Goal: Task Accomplishment & Management: Complete application form

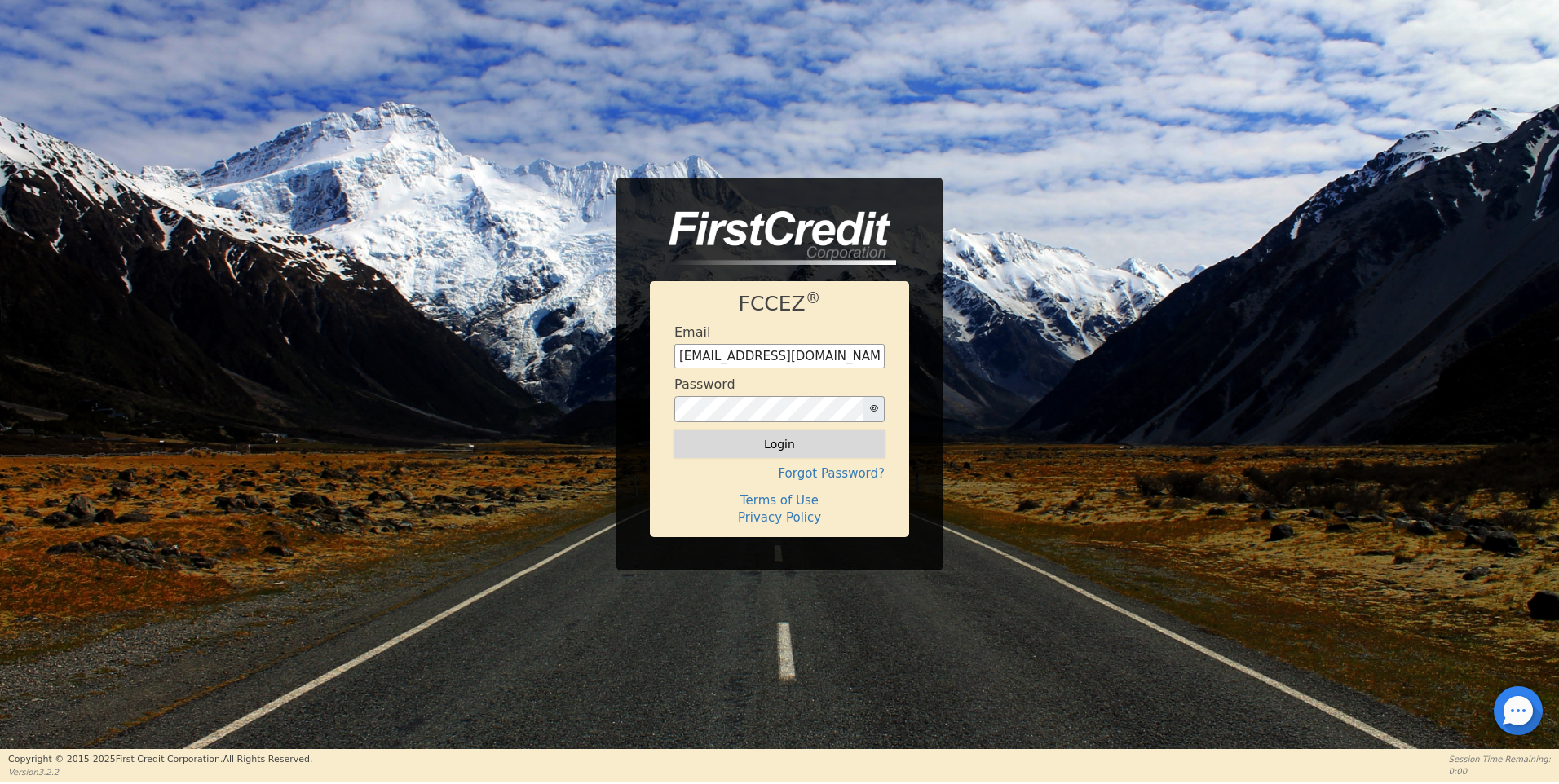
click at [782, 439] on button "Login" at bounding box center [780, 444] width 211 height 28
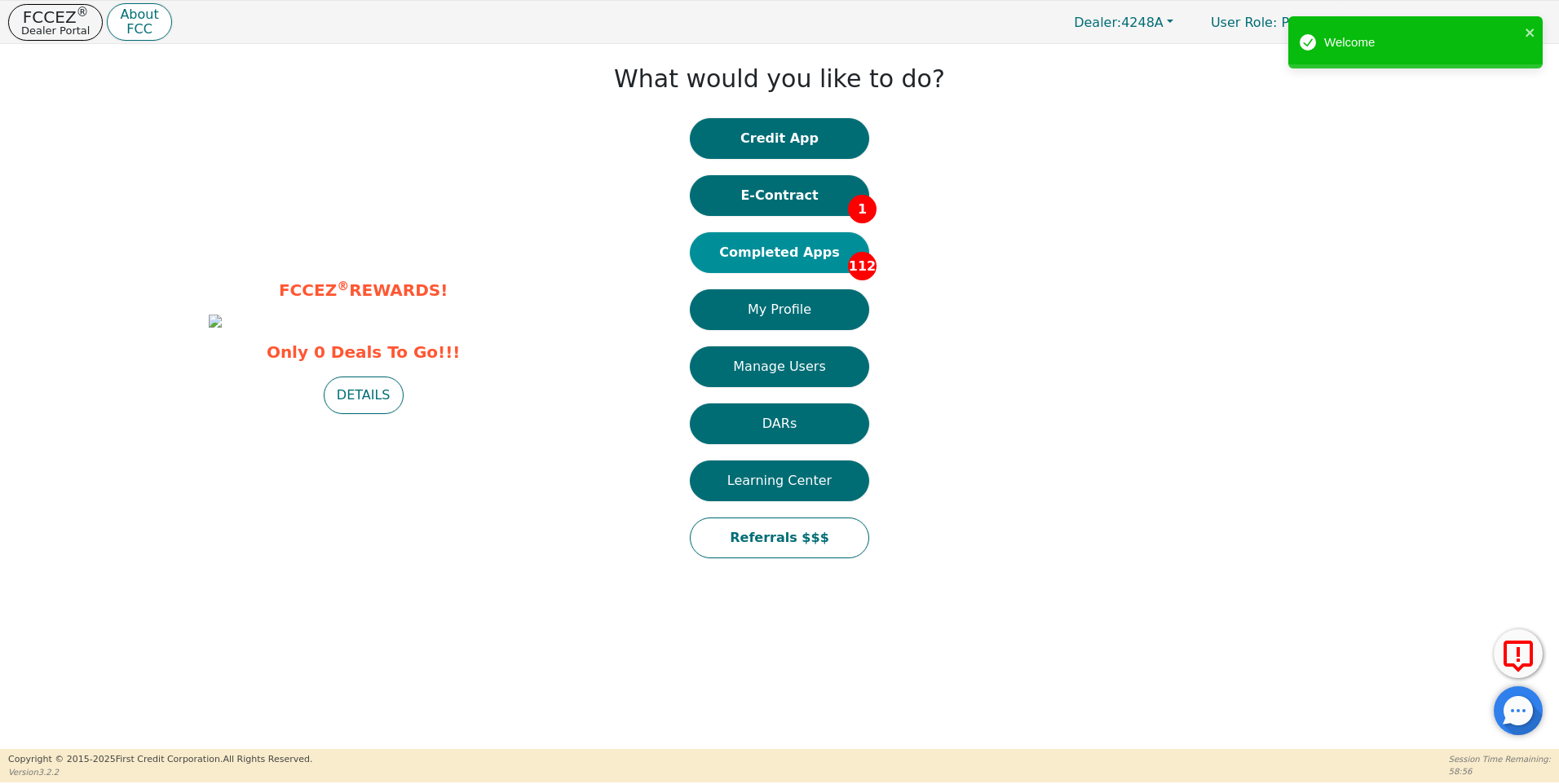
click at [786, 249] on button "Completed Apps 112" at bounding box center [780, 252] width 180 height 41
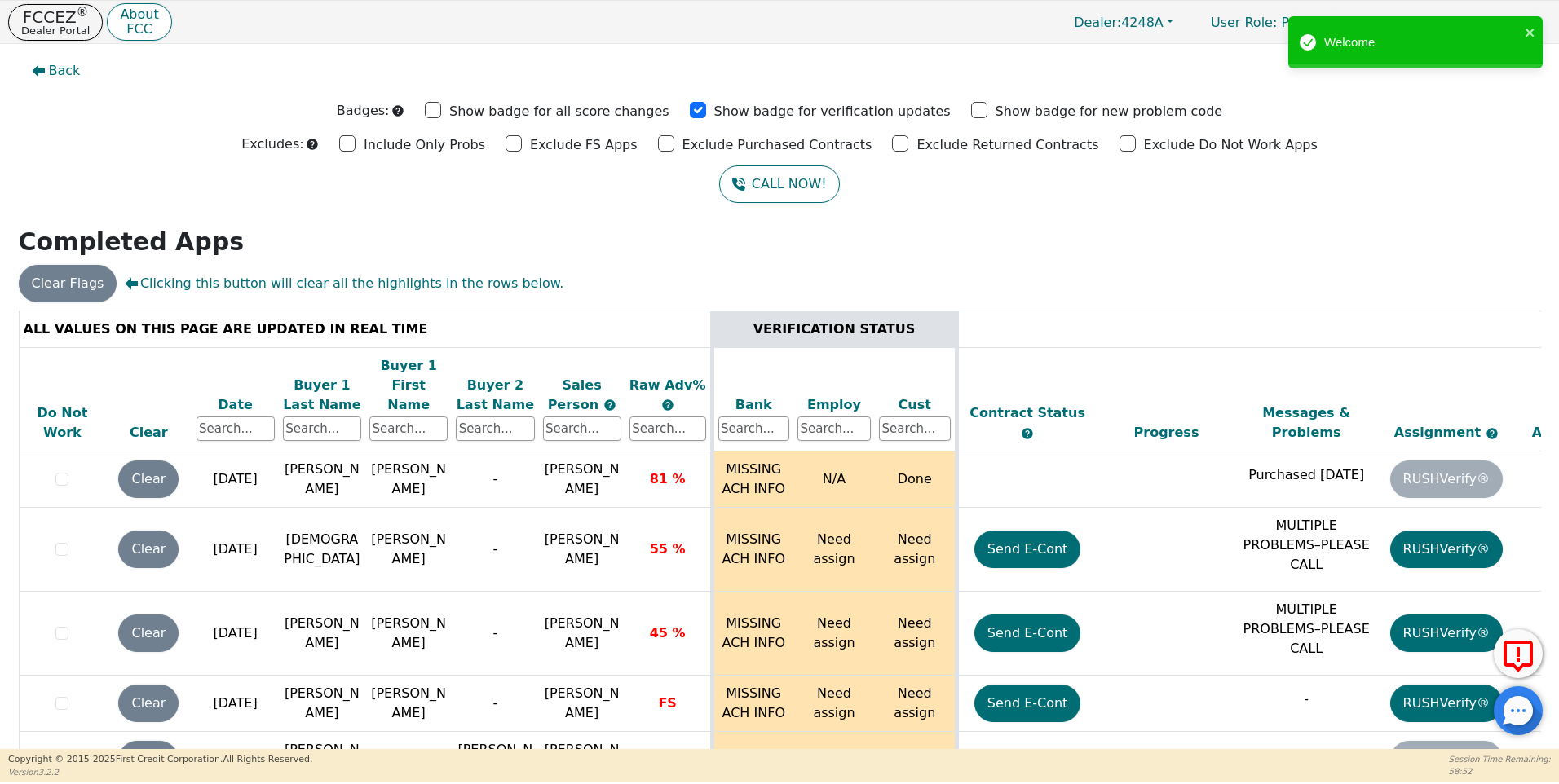
scroll to position [6825, 0]
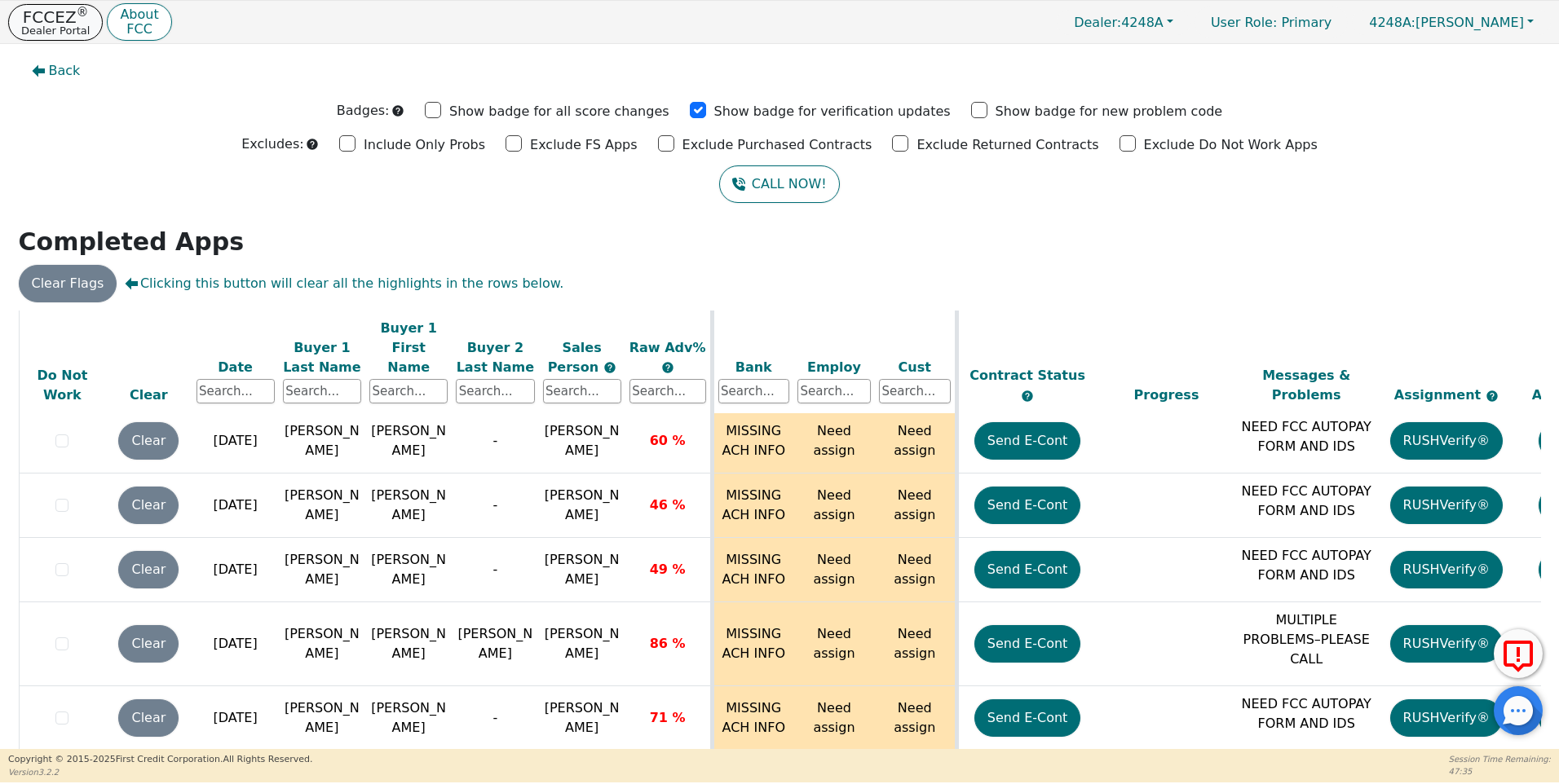
click at [66, 22] on p "FCCEZ ®" at bounding box center [55, 16] width 69 height 16
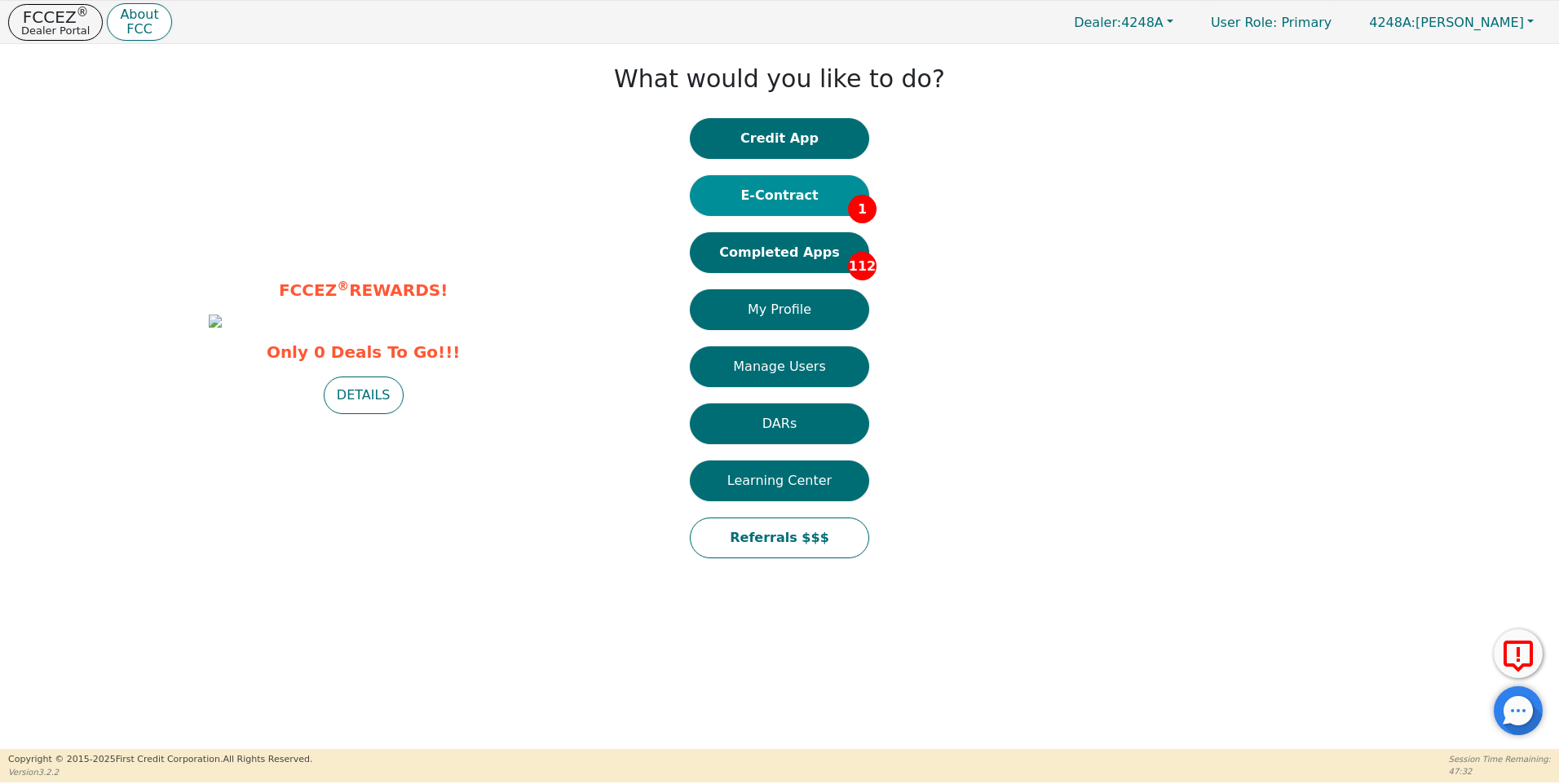
click at [769, 198] on button "E-Contract 1" at bounding box center [780, 195] width 180 height 41
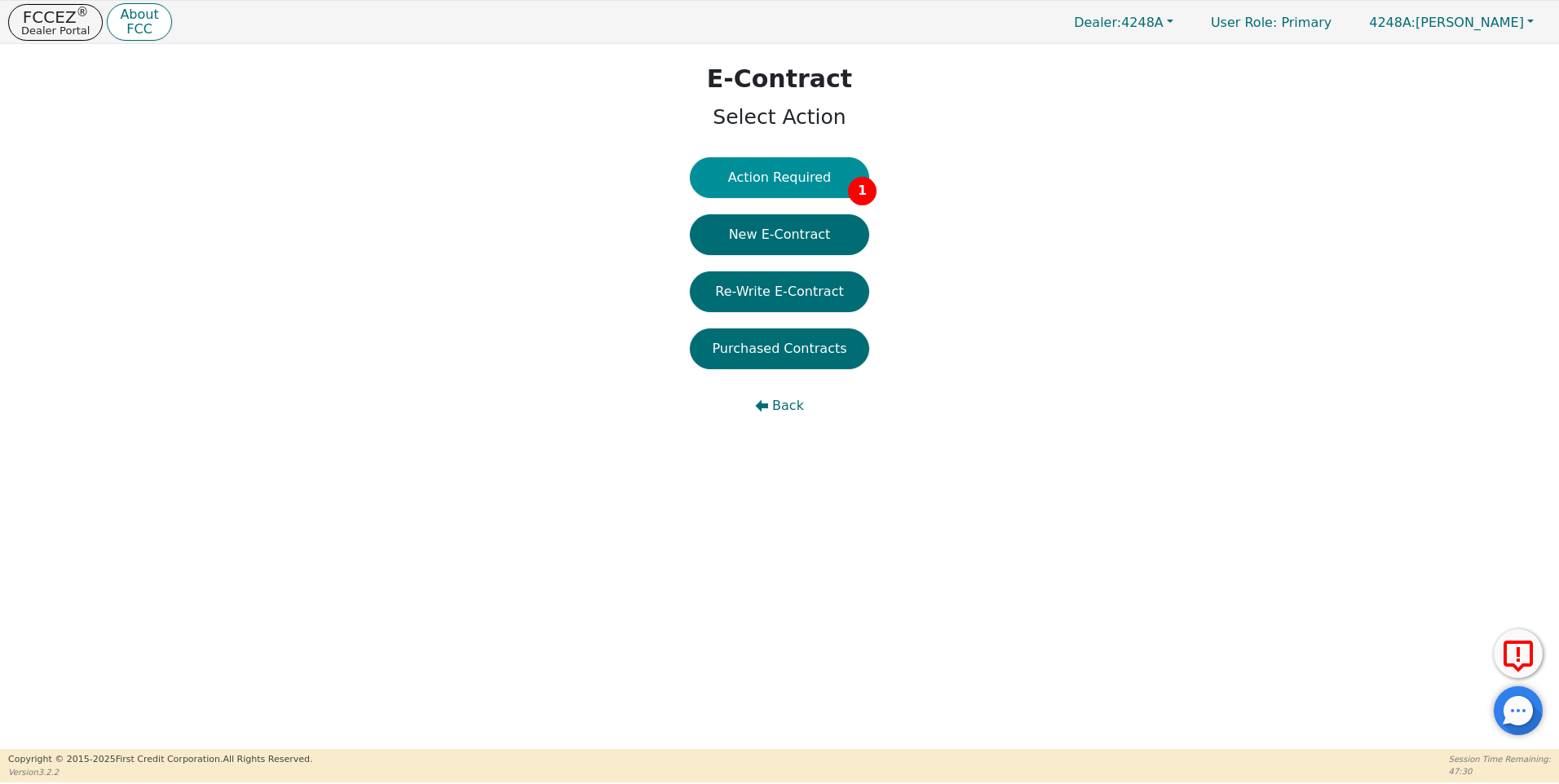
click at [779, 180] on button "Action Required 1" at bounding box center [780, 178] width 180 height 41
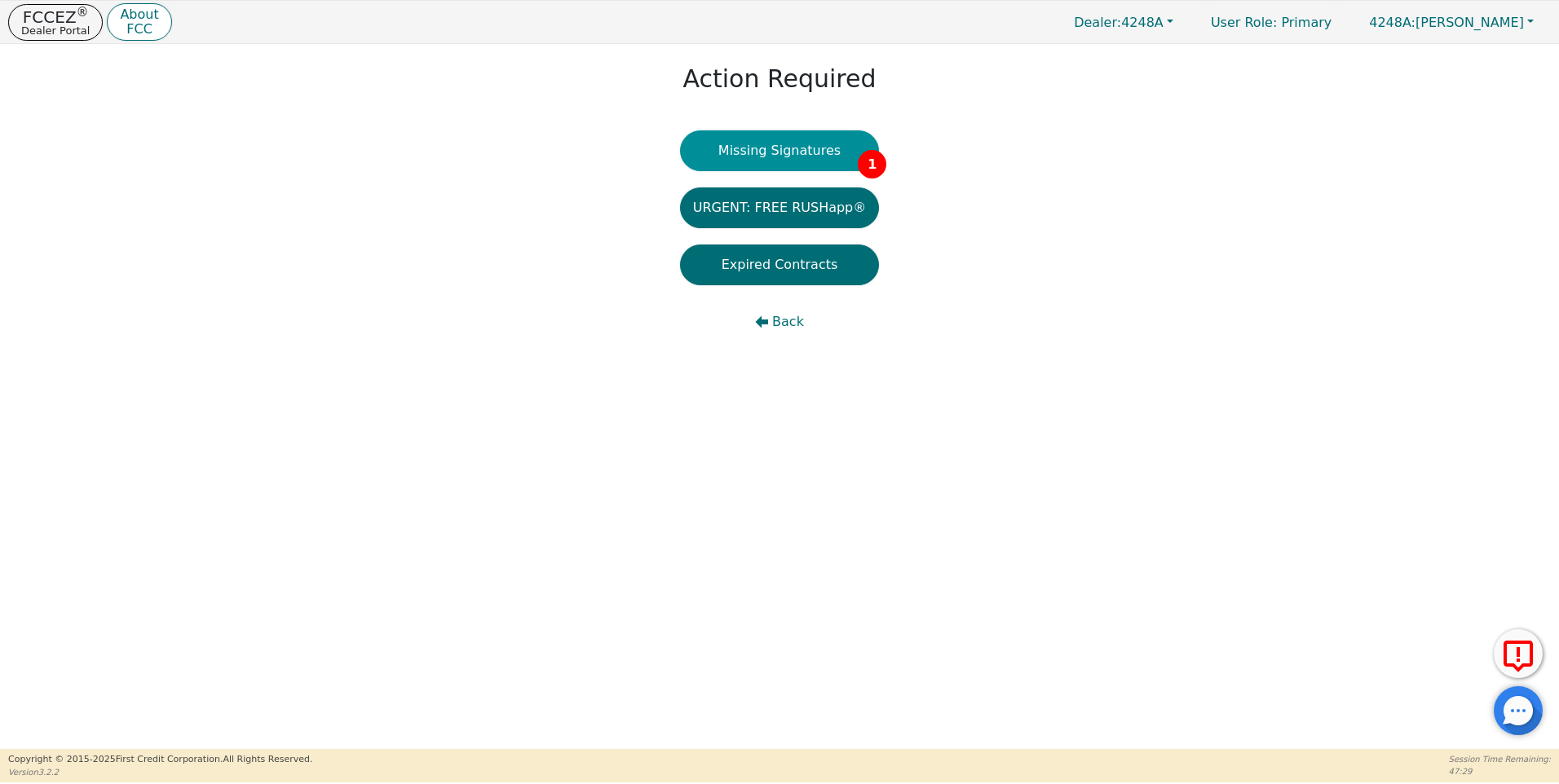
click at [804, 157] on button "Missing Signatures 1" at bounding box center [780, 151] width 200 height 41
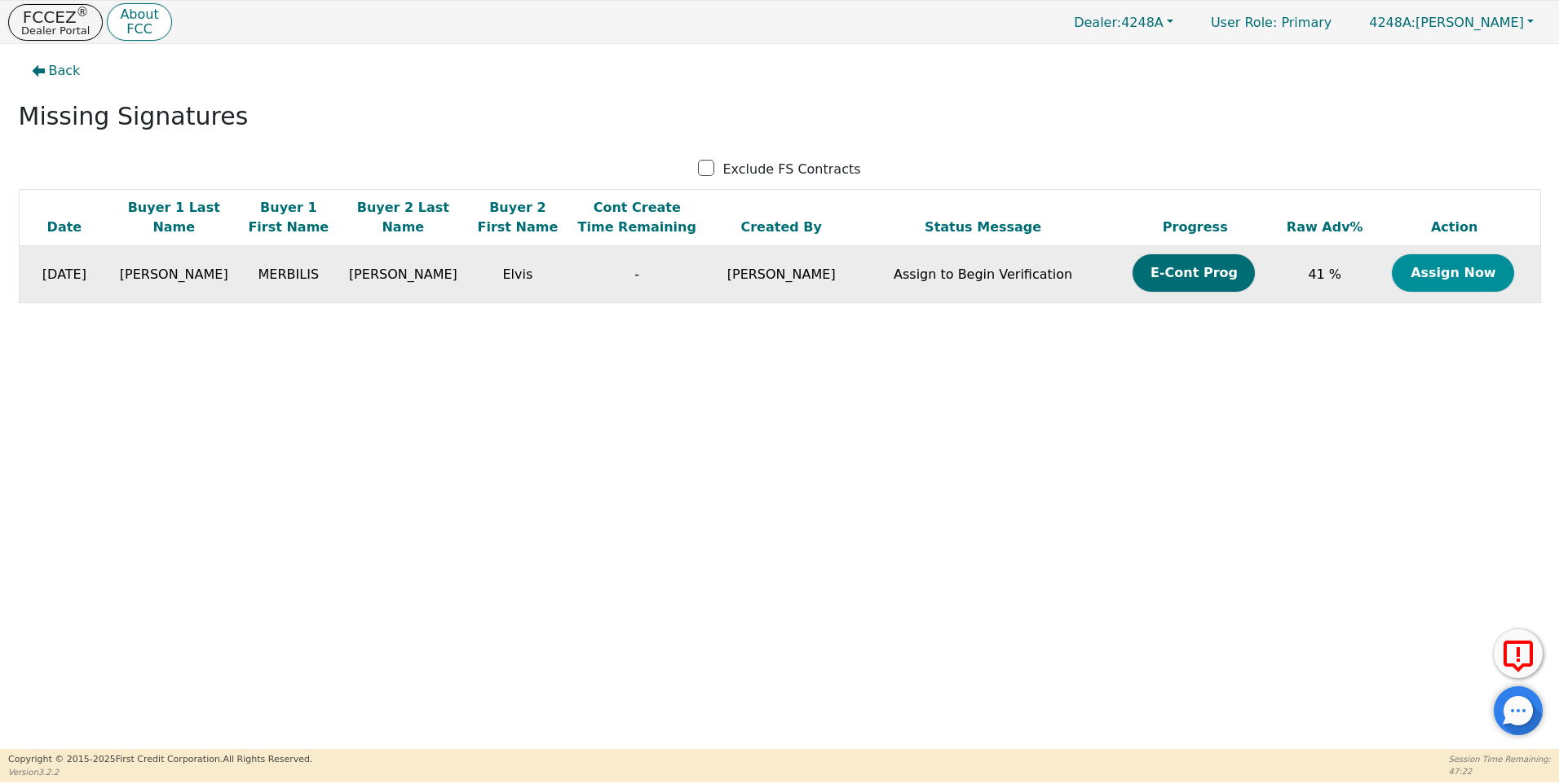
click at [1467, 278] on button "Assign Now" at bounding box center [1454, 273] width 122 height 38
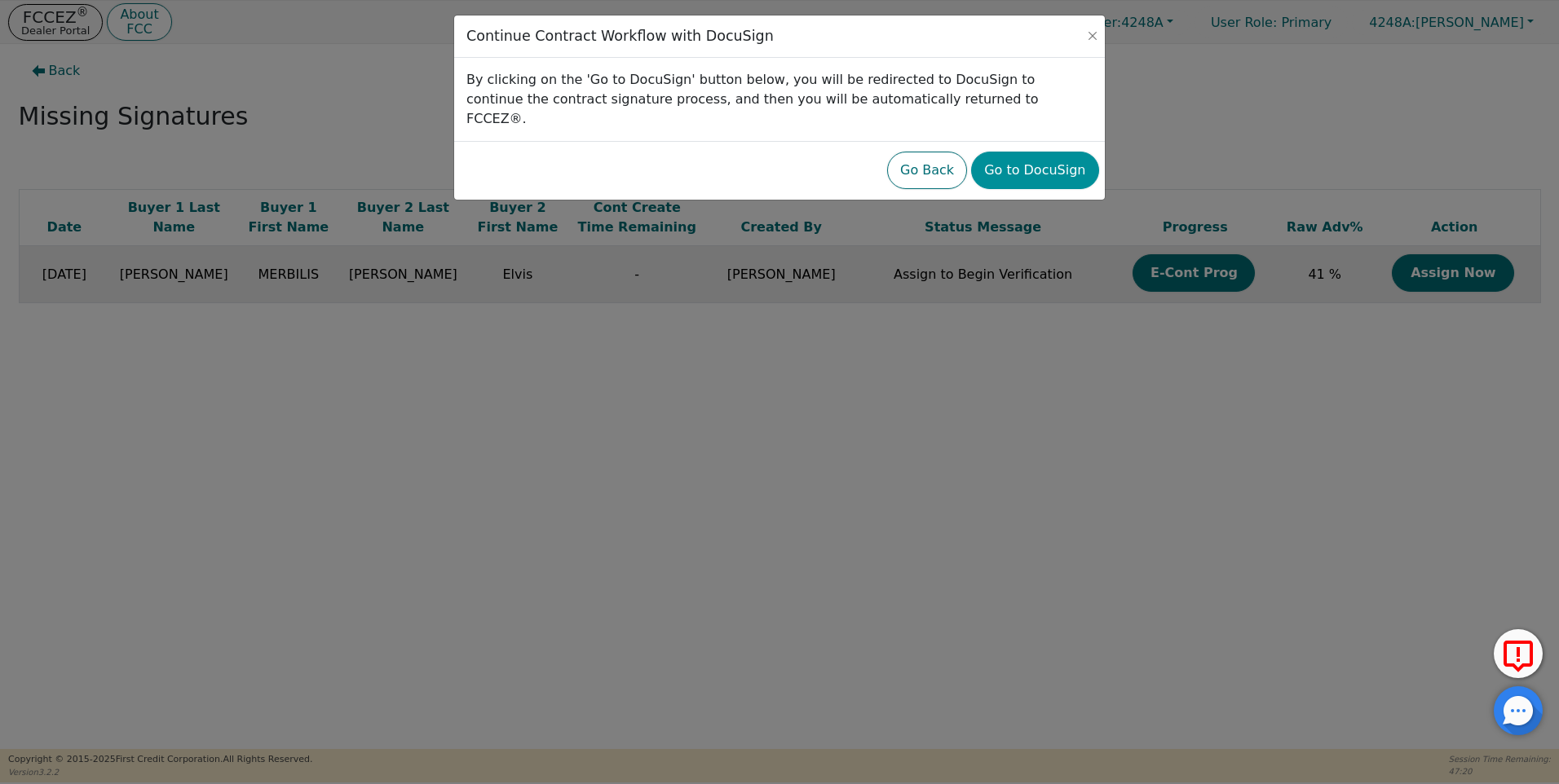
click at [1032, 152] on button "Go to DocuSign" at bounding box center [1035, 170] width 128 height 38
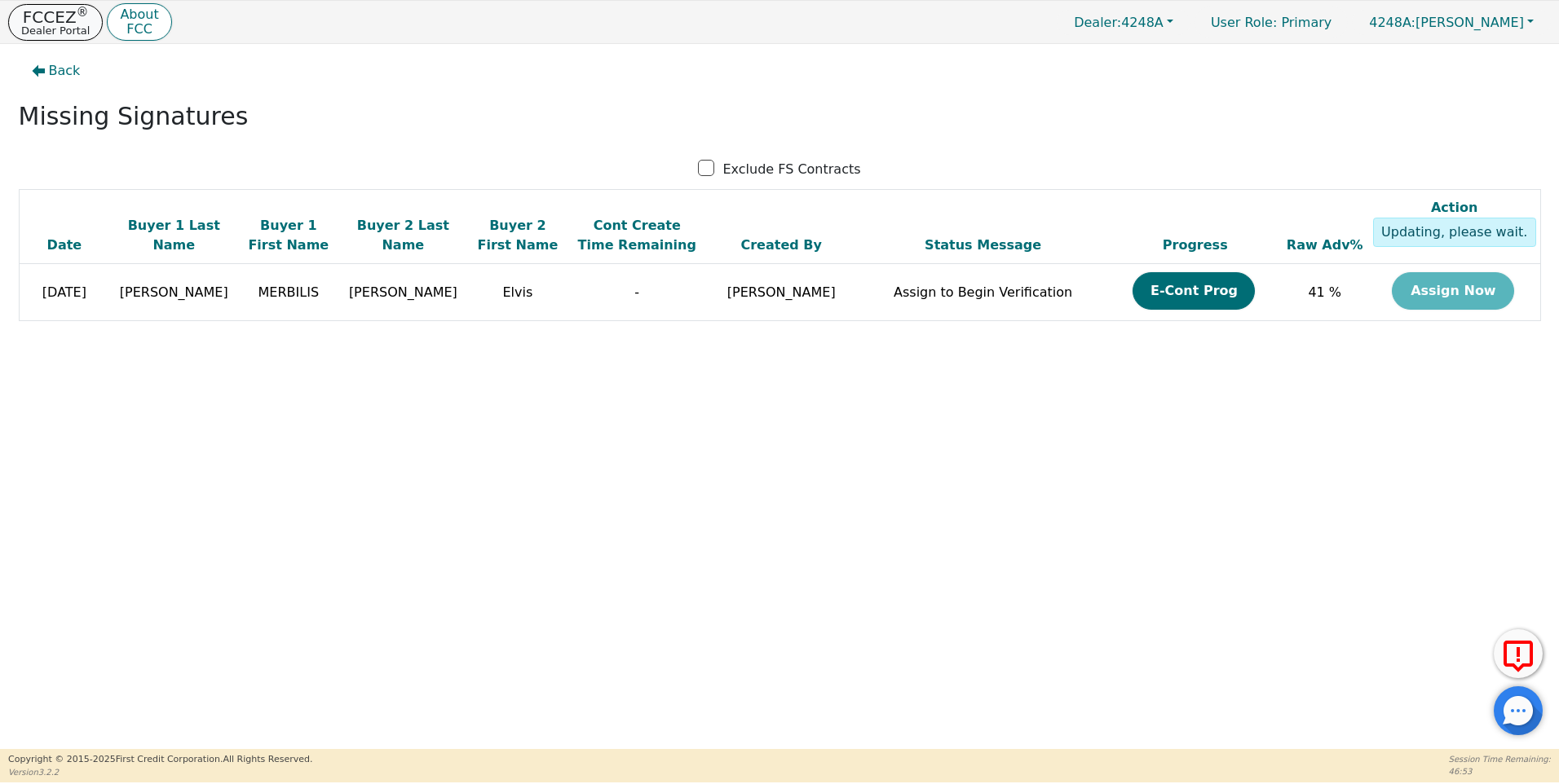
click at [38, 21] on p "FCCEZ ®" at bounding box center [55, 16] width 69 height 16
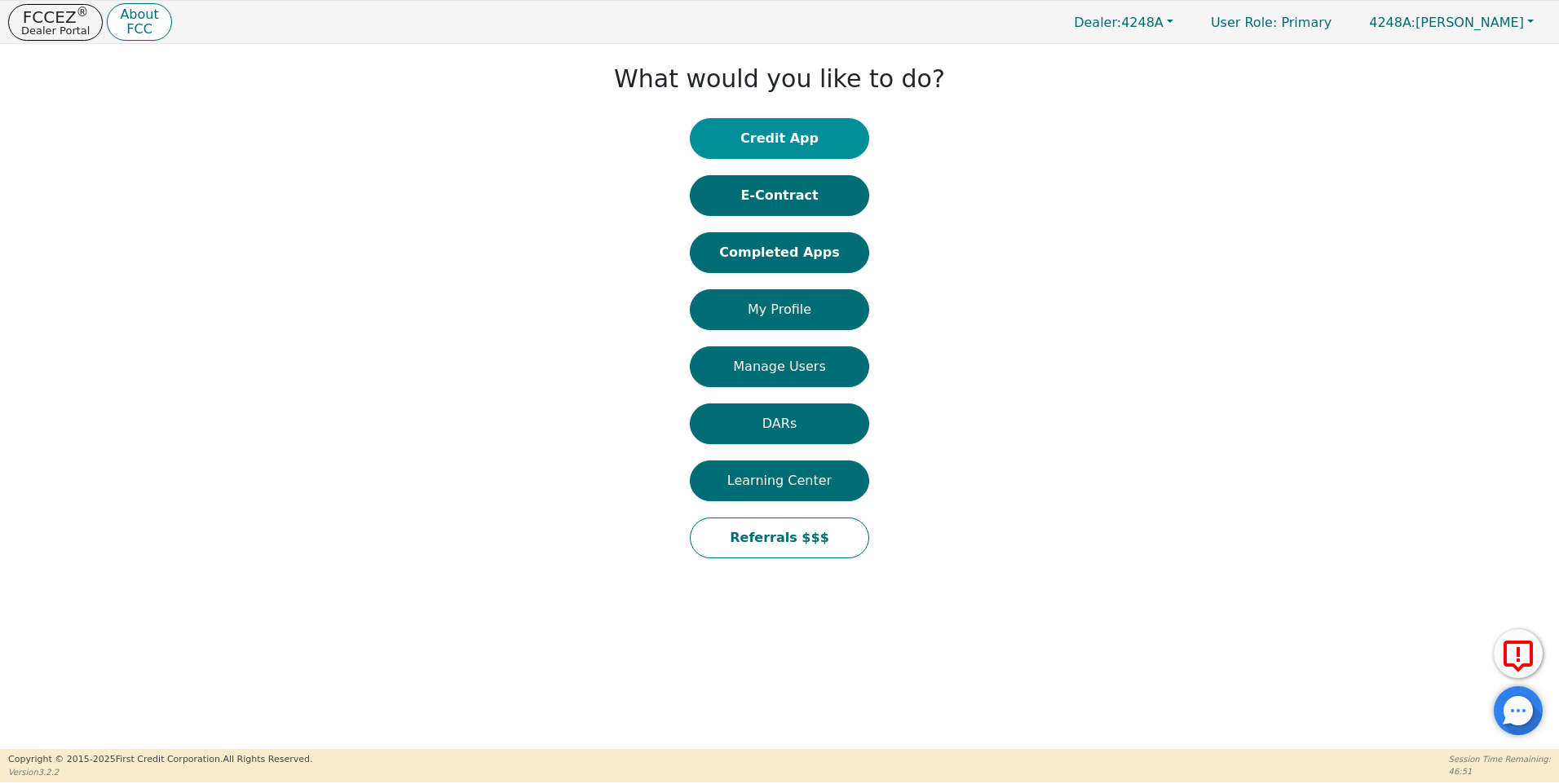
click at [772, 138] on button "Credit App" at bounding box center [780, 138] width 180 height 41
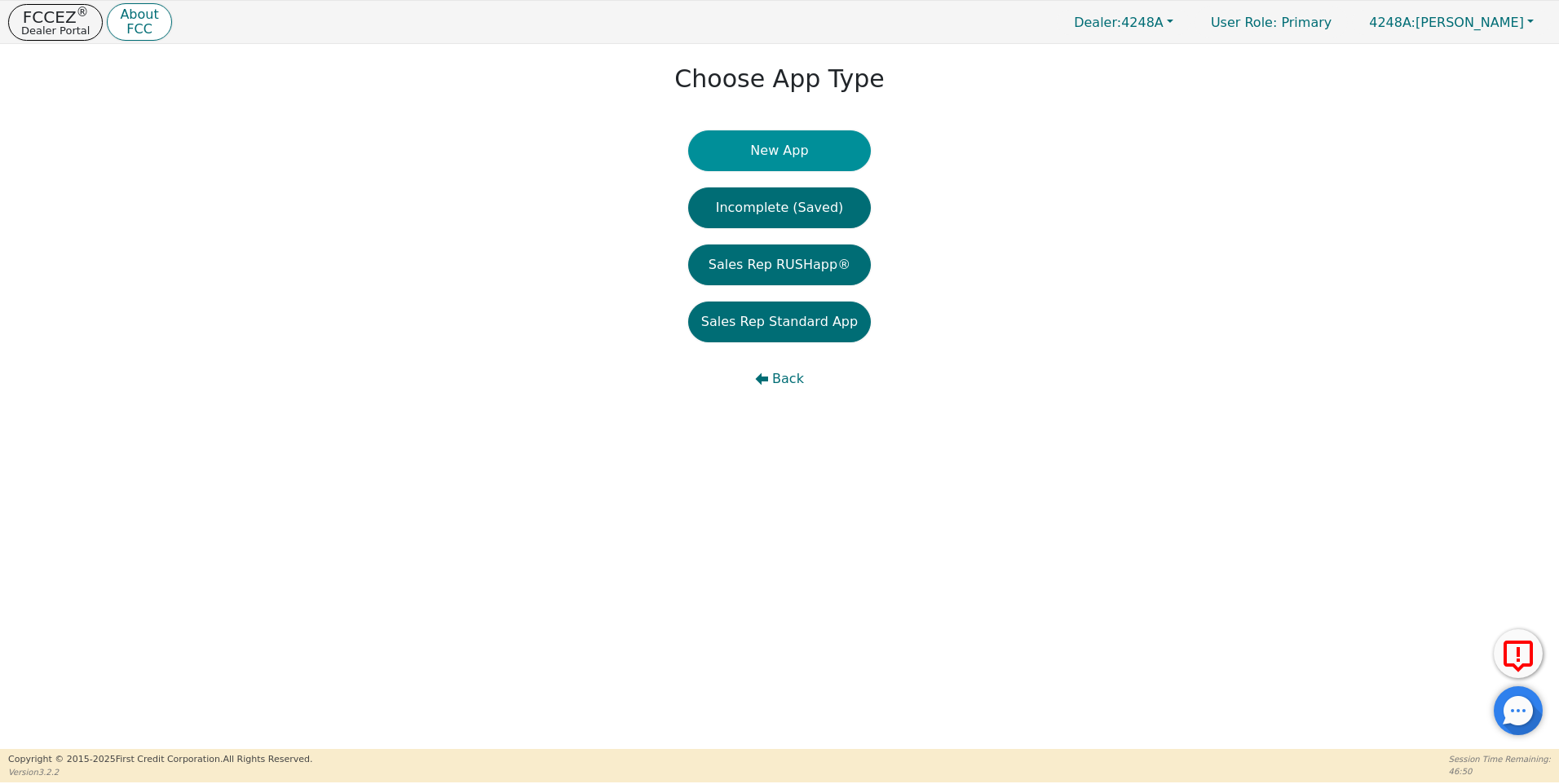
click at [773, 154] on button "New App" at bounding box center [780, 151] width 183 height 41
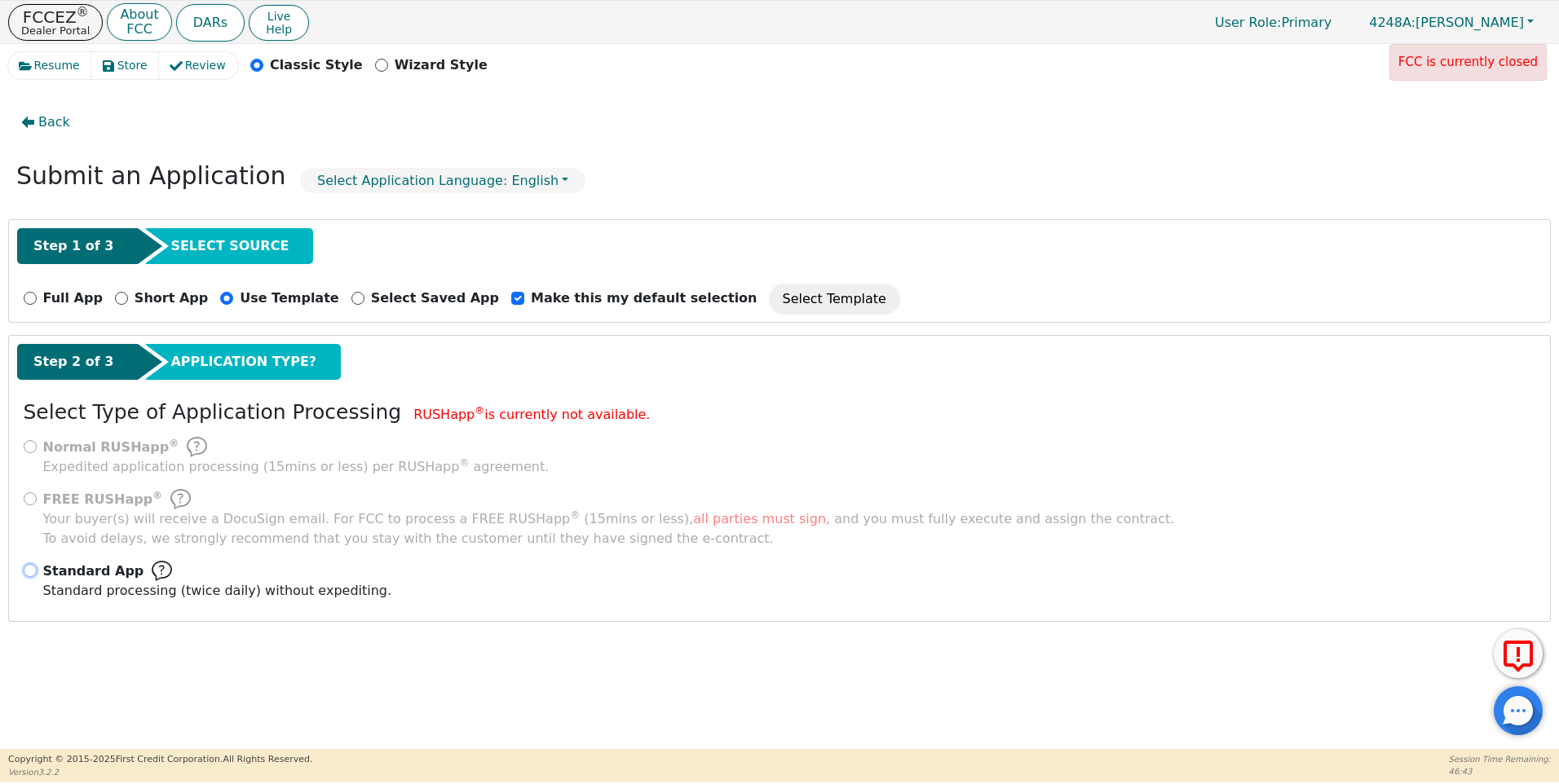
click at [34, 565] on div "Standard App Standard processing (twice daily) without expediting." at bounding box center [780, 580] width 1513 height 40
click at [31, 568] on input "Standard App Standard processing (twice daily) without expediting." at bounding box center [29, 570] width 13 height 13
radio input "true"
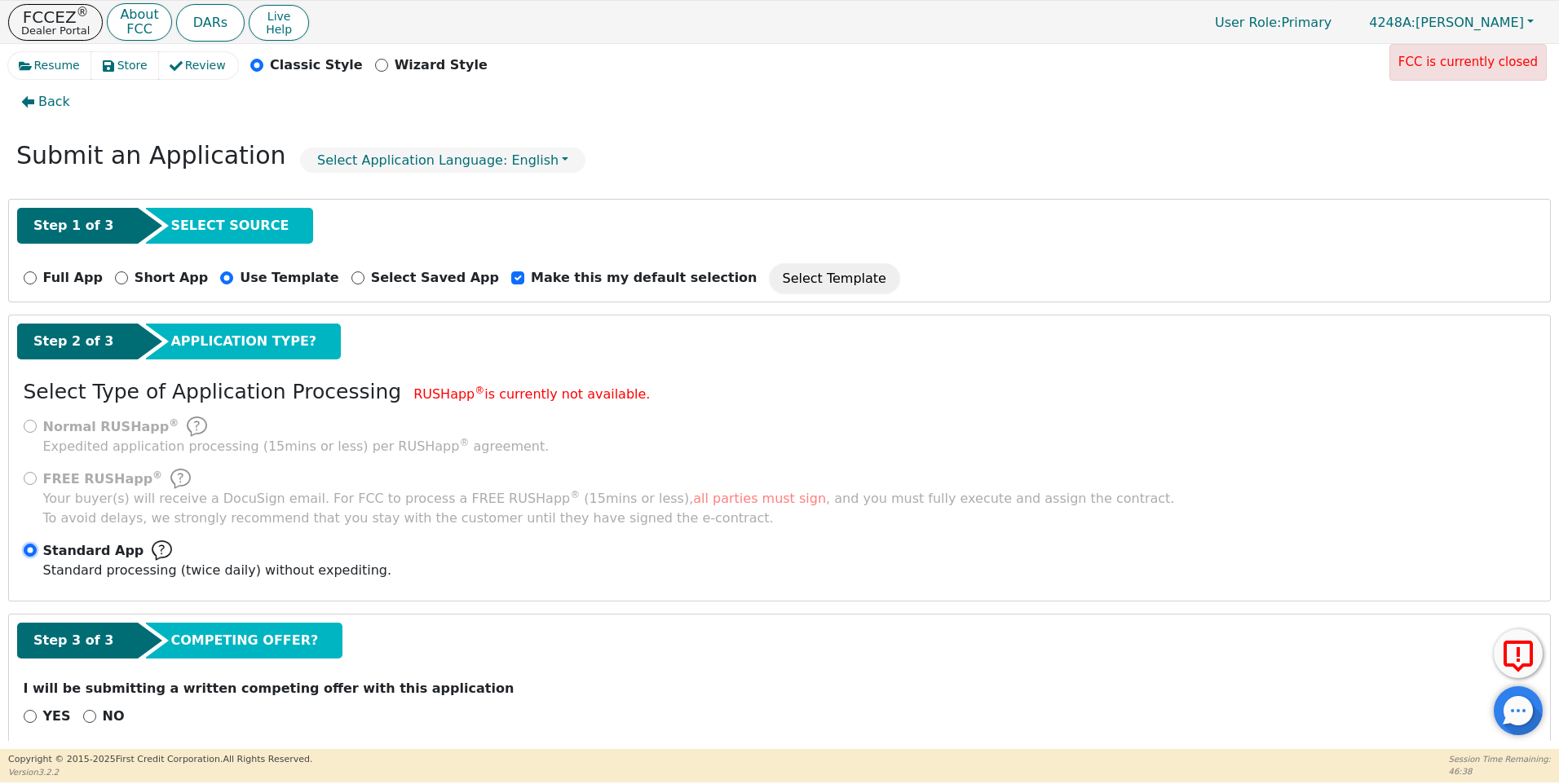
scroll to position [40, 0]
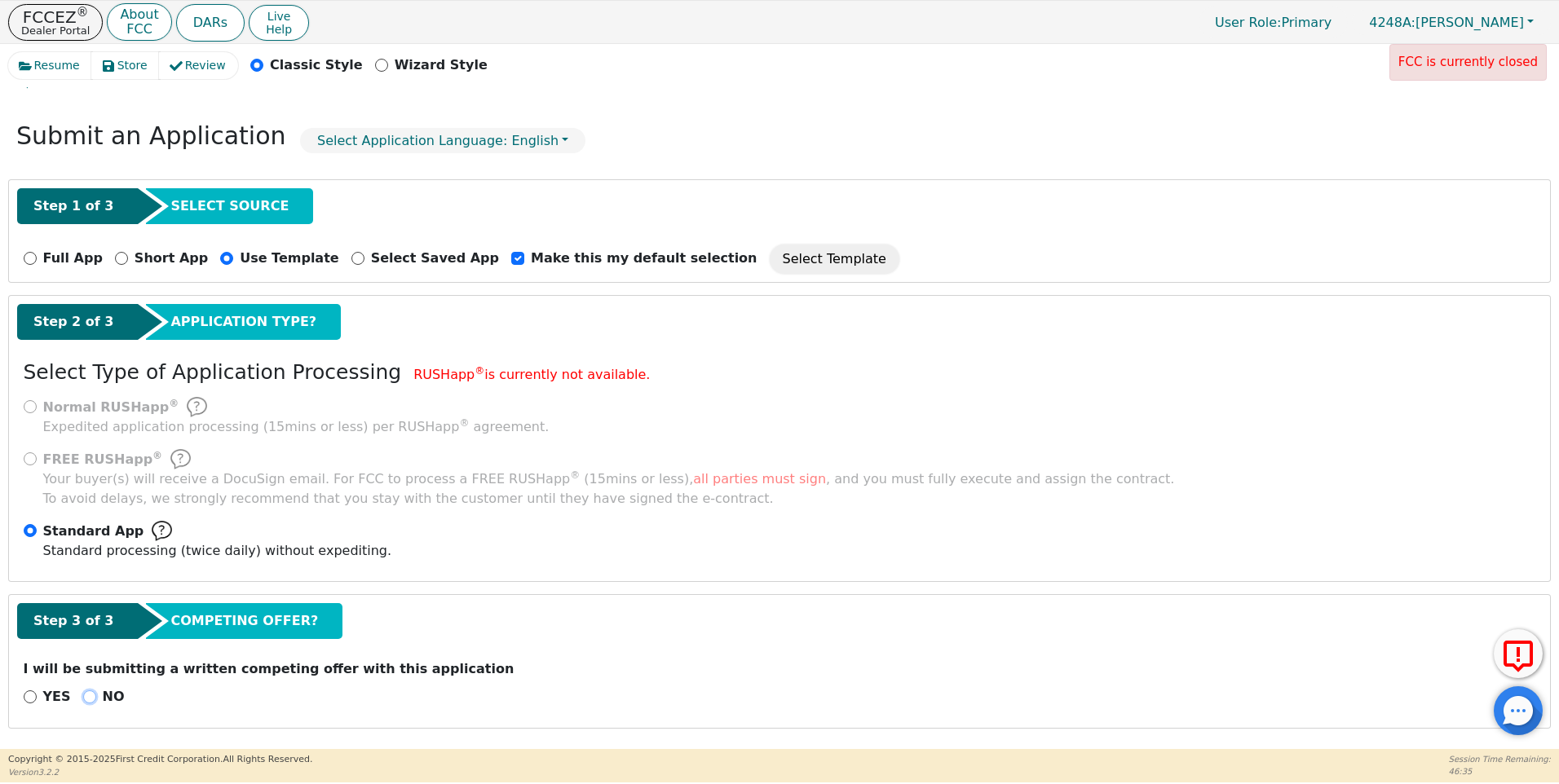
click at [83, 700] on input "NO" at bounding box center [89, 696] width 13 height 13
radio input "true"
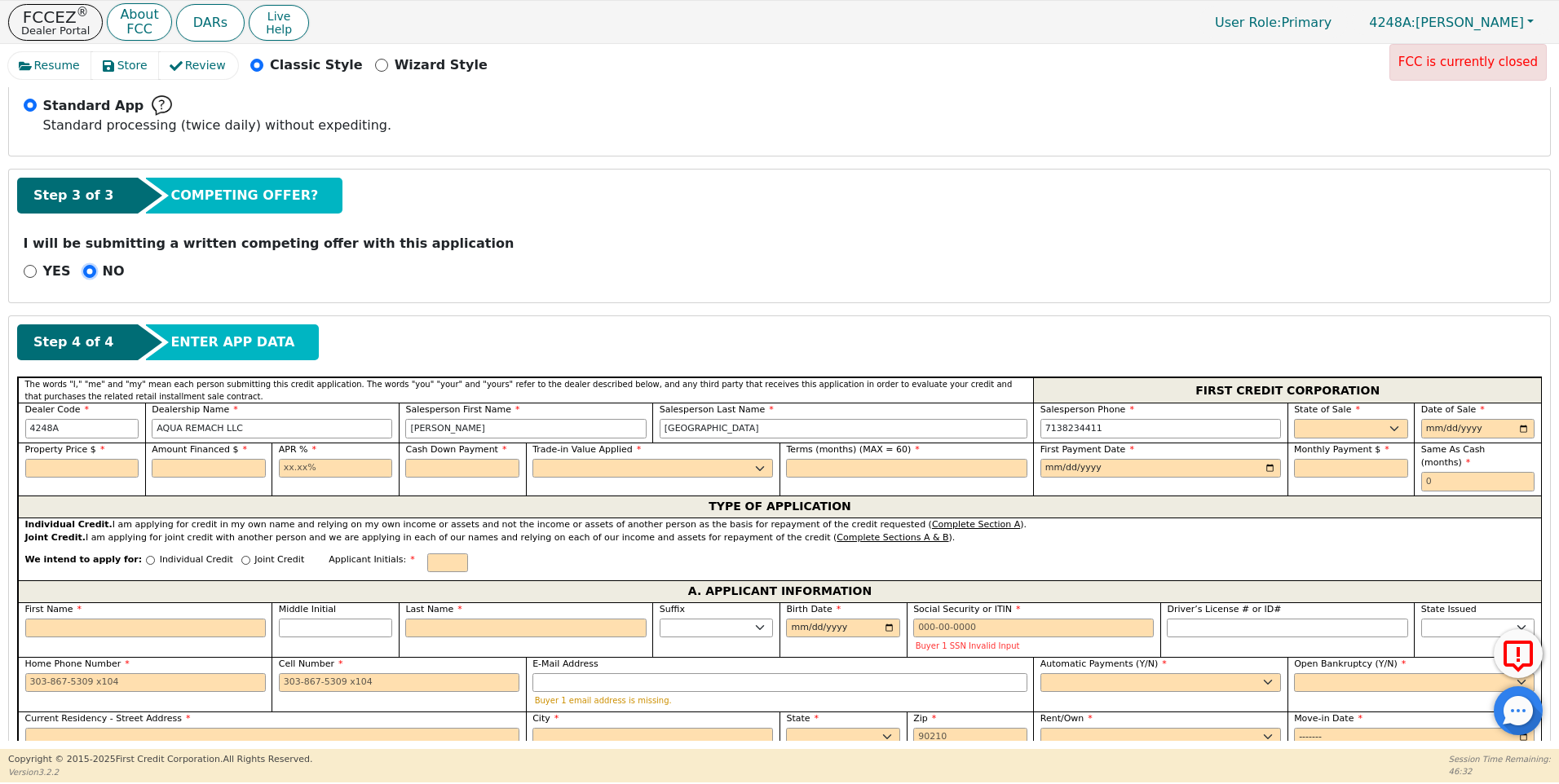
scroll to position [476, 0]
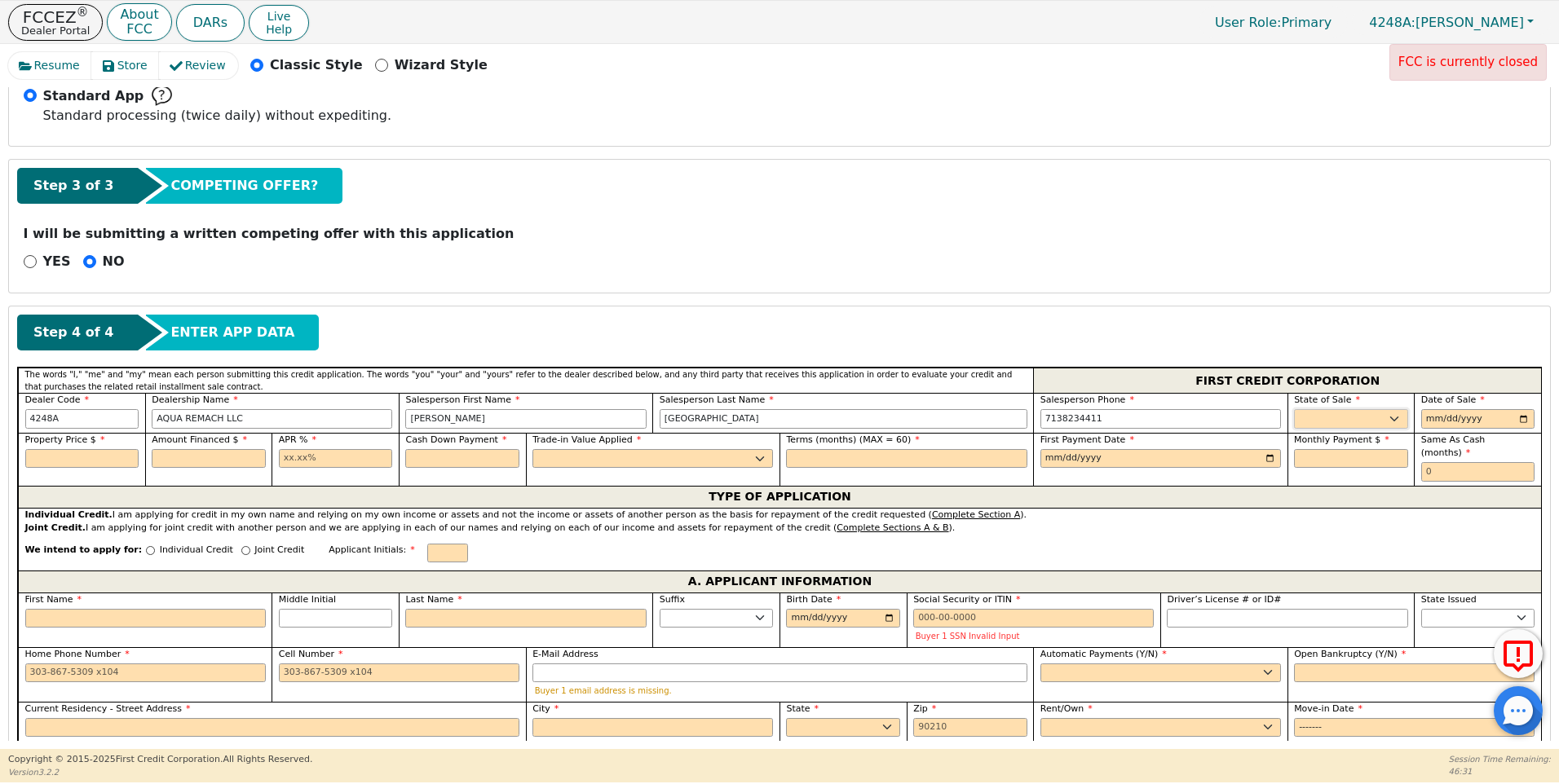
click at [1308, 417] on select "AK AL AR AZ CA CO CT DC DE FL [GEOGRAPHIC_DATA] HI IA ID IL IN KS [GEOGRAPHIC_D…" at bounding box center [1351, 419] width 114 height 19
select select "[GEOGRAPHIC_DATA]"
click at [1308, 417] on select "AK AL AR AZ CA CO CT DC DE FL [GEOGRAPHIC_DATA] HI IA ID IL IN KS [GEOGRAPHIC_D…" at bounding box center [1351, 419] width 114 height 19
click at [1522, 420] on input "date" at bounding box center [1479, 419] width 114 height 19
type input "[DATE]"
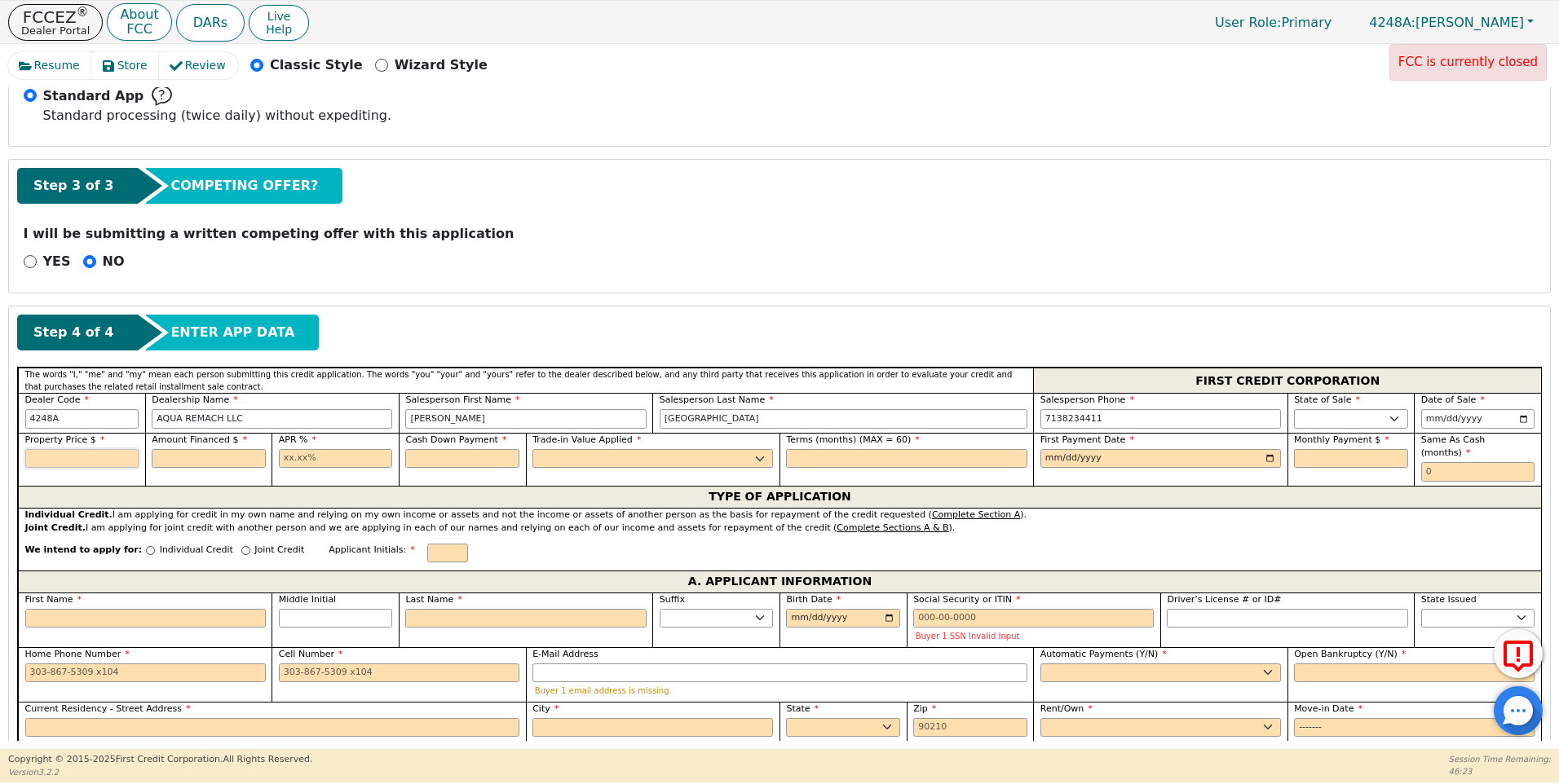
click at [66, 459] on input "text" at bounding box center [82, 459] width 114 height 19
type input "9000.00"
click at [213, 457] on input "text" at bounding box center [209, 459] width 114 height 19
type input "9000.00"
click at [282, 455] on input "text" at bounding box center [336, 459] width 114 height 19
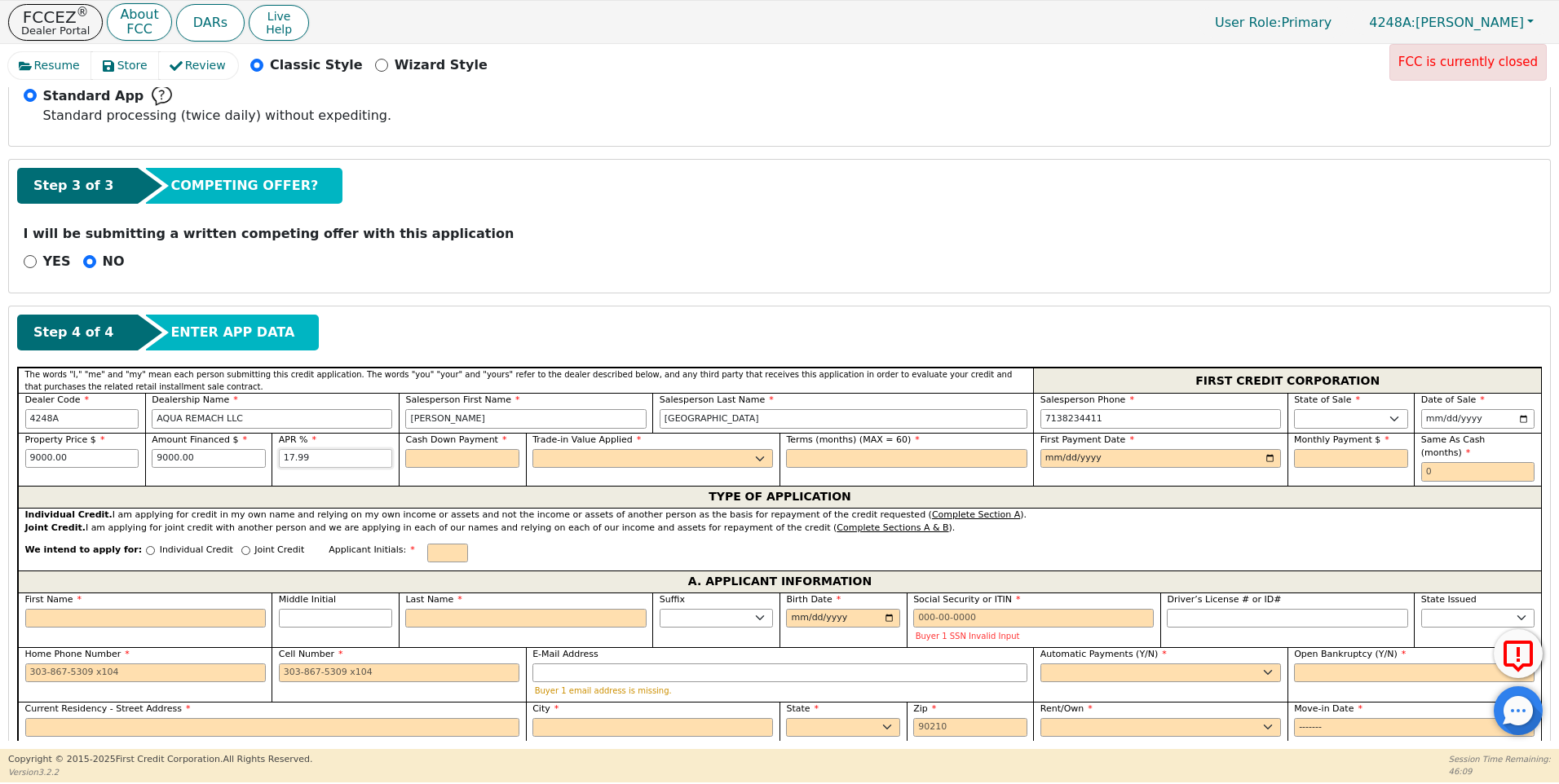
type input "17.99"
click at [431, 447] on label "Cash Down Payment" at bounding box center [462, 441] width 114 height 14
click at [420, 464] on input "text" at bounding box center [462, 459] width 114 height 19
type input "0.00"
click at [553, 460] on select "Yes No" at bounding box center [653, 459] width 241 height 19
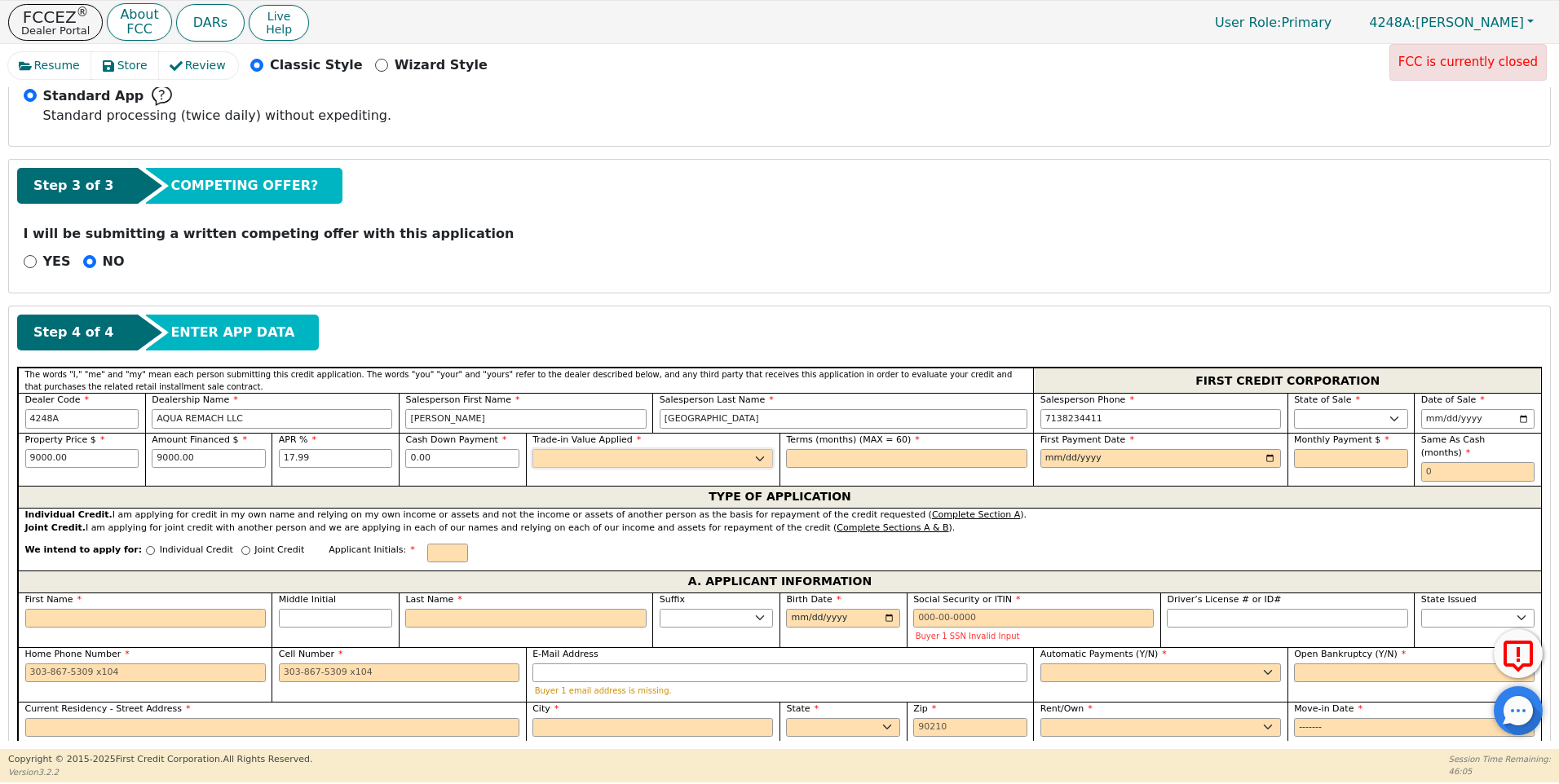
select select "n"
click at [533, 450] on select "Yes No" at bounding box center [653, 459] width 241 height 19
click at [803, 463] on input "text" at bounding box center [906, 459] width 241 height 19
type input "60"
click at [1264, 458] on input "date" at bounding box center [1161, 459] width 241 height 19
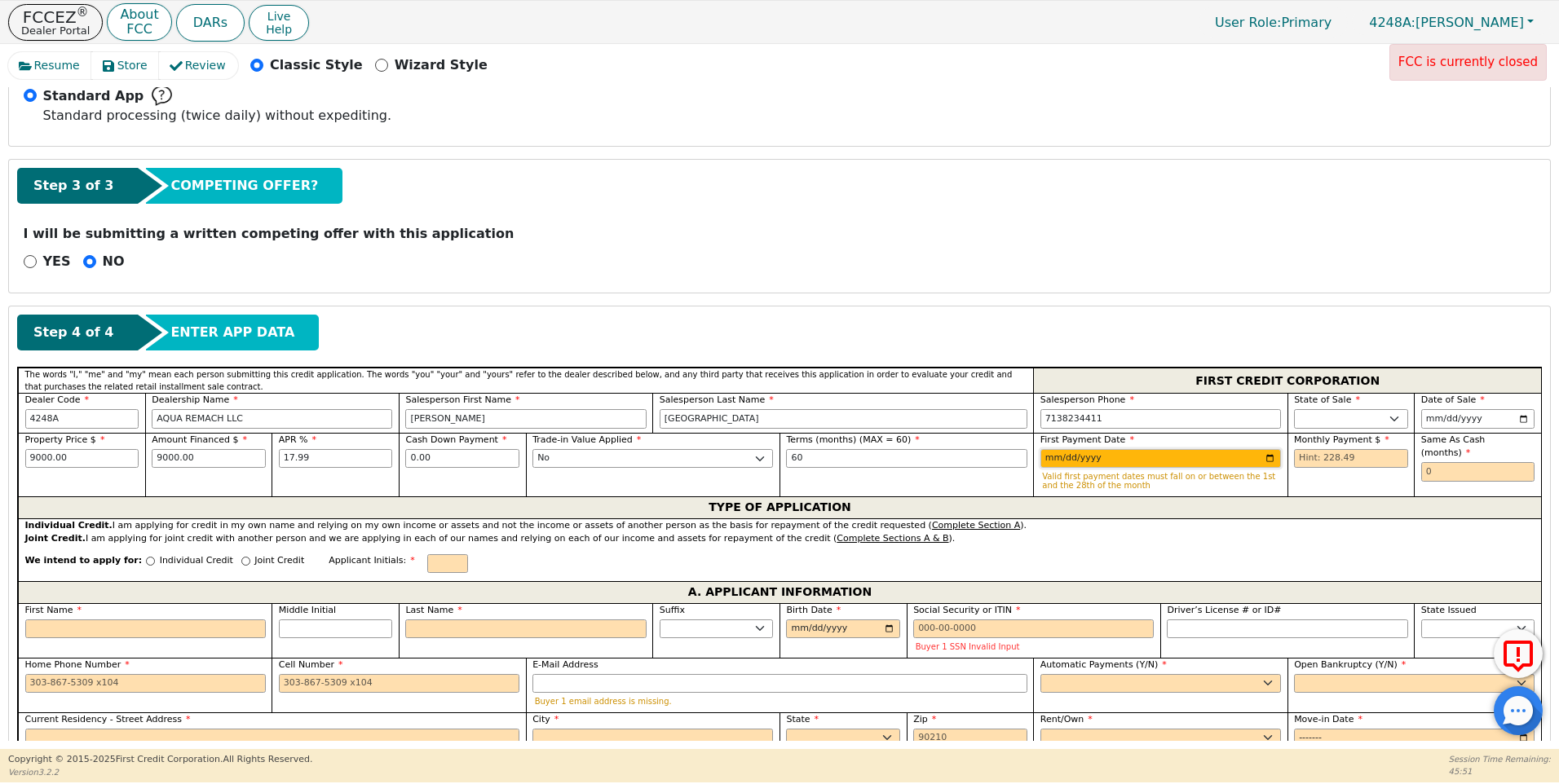
click at [1268, 457] on input "[DATE]" at bounding box center [1161, 459] width 241 height 19
click at [1266, 450] on input "[DATE]" at bounding box center [1161, 459] width 241 height 19
click at [1268, 459] on input "[DATE]" at bounding box center [1161, 459] width 241 height 19
type input "[DATE]"
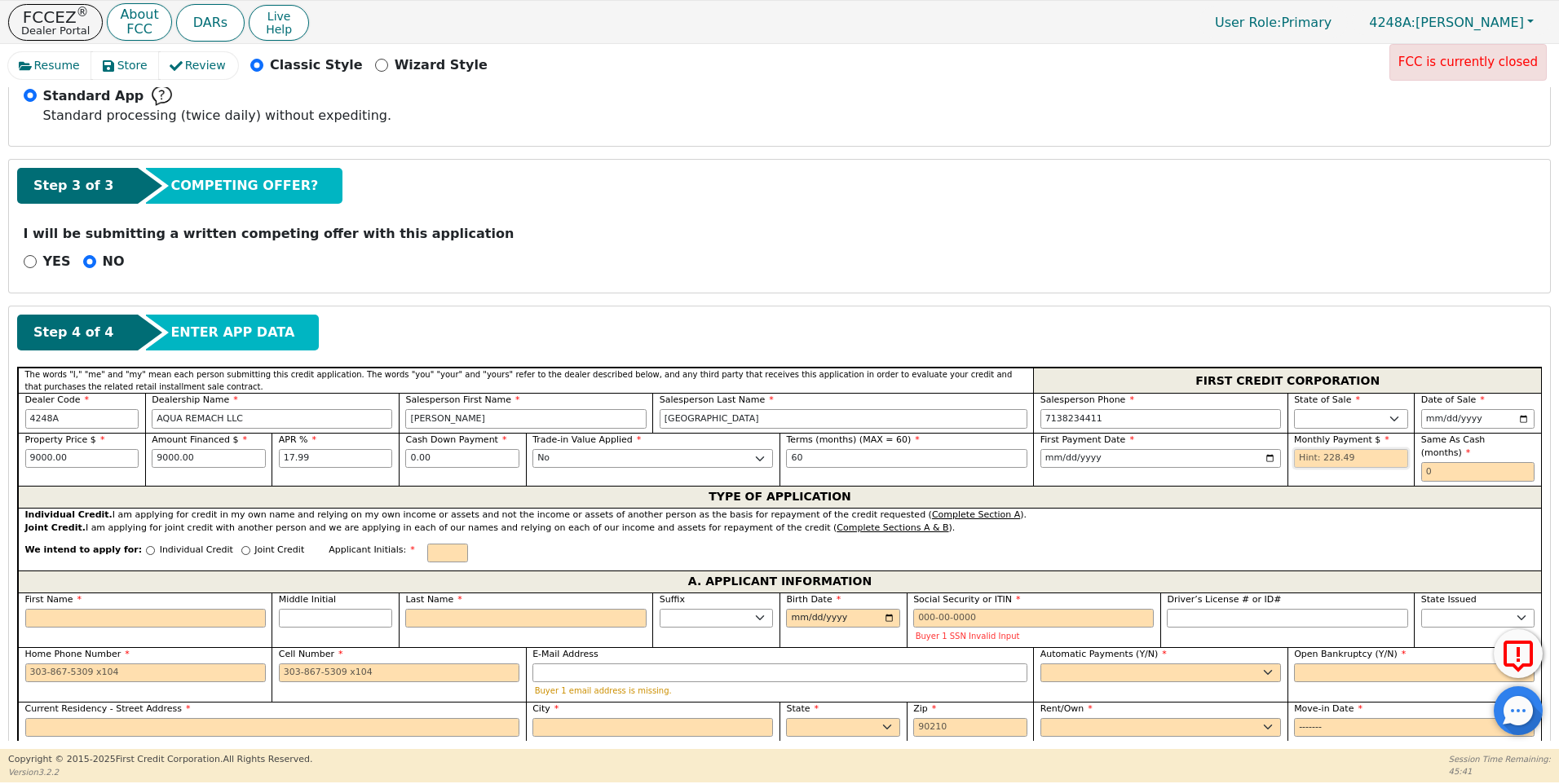
click at [1294, 459] on input "text" at bounding box center [1351, 459] width 114 height 19
type input "228.49"
click at [1422, 462] on input "text" at bounding box center [1479, 472] width 114 height 19
type input "0"
click at [242, 546] on input "Joint Credit" at bounding box center [246, 550] width 9 height 9
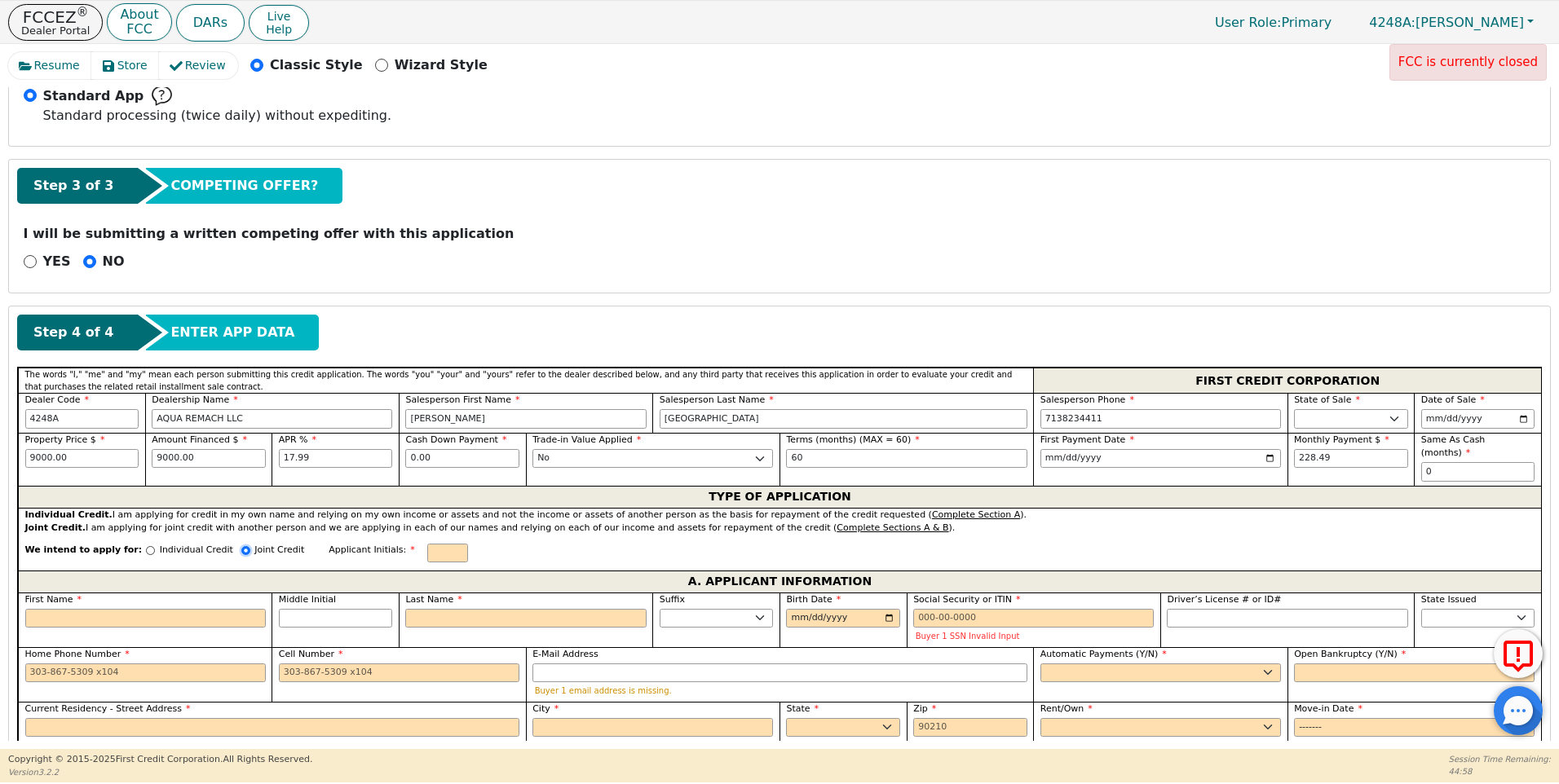
radio input "true"
click at [55, 609] on div "First Name" at bounding box center [145, 613] width 241 height 35
click at [44, 622] on input "First Name" at bounding box center [145, 621] width 241 height 19
type input "J"
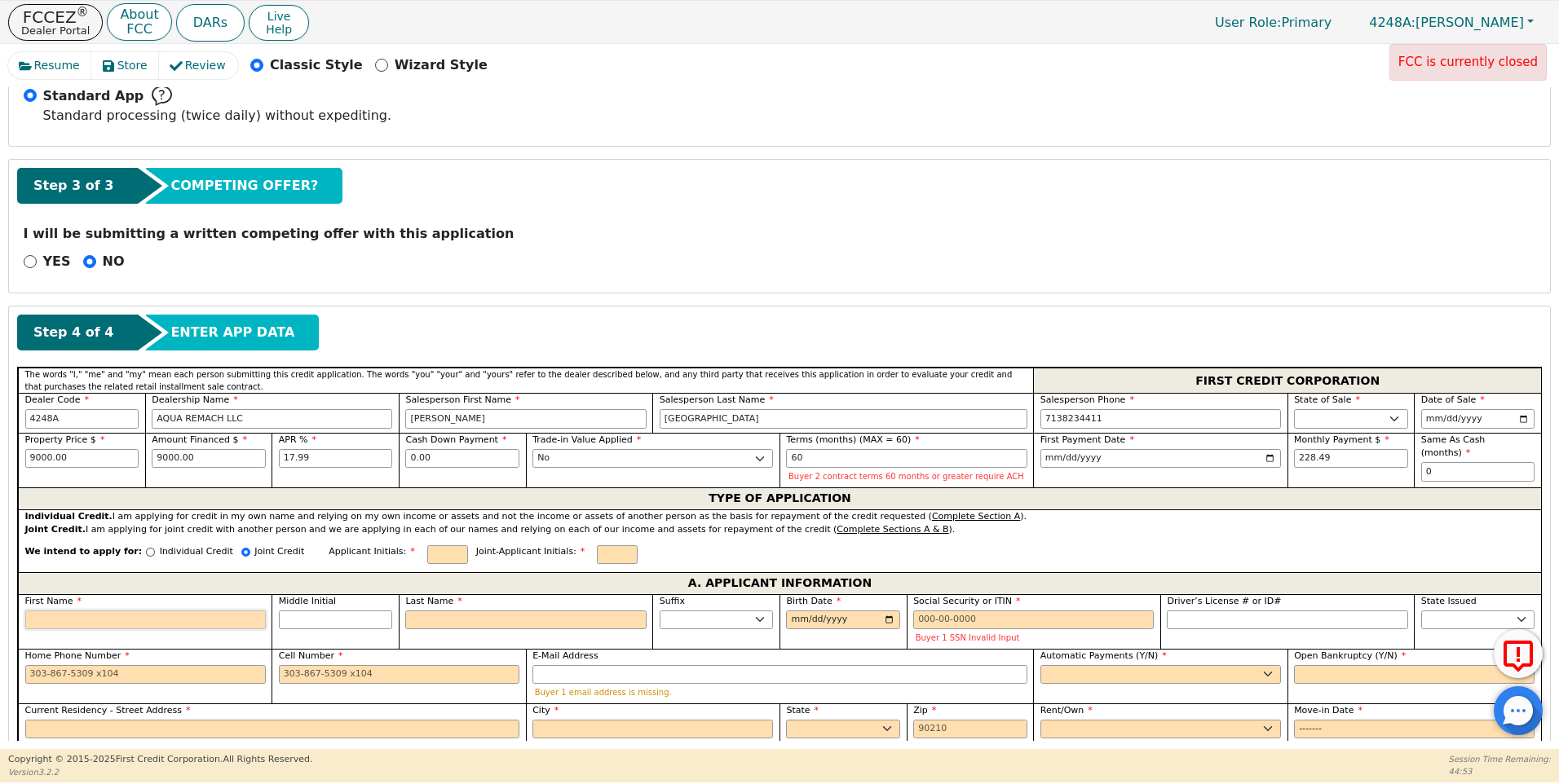
type input "J"
type input "[PERSON_NAME]"
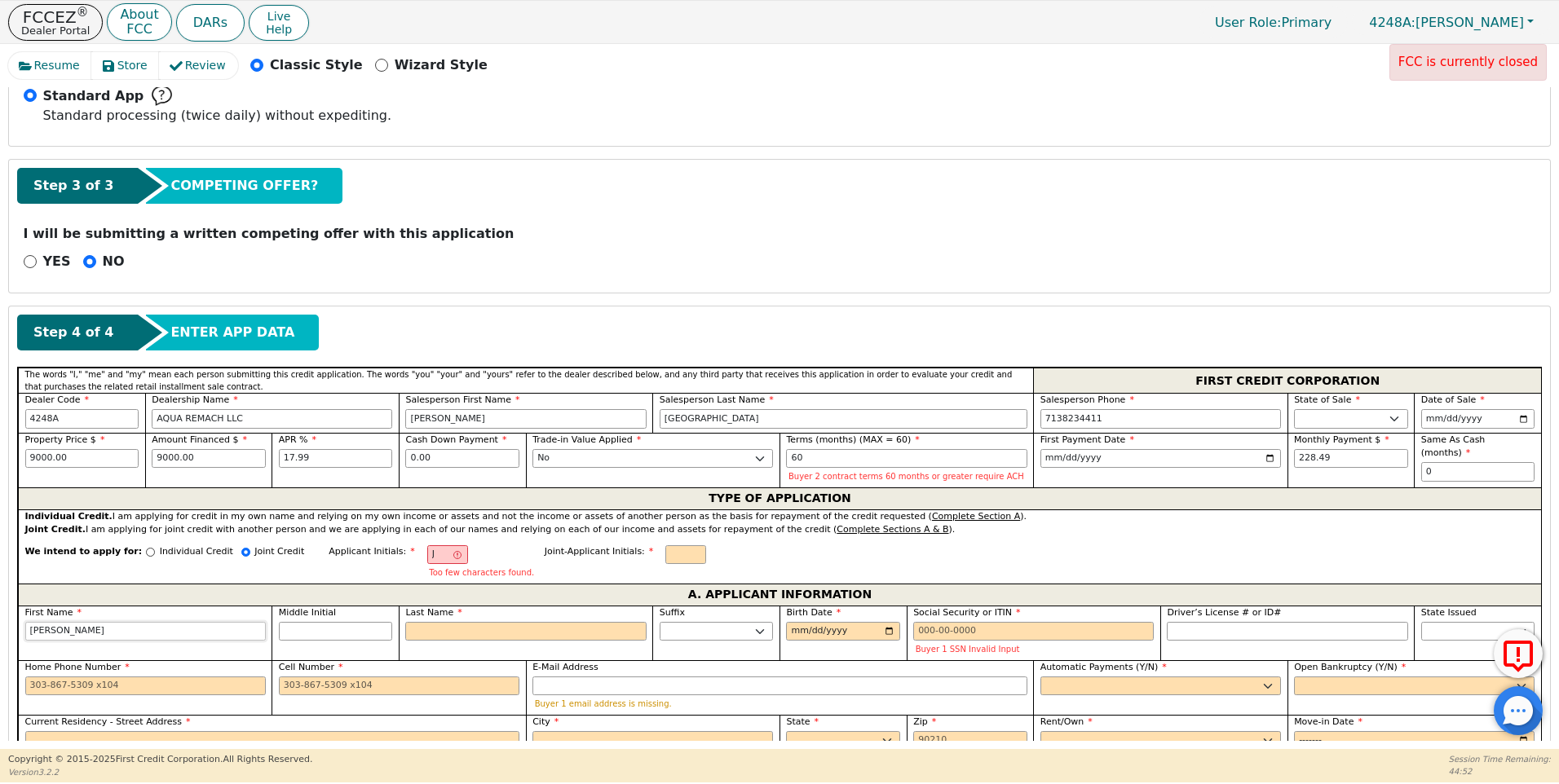
type input "[PERSON_NAME]"
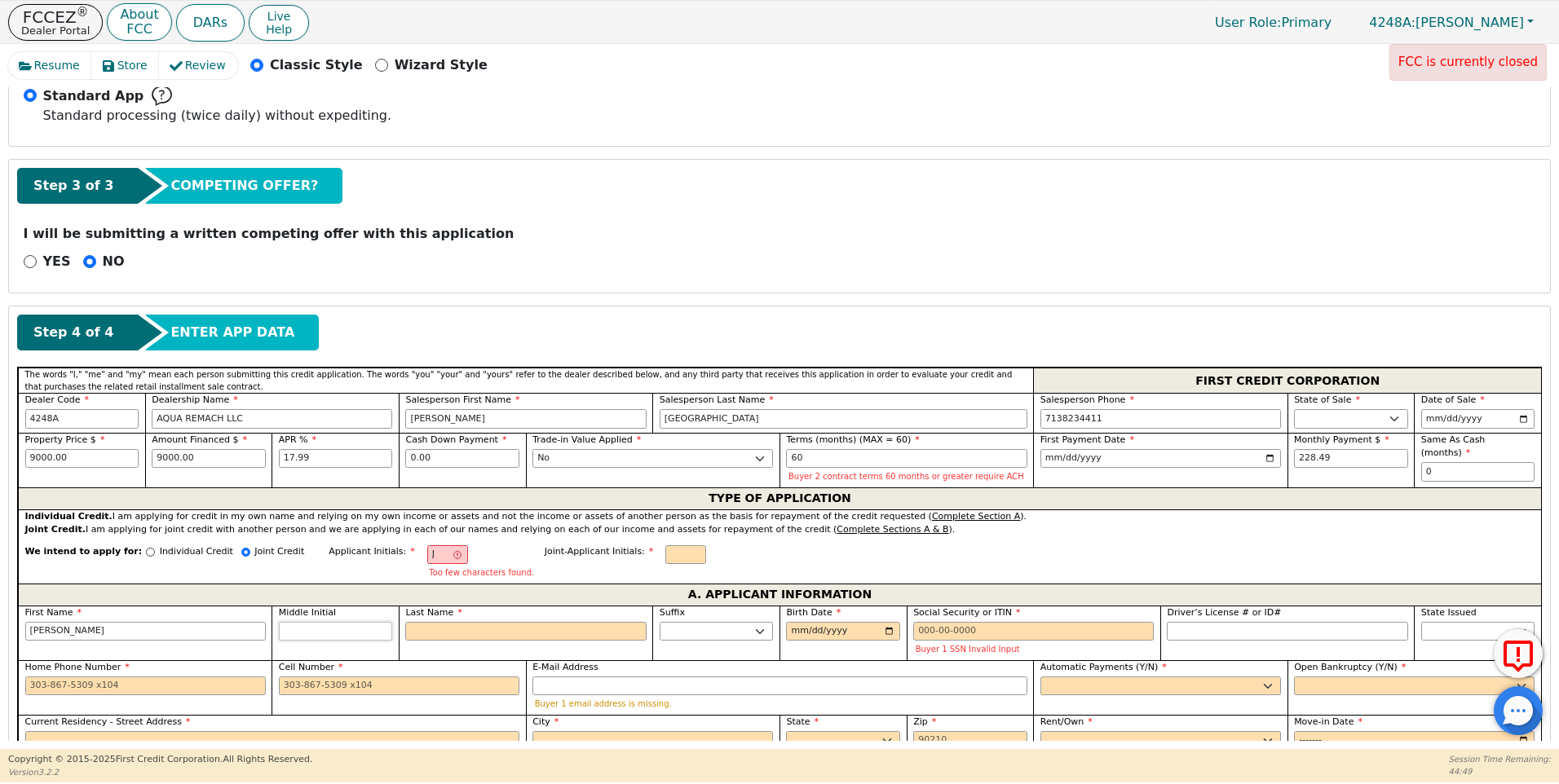
click at [366, 631] on input "Middle Initial" at bounding box center [336, 631] width 114 height 19
click at [415, 627] on input "Last Name" at bounding box center [525, 631] width 241 height 19
type input "JD"
type input "D"
type input "[PERSON_NAME]"
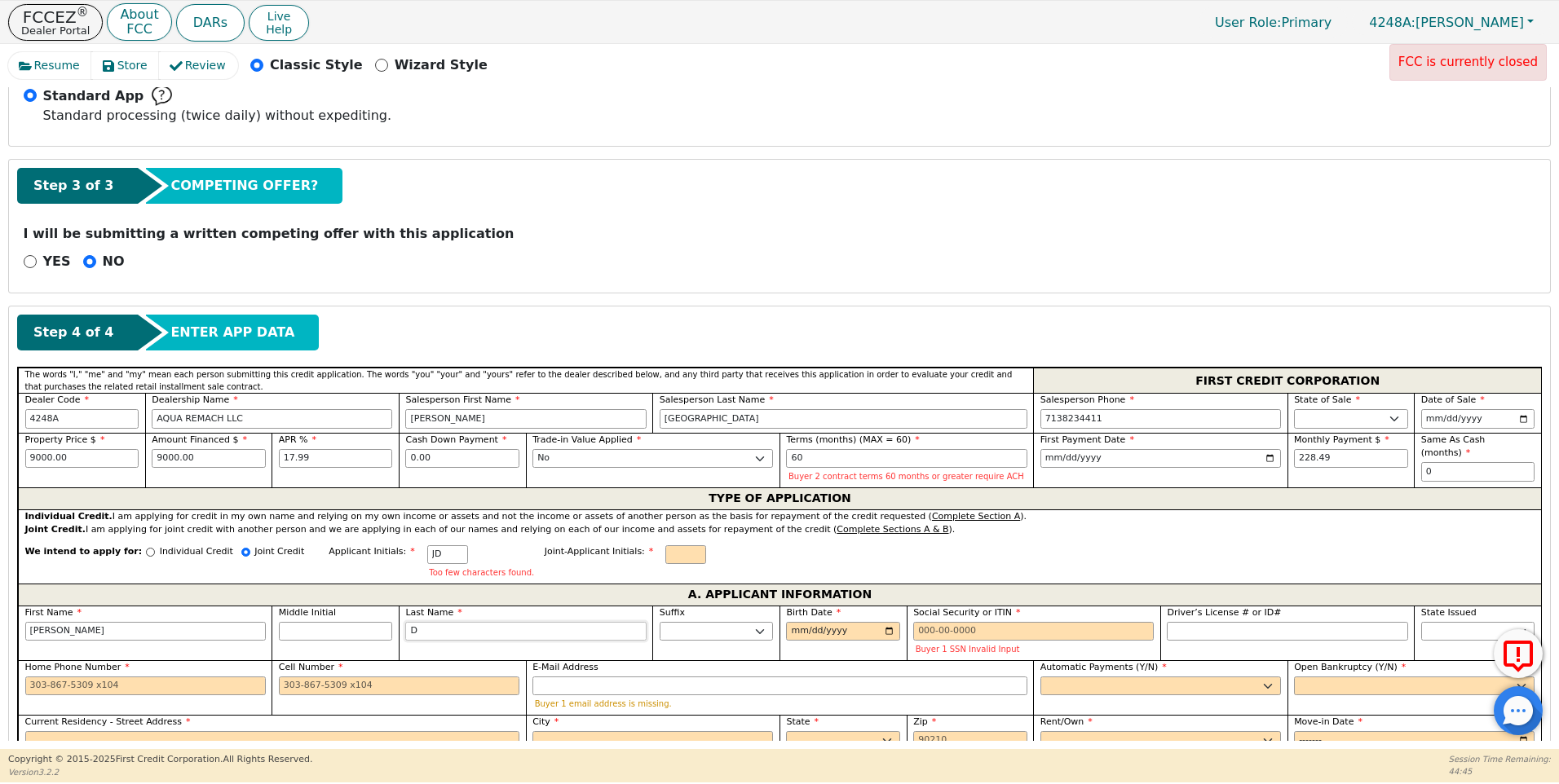
type input "DE"
type input "[PERSON_NAME]"
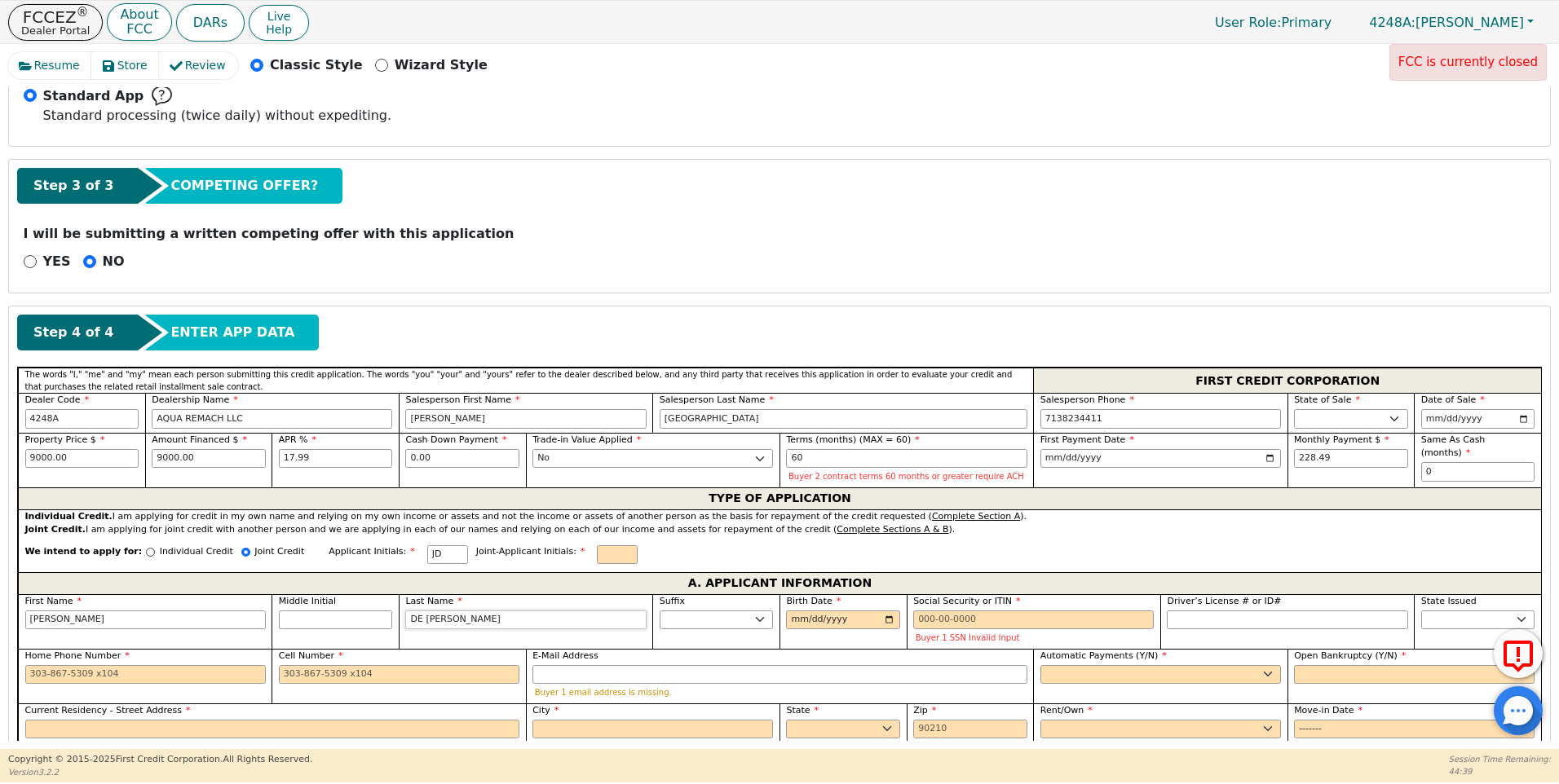
type input "DE [PERSON_NAME]"
click at [794, 619] on input "Birth Date" at bounding box center [843, 621] width 114 height 19
type input "[DATE]"
click at [915, 623] on input "Social Security or ITIN" at bounding box center [1034, 621] width 241 height 19
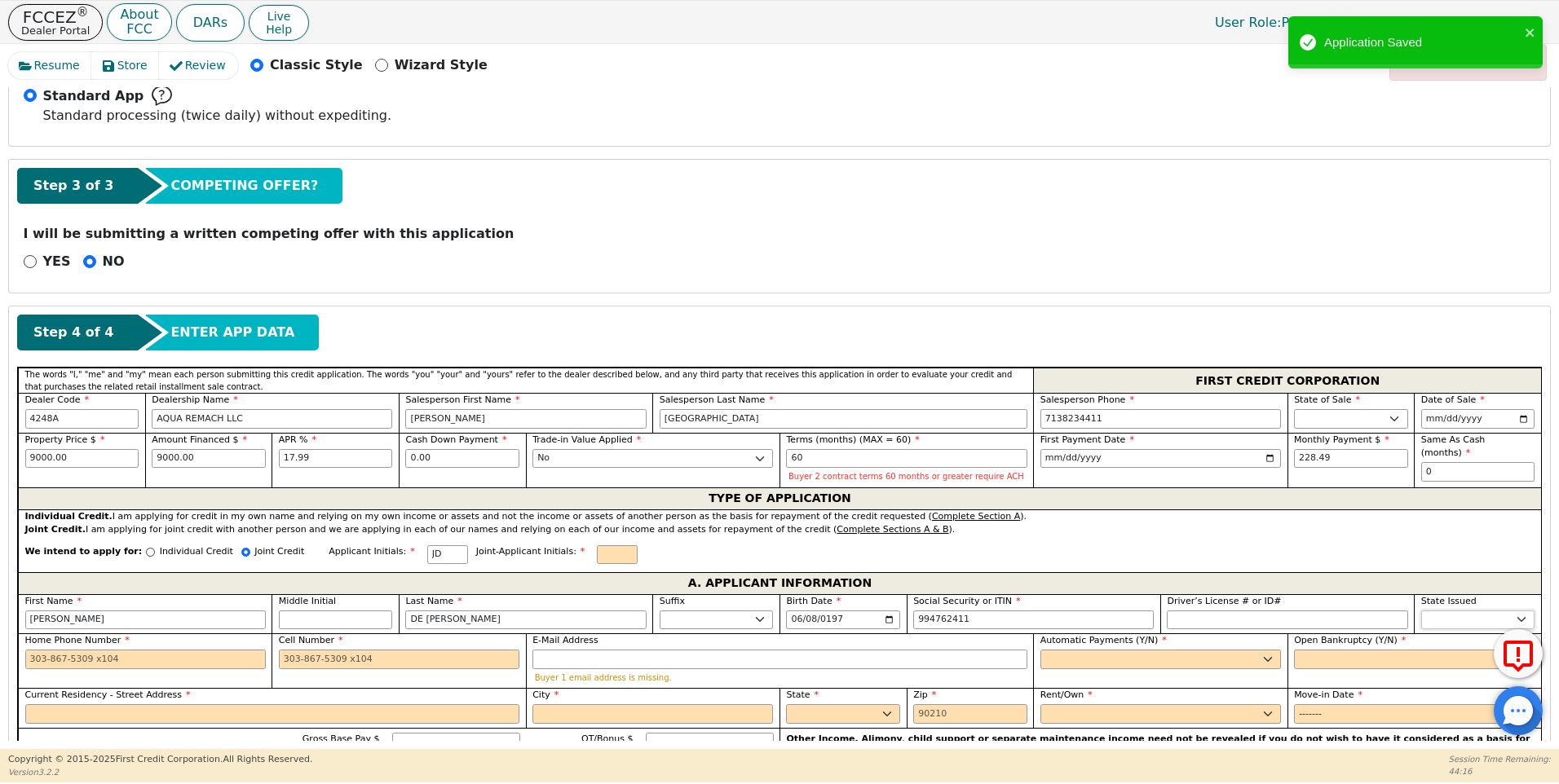
type input "***-**-2411"
click at [1424, 623] on select "AK AL AR AZ CA CO CT DC DE FL [GEOGRAPHIC_DATA] HI IA ID IL IN KS [GEOGRAPHIC_D…" at bounding box center [1479, 621] width 114 height 19
select select "[GEOGRAPHIC_DATA]"
click at [1424, 623] on select "AK AL AR AZ CA CO CT DC DE FL [GEOGRAPHIC_DATA] HI IA ID IL IN KS [GEOGRAPHIC_D…" at bounding box center [1479, 621] width 114 height 19
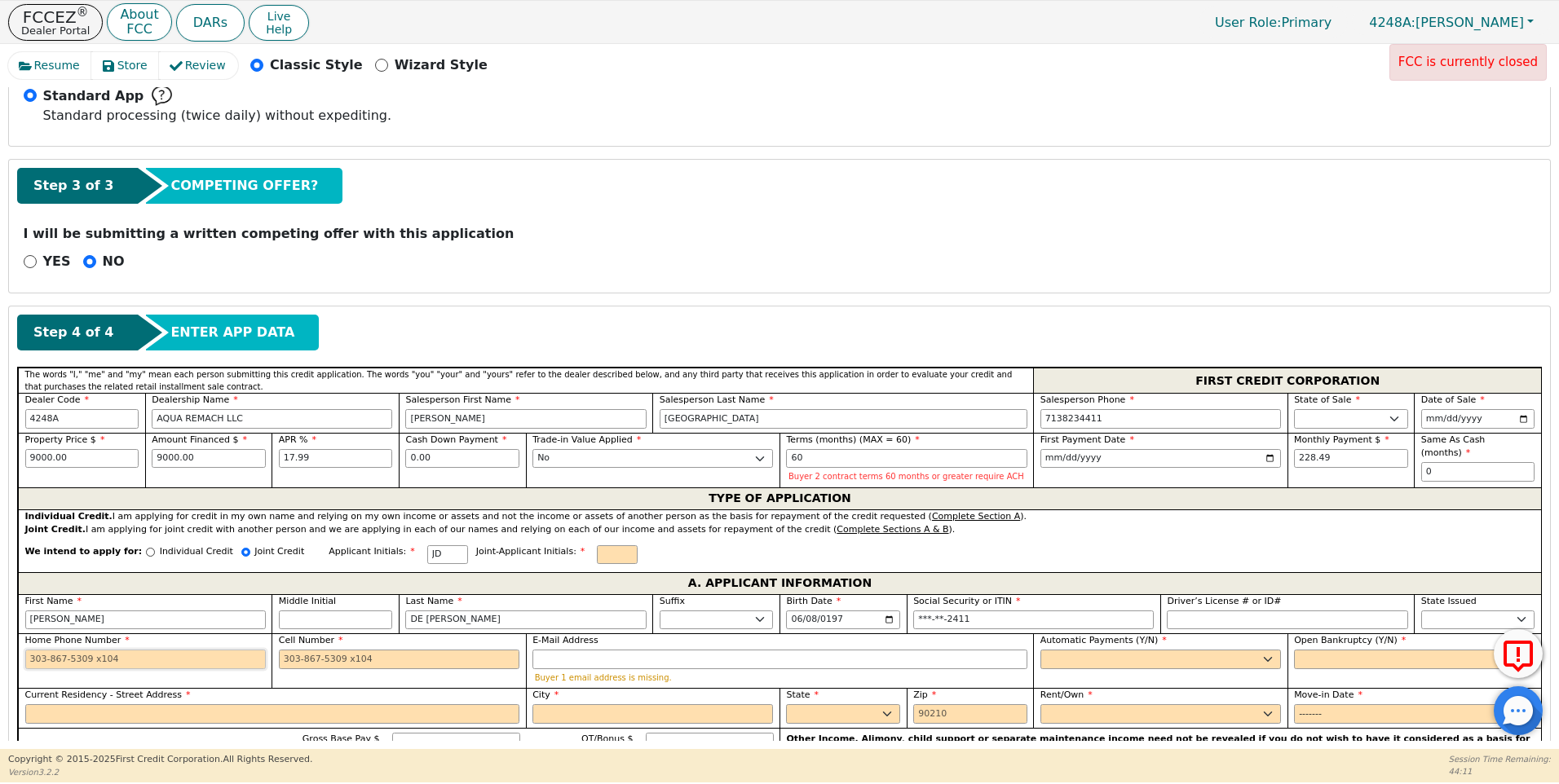
click at [31, 655] on input "Home Phone Number" at bounding box center [145, 659] width 241 height 19
type input "[PHONE_NUMBER]"
click at [281, 658] on input "Cell Number" at bounding box center [398, 659] width 241 height 19
type input "[PHONE_NUMBER]"
click at [564, 664] on input "E-Mail Address" at bounding box center [780, 659] width 495 height 19
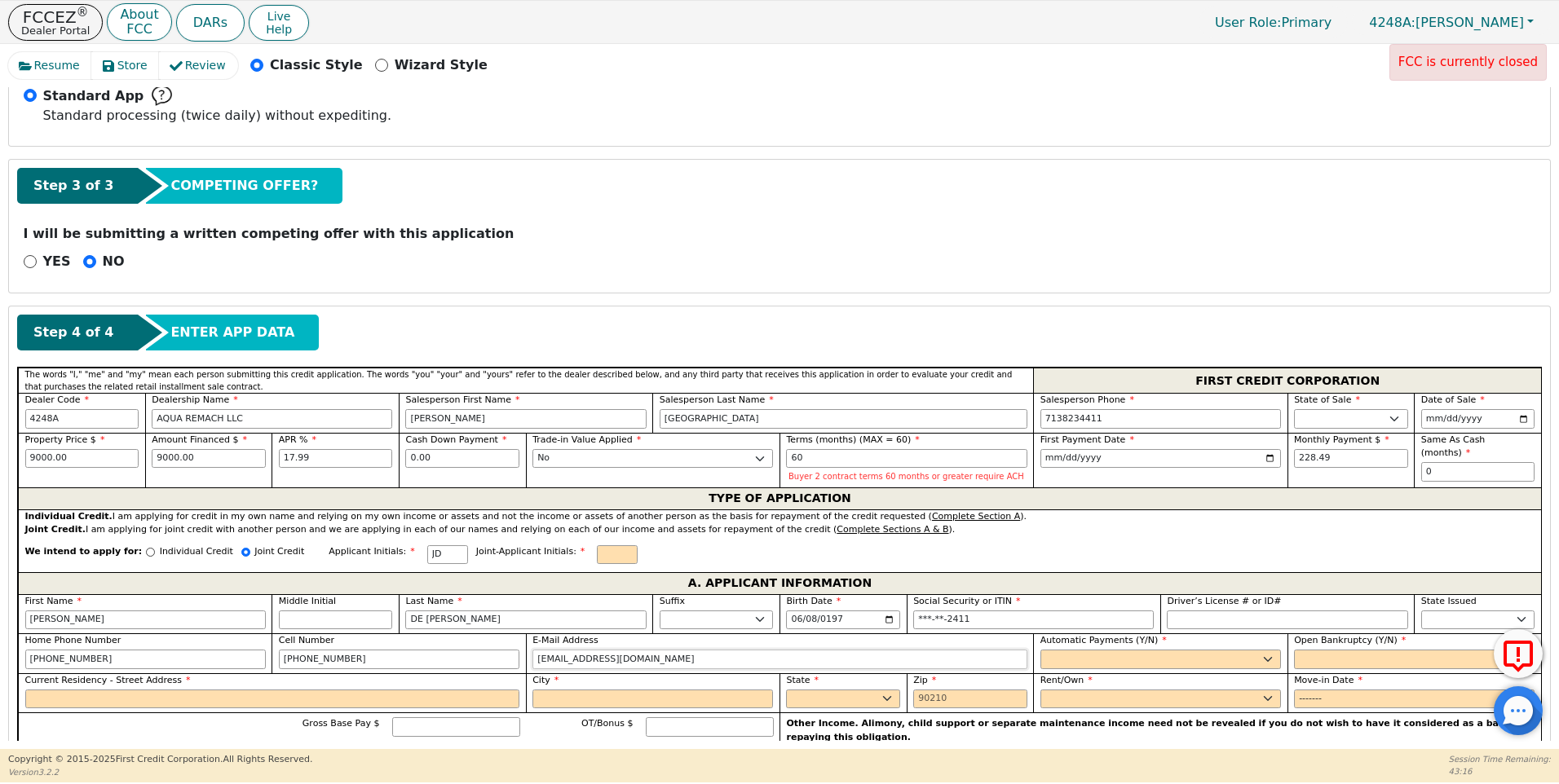
type input "[EMAIL_ADDRESS][DOMAIN_NAME]"
click at [1044, 655] on select "Yes No" at bounding box center [1161, 659] width 241 height 19
select select "y"
click at [1041, 650] on select "Yes No" at bounding box center [1161, 659] width 241 height 19
type input "[PERSON_NAME]"
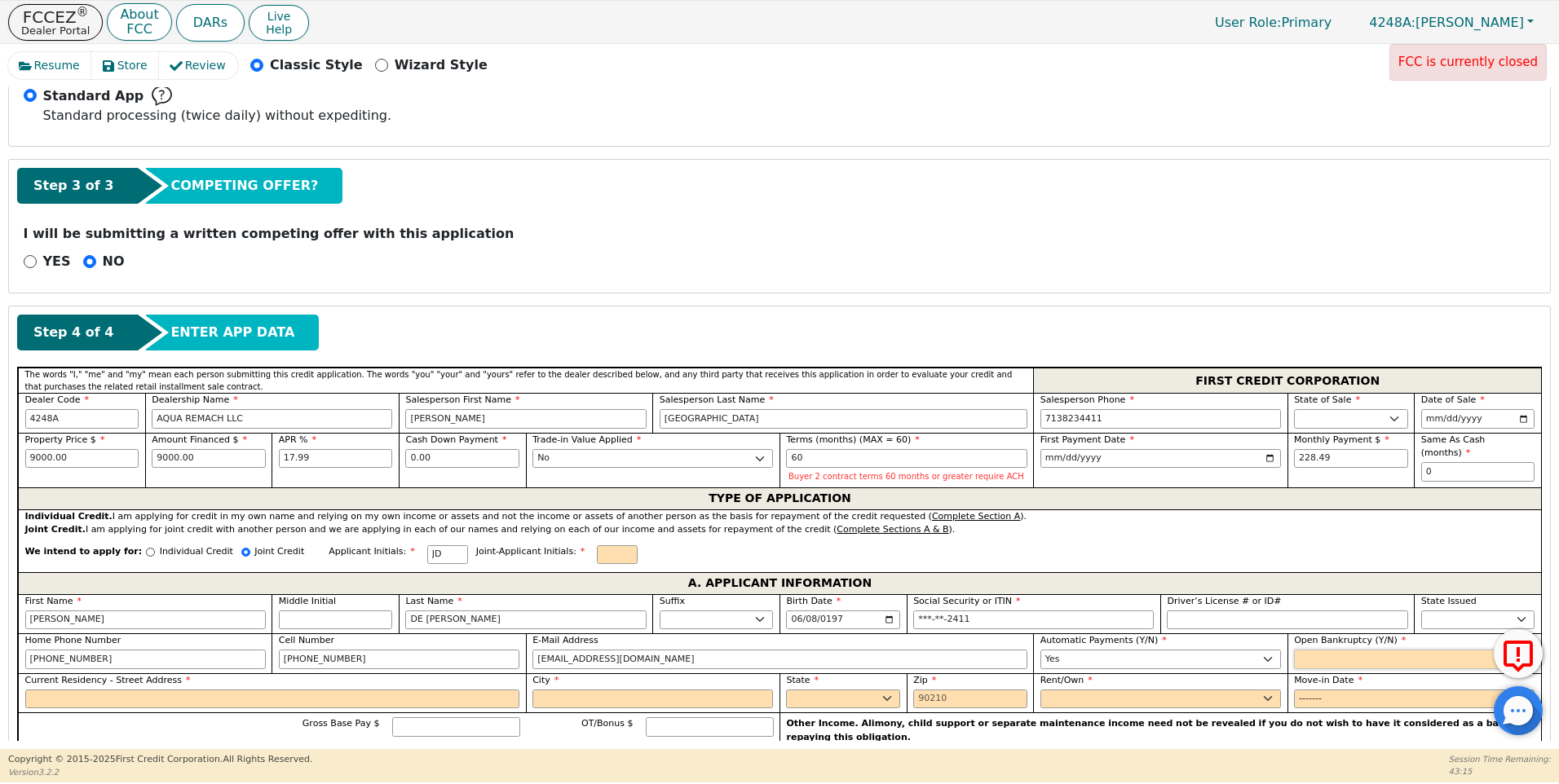
click at [1304, 655] on select "Yes No" at bounding box center [1414, 659] width 241 height 19
select select "n"
click at [1294, 650] on select "Yes No" at bounding box center [1414, 659] width 241 height 19
click at [52, 700] on input "Current Residency - Street Address" at bounding box center [273, 699] width 495 height 19
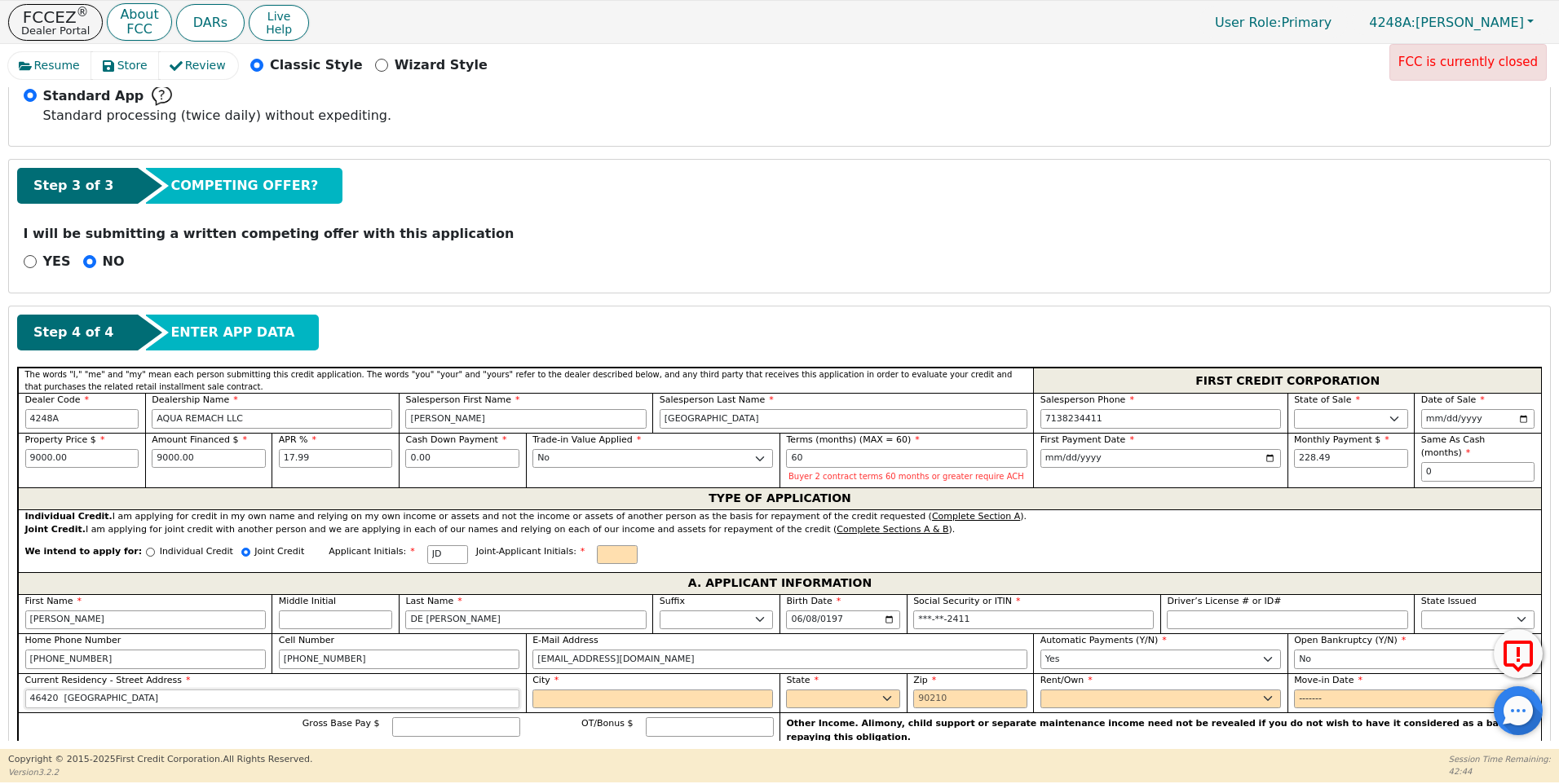
type input "46420 [GEOGRAPHIC_DATA]"
click at [554, 697] on input "City" at bounding box center [653, 699] width 241 height 19
click at [882, 697] on select "AK AL AR AZ CA CO CT DC DE FL [GEOGRAPHIC_DATA] HI IA ID IL IN KS [GEOGRAPHIC_D…" at bounding box center [843, 699] width 114 height 19
click at [574, 695] on input "HEMPS" at bounding box center [653, 699] width 241 height 19
click at [606, 697] on input "HEMPS" at bounding box center [653, 699] width 241 height 19
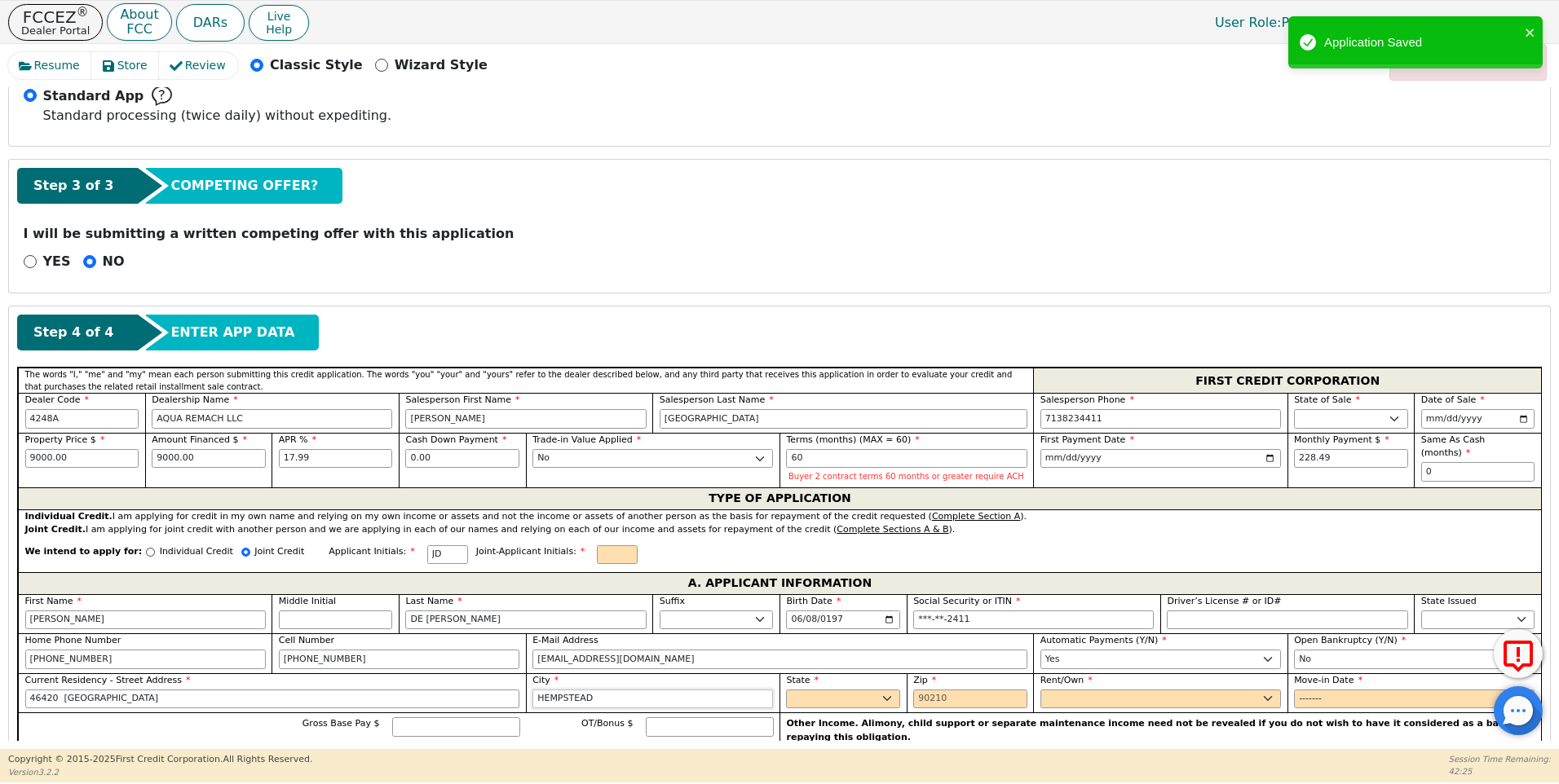
type input "HEMPSTEAD"
click at [813, 702] on select "AK AL AR AZ CA CO CT DC DE FL [GEOGRAPHIC_DATA] HI IA ID IL IN KS [GEOGRAPHIC_D…" at bounding box center [843, 699] width 114 height 19
select select "[GEOGRAPHIC_DATA]"
click at [813, 702] on select "AK AL AR AZ CA CO CT DC DE FL [GEOGRAPHIC_DATA] HI IA ID IL IN KS [GEOGRAPHIC_D…" at bounding box center [843, 699] width 114 height 19
click at [917, 695] on input "Zip" at bounding box center [971, 699] width 114 height 19
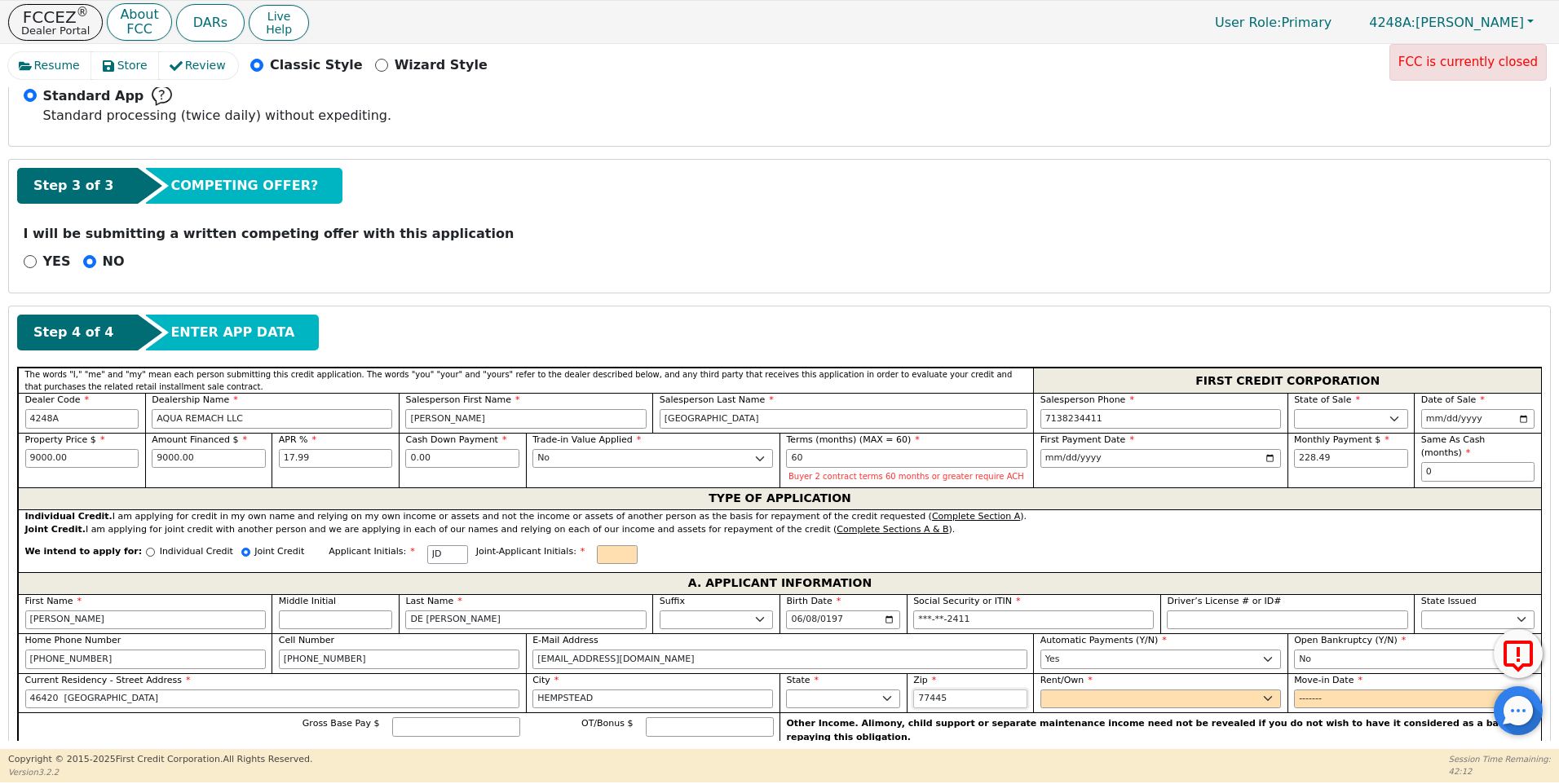
type input "77445"
click at [1059, 707] on select "Rent Own" at bounding box center [1161, 699] width 241 height 19
select select "Own"
click at [1041, 689] on select "Rent Own" at bounding box center [1161, 699] width 241 height 19
click at [1306, 699] on input "Move-in Date" at bounding box center [1414, 699] width 241 height 19
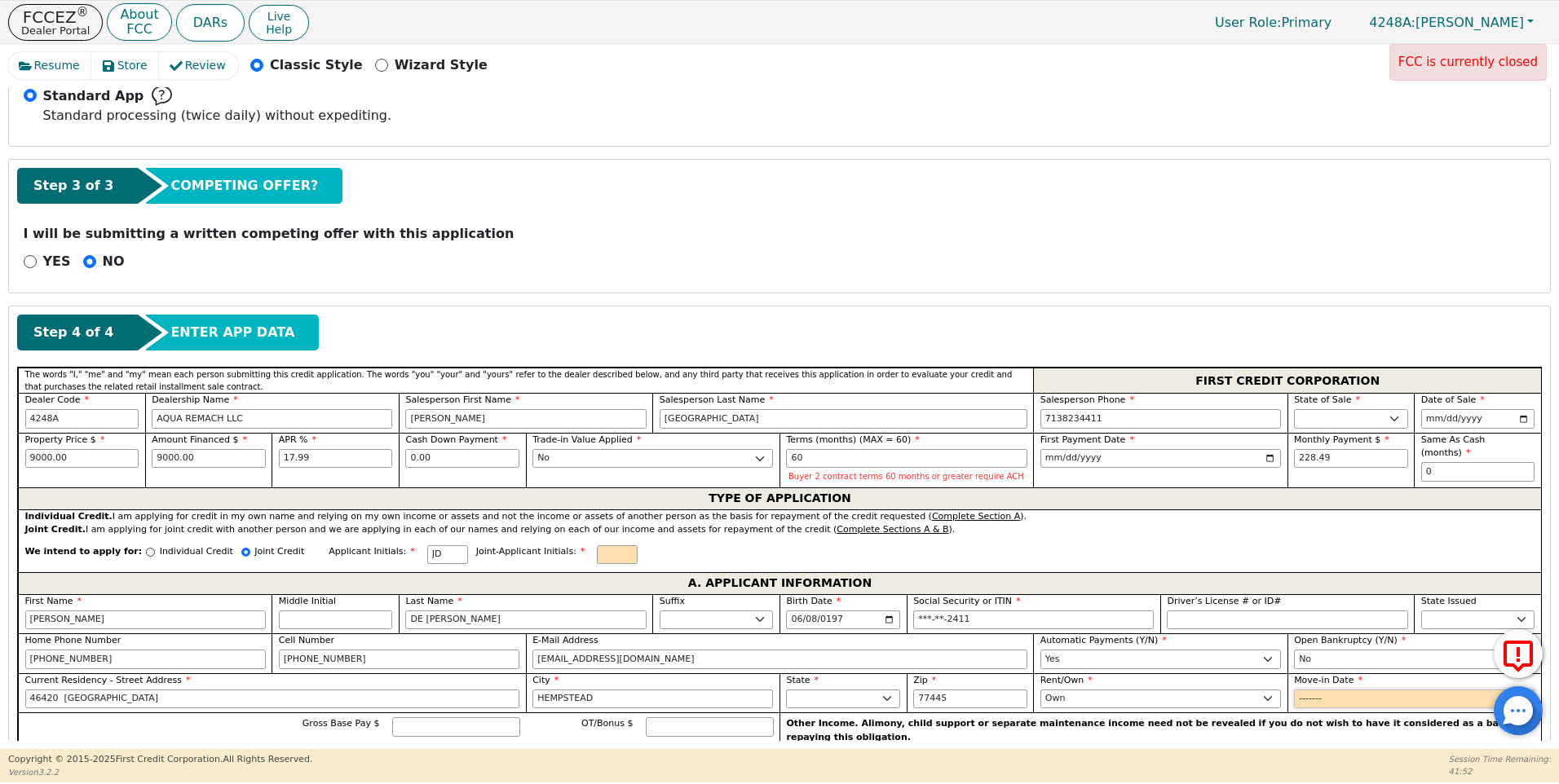
click at [1341, 699] on input "Move-in Date" at bounding box center [1414, 699] width 241 height 19
type input "2013-12"
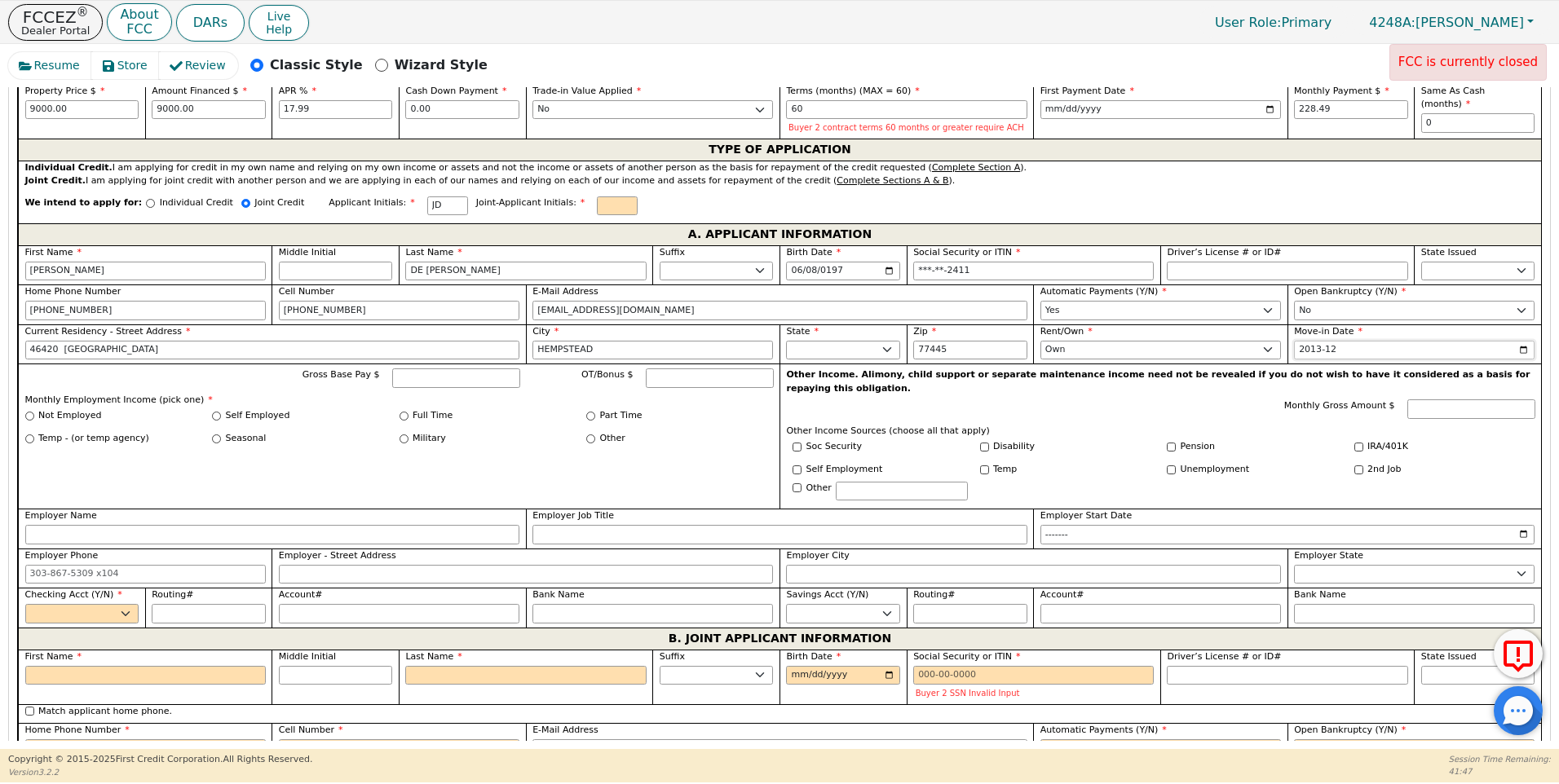
scroll to position [866, 0]
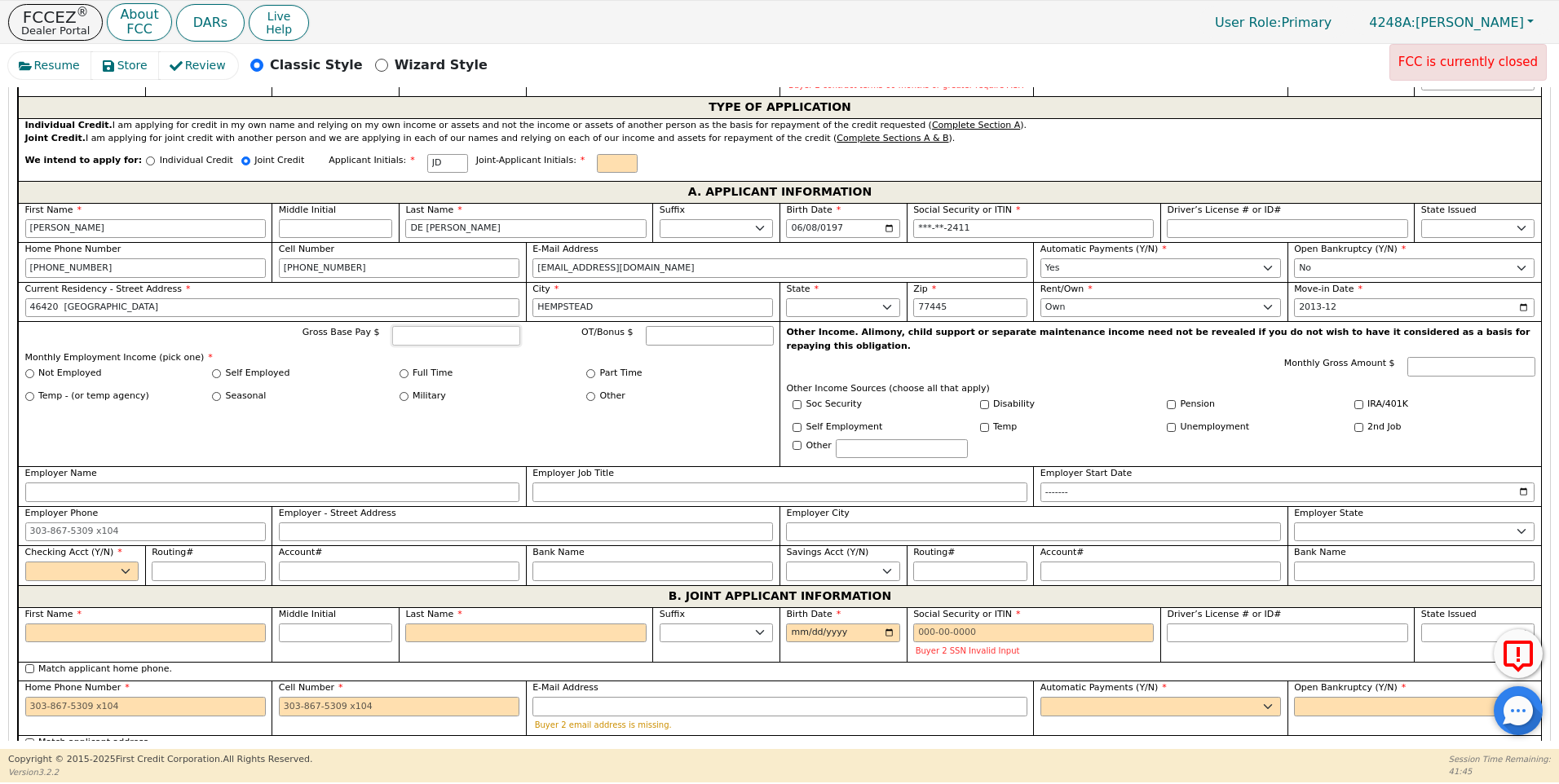
click at [427, 339] on input "Gross Base Pay $" at bounding box center [456, 335] width 128 height 19
type input "2320.00"
click at [402, 373] on input "Full Time" at bounding box center [403, 373] width 9 height 9
radio input "true"
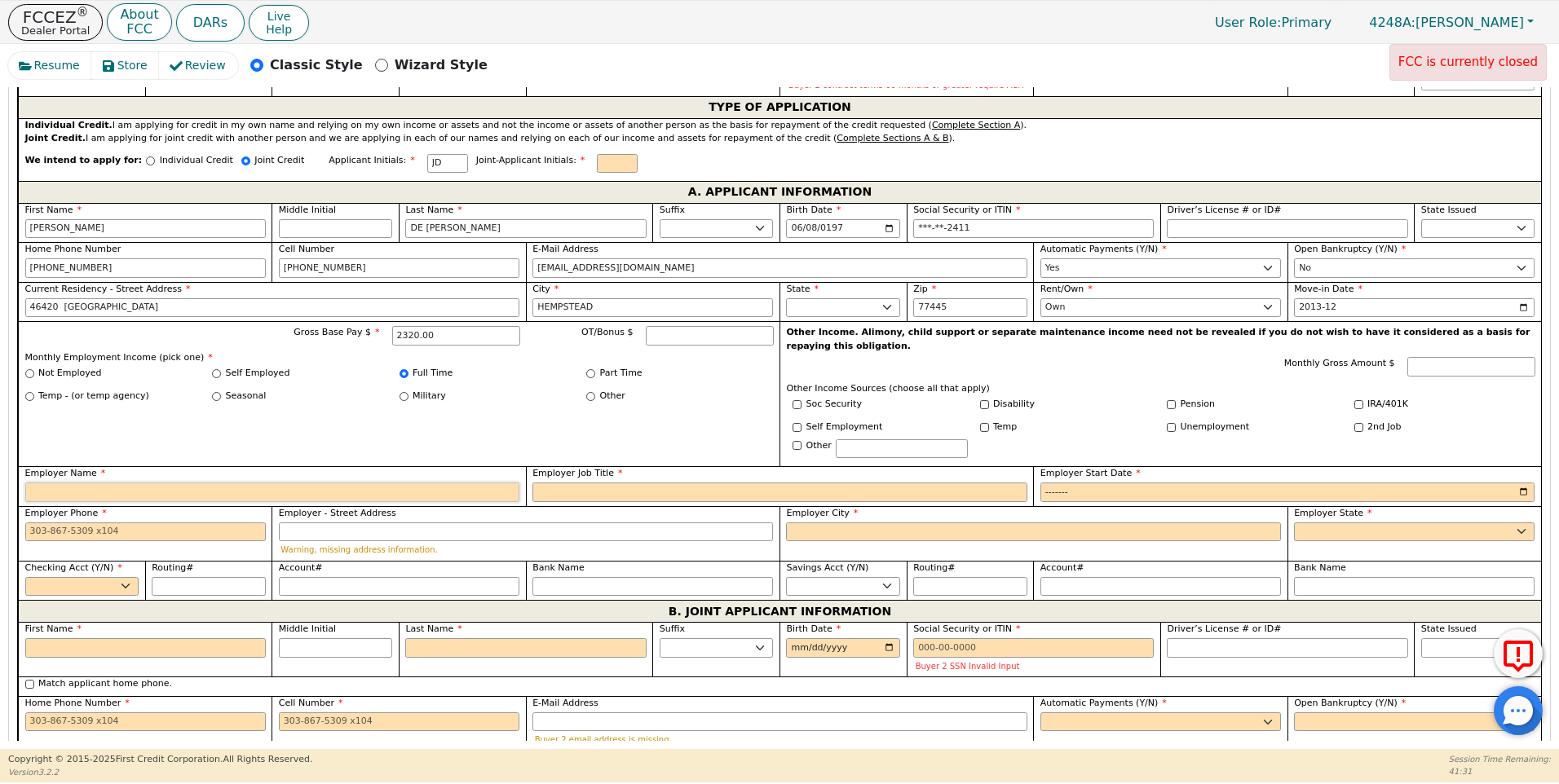
click at [74, 482] on input "Employer Name" at bounding box center [273, 492] width 495 height 19
type input "TOMBALL FOREST"
click at [608, 483] on input "Employer Job Title" at bounding box center [780, 492] width 495 height 19
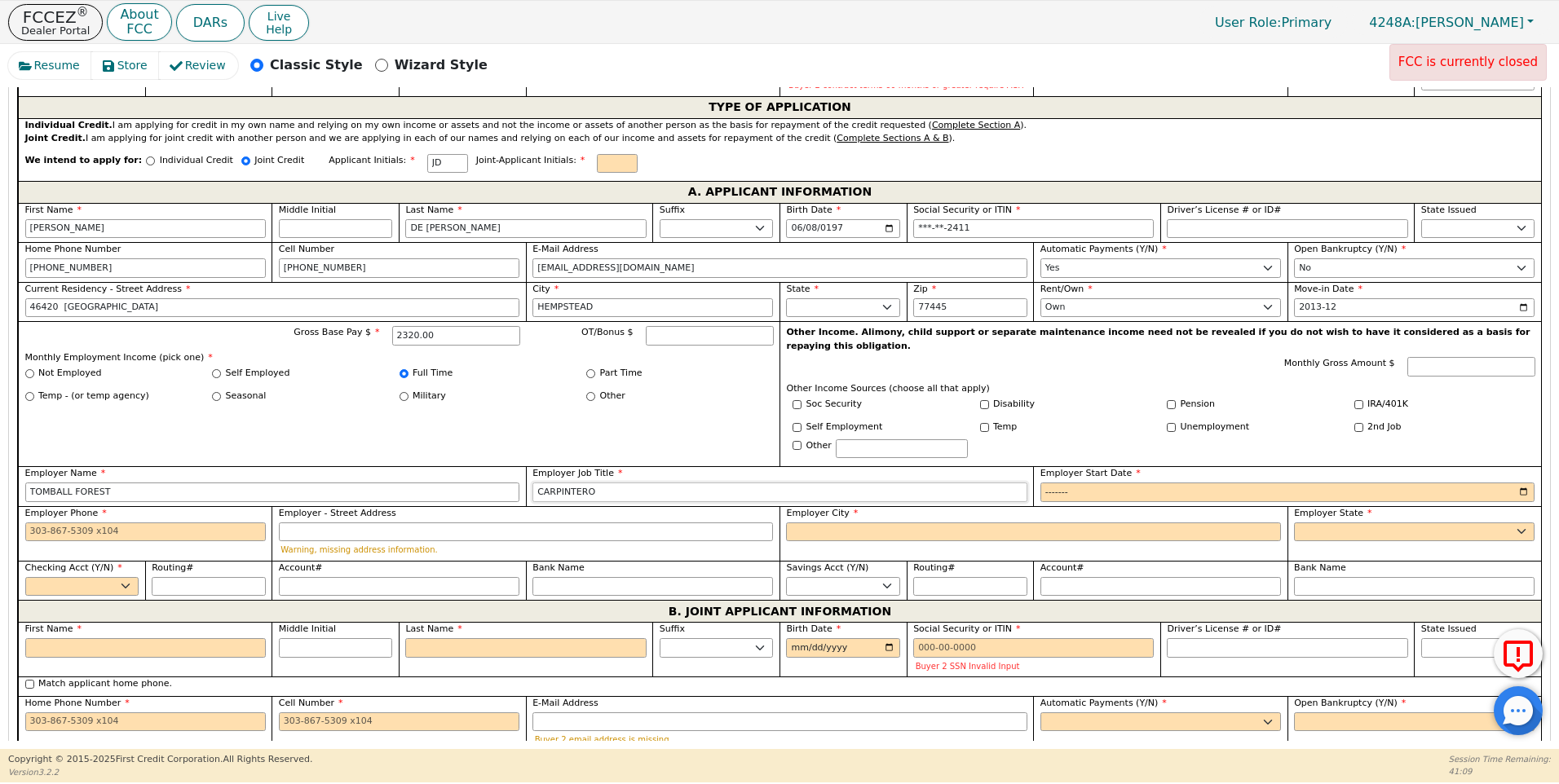
type input "CARPINTERO"
click at [1052, 482] on input "Employer Start Date" at bounding box center [1288, 492] width 495 height 19
click at [1085, 482] on input "Employer Start Date" at bounding box center [1288, 492] width 495 height 19
type input "2015-01"
click at [32, 523] on input "Employer Phone" at bounding box center [145, 533] width 241 height 19
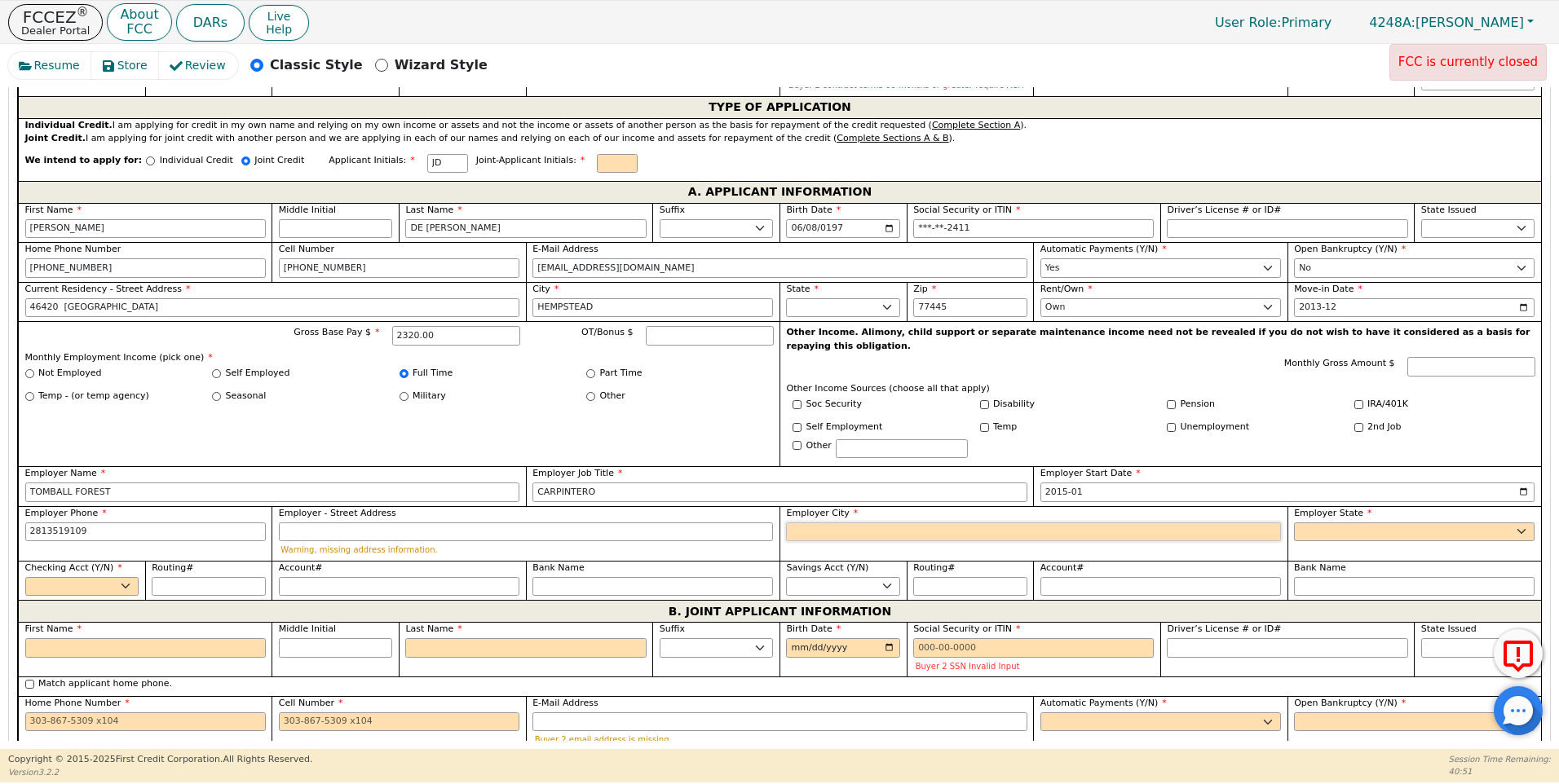
type input "[PHONE_NUMBER]"
click at [800, 523] on input "Employer City" at bounding box center [1034, 533] width 495 height 19
type input "Y"
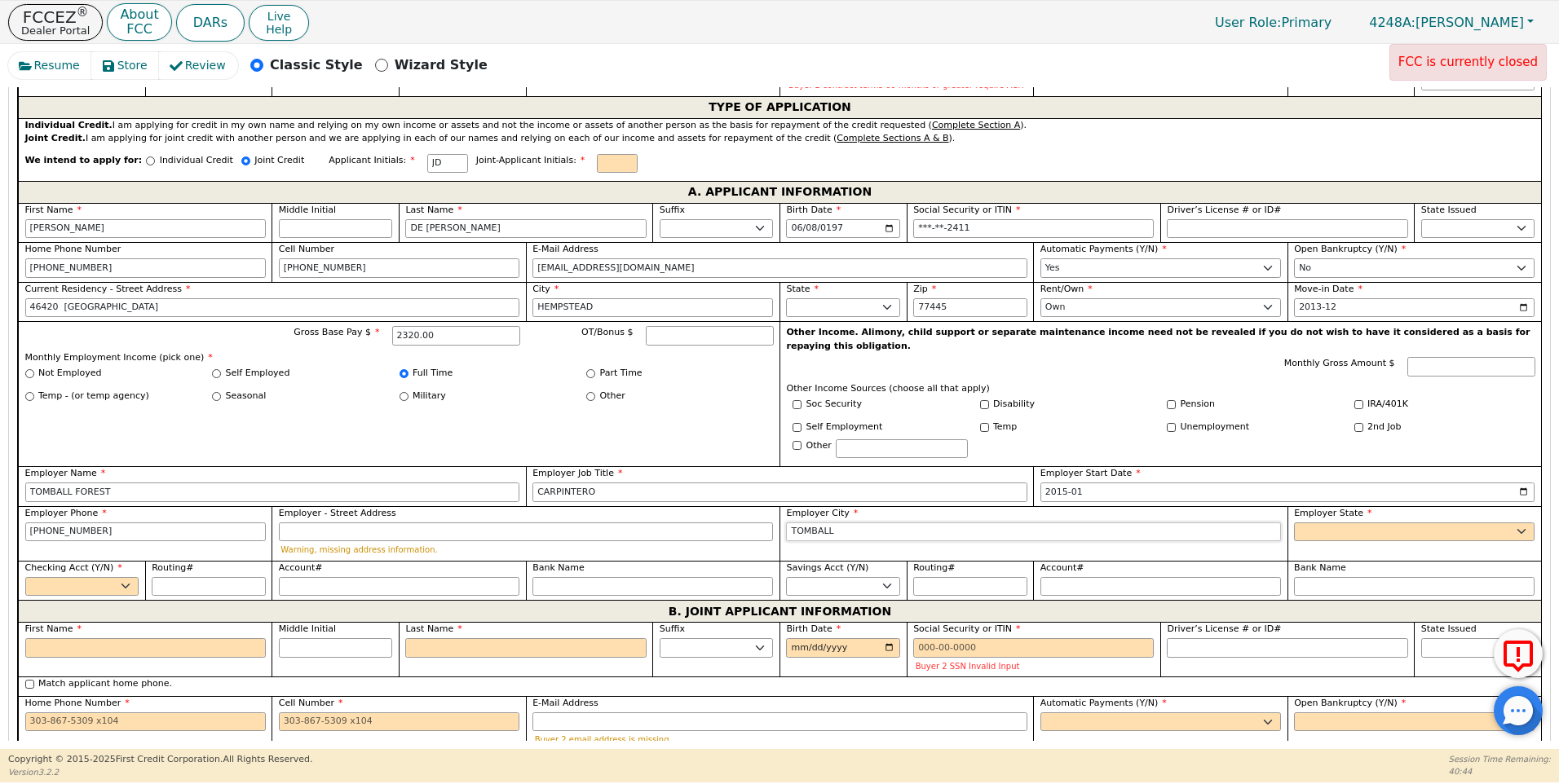
type input "TOMBALL"
click at [1335, 523] on select "AK AL AR AZ CA CO CT DC DE FL [GEOGRAPHIC_DATA] HI IA ID [GEOGRAPHIC_DATA] IN K…" at bounding box center [1414, 533] width 241 height 19
select select "[GEOGRAPHIC_DATA]"
click at [1335, 523] on select "AK AL AR AZ CA CO CT DC DE FL [GEOGRAPHIC_DATA] HI IA ID [GEOGRAPHIC_DATA] IN K…" at bounding box center [1414, 533] width 241 height 19
click at [127, 577] on select "Yes No" at bounding box center [82, 587] width 114 height 19
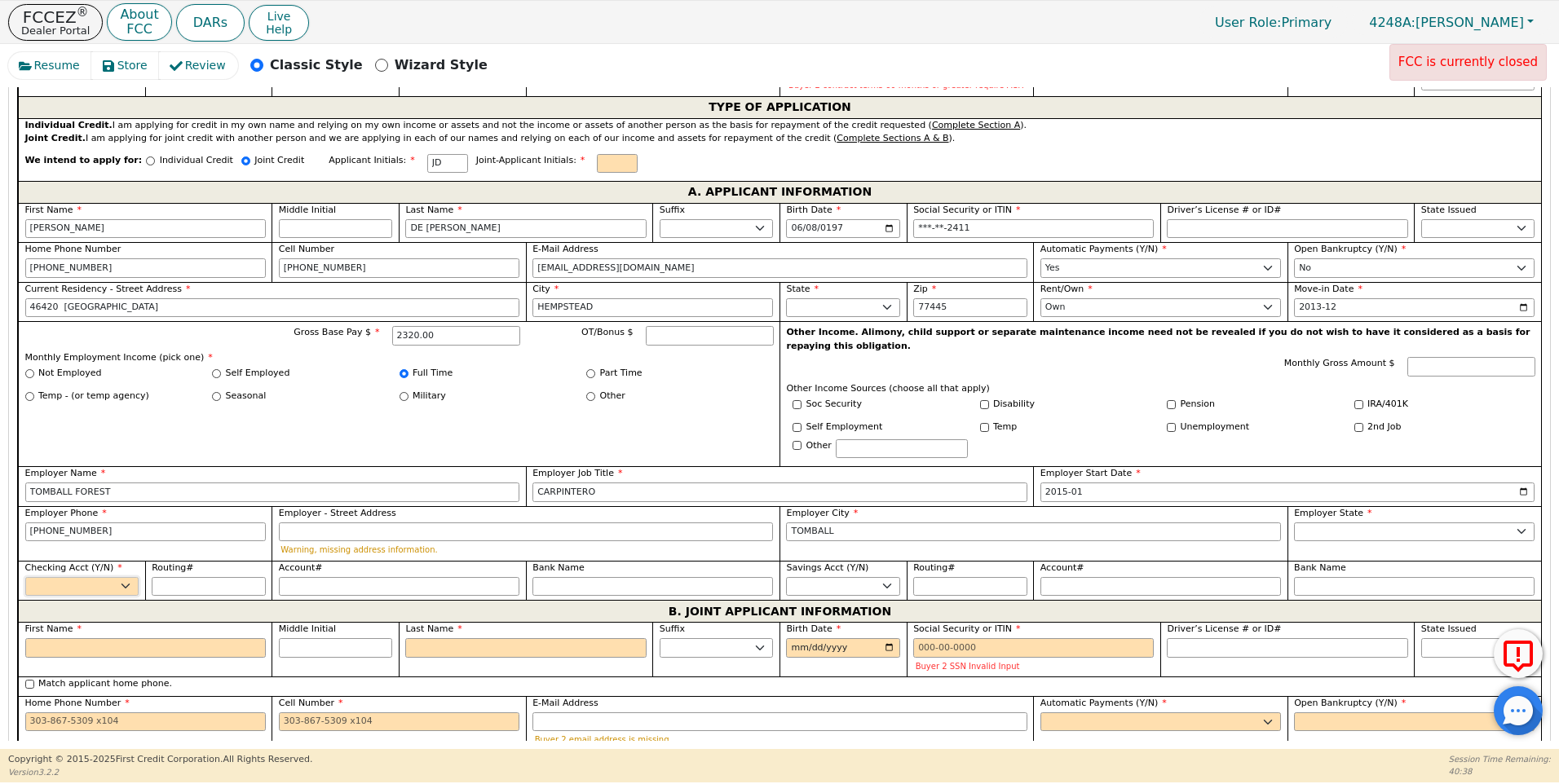
select select "y"
click at [25, 577] on select "Yes No" at bounding box center [82, 587] width 114 height 19
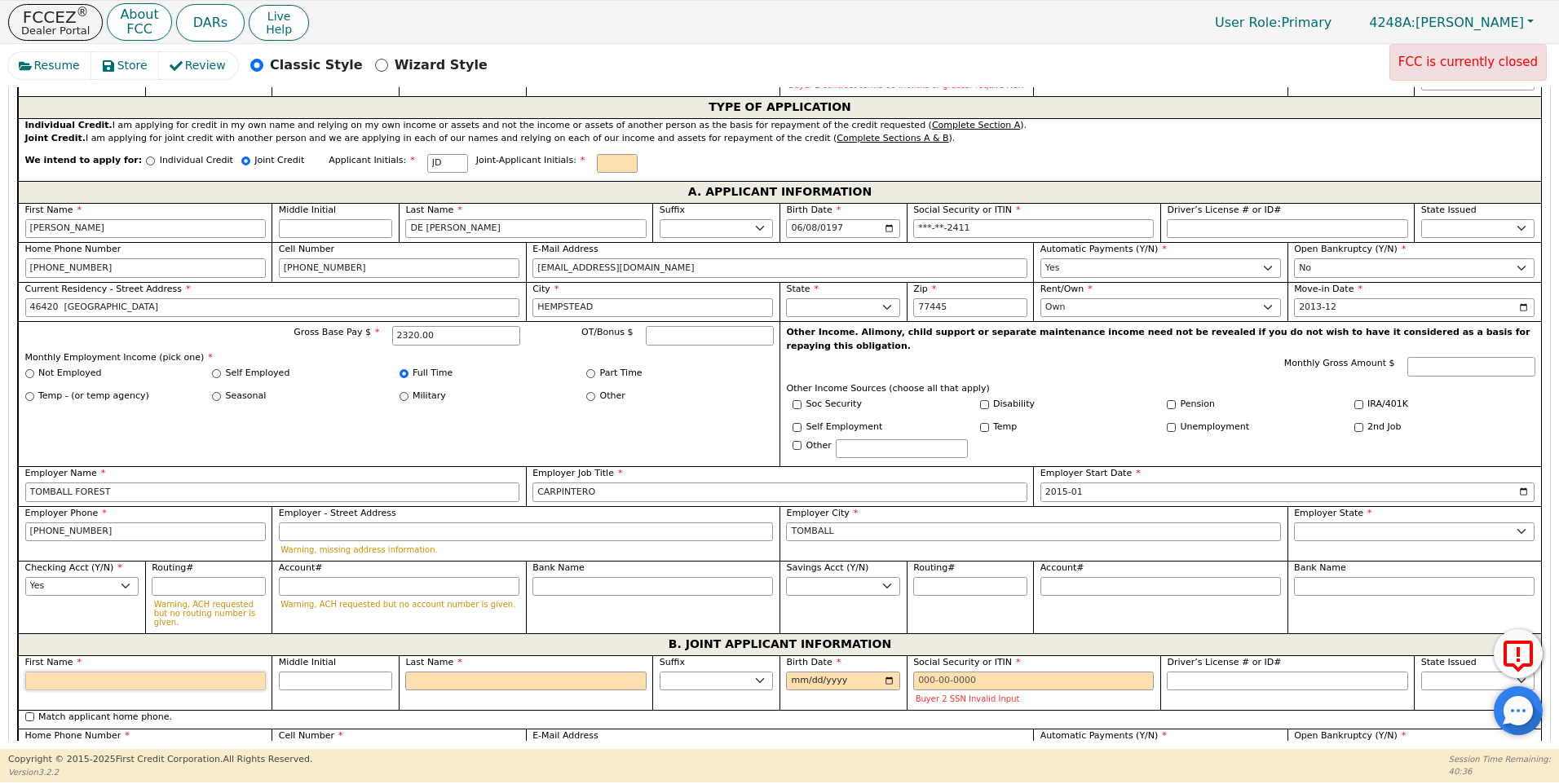
click at [60, 672] on input "First Name" at bounding box center [145, 682] width 241 height 19
type input "V"
type input "VE"
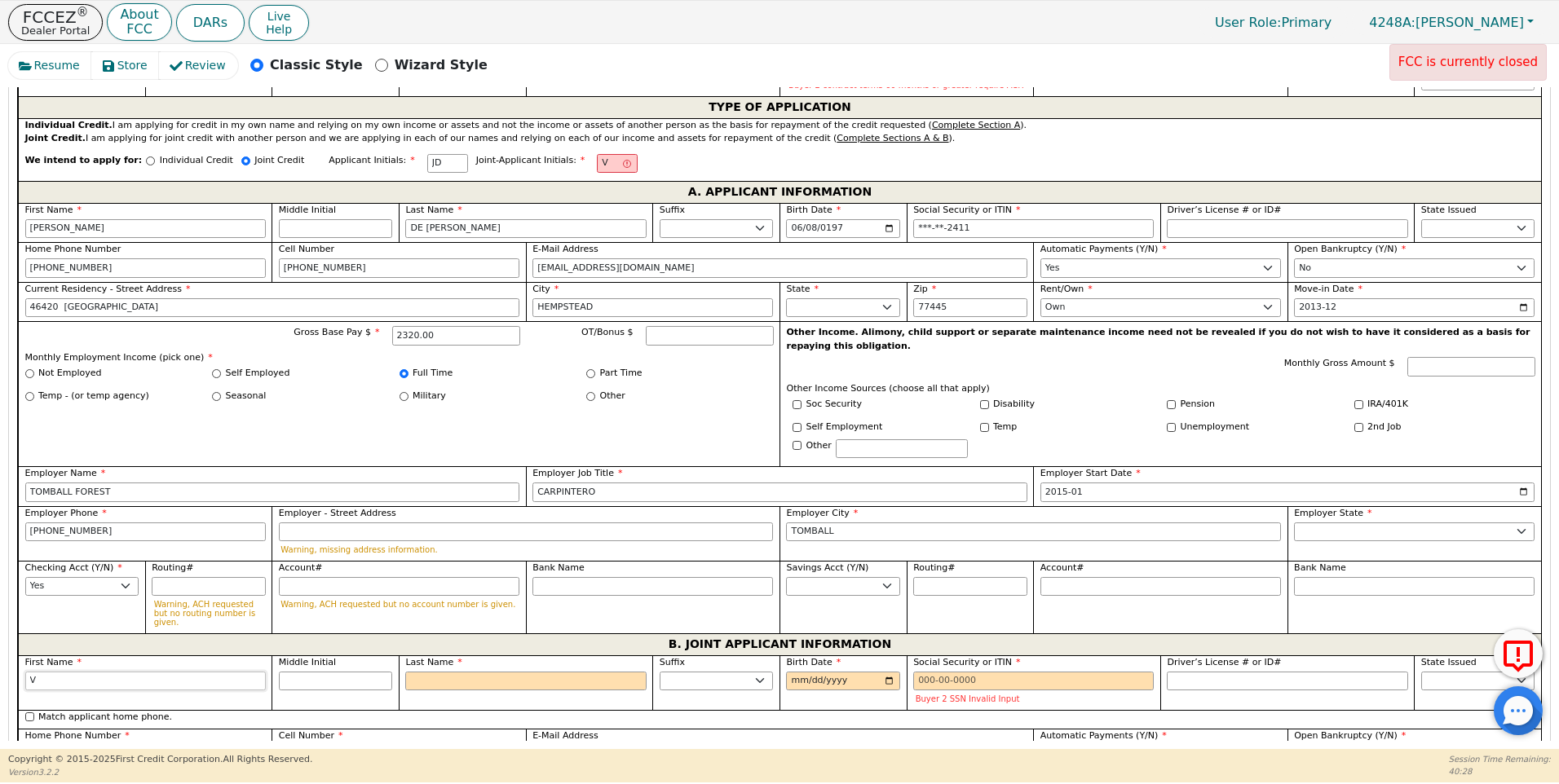
type input "VE"
type input "VER"
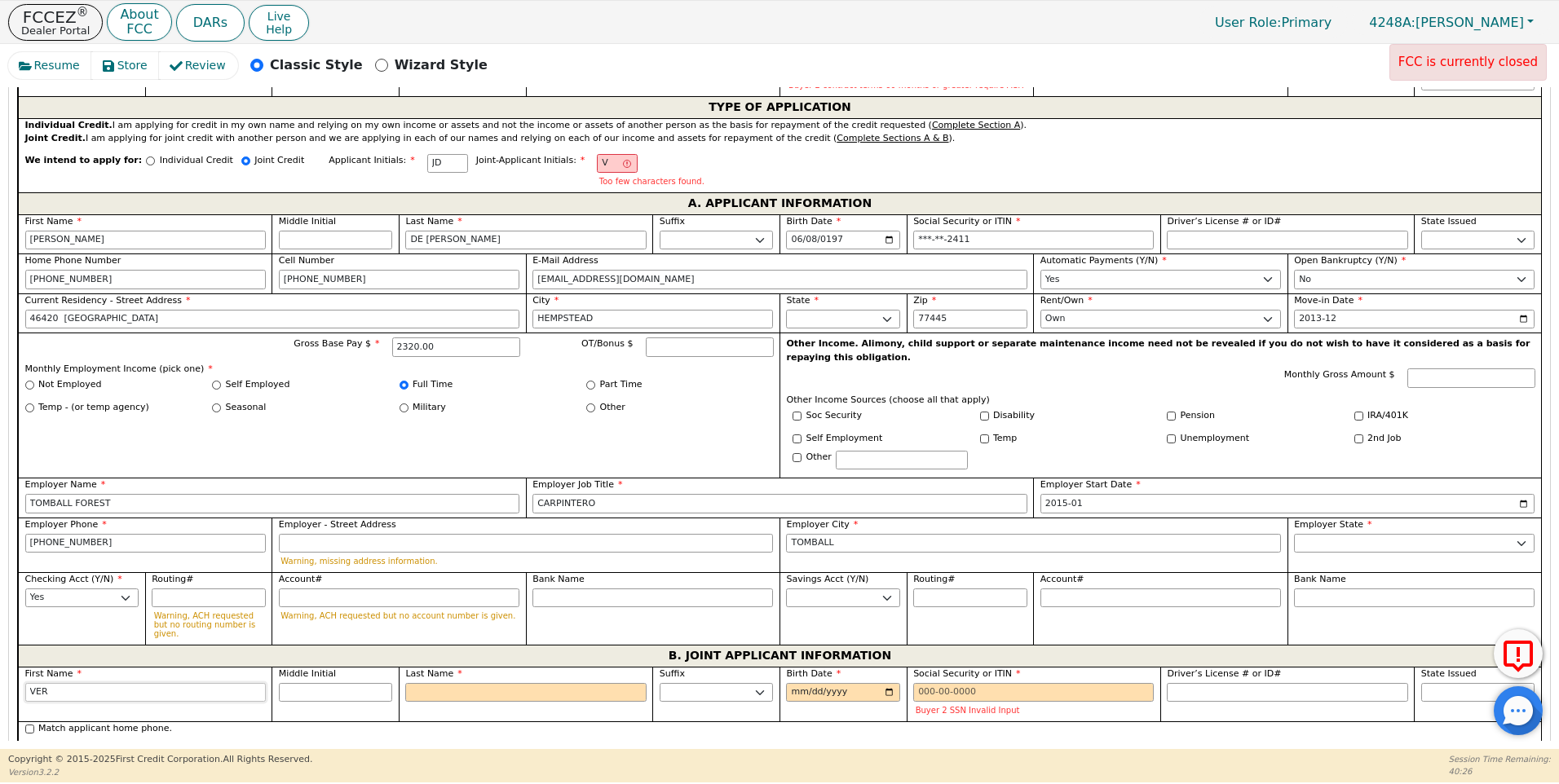
type input "VERO"
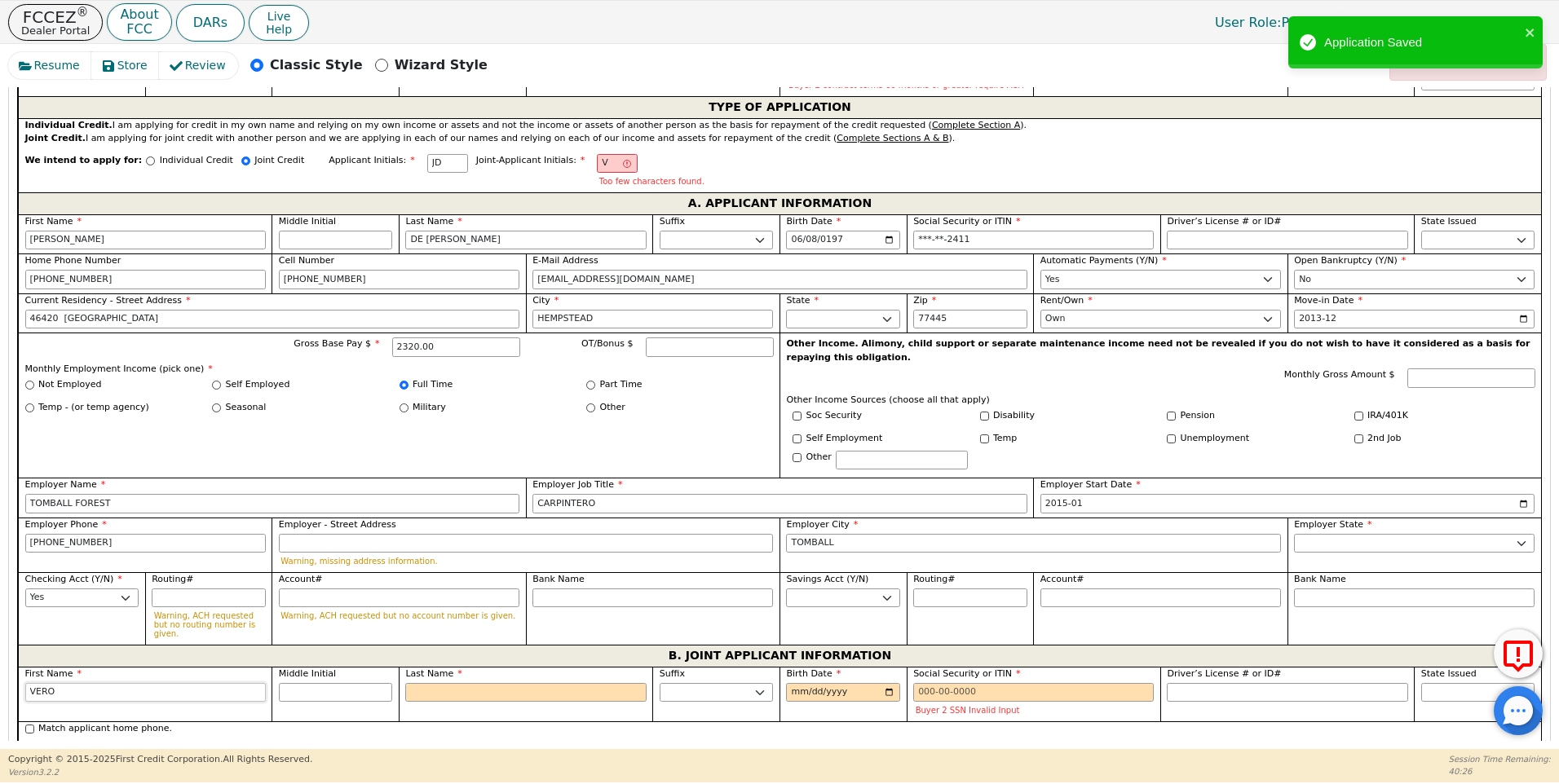
type input "VERON"
type input "VERONI"
type input "VERONIC"
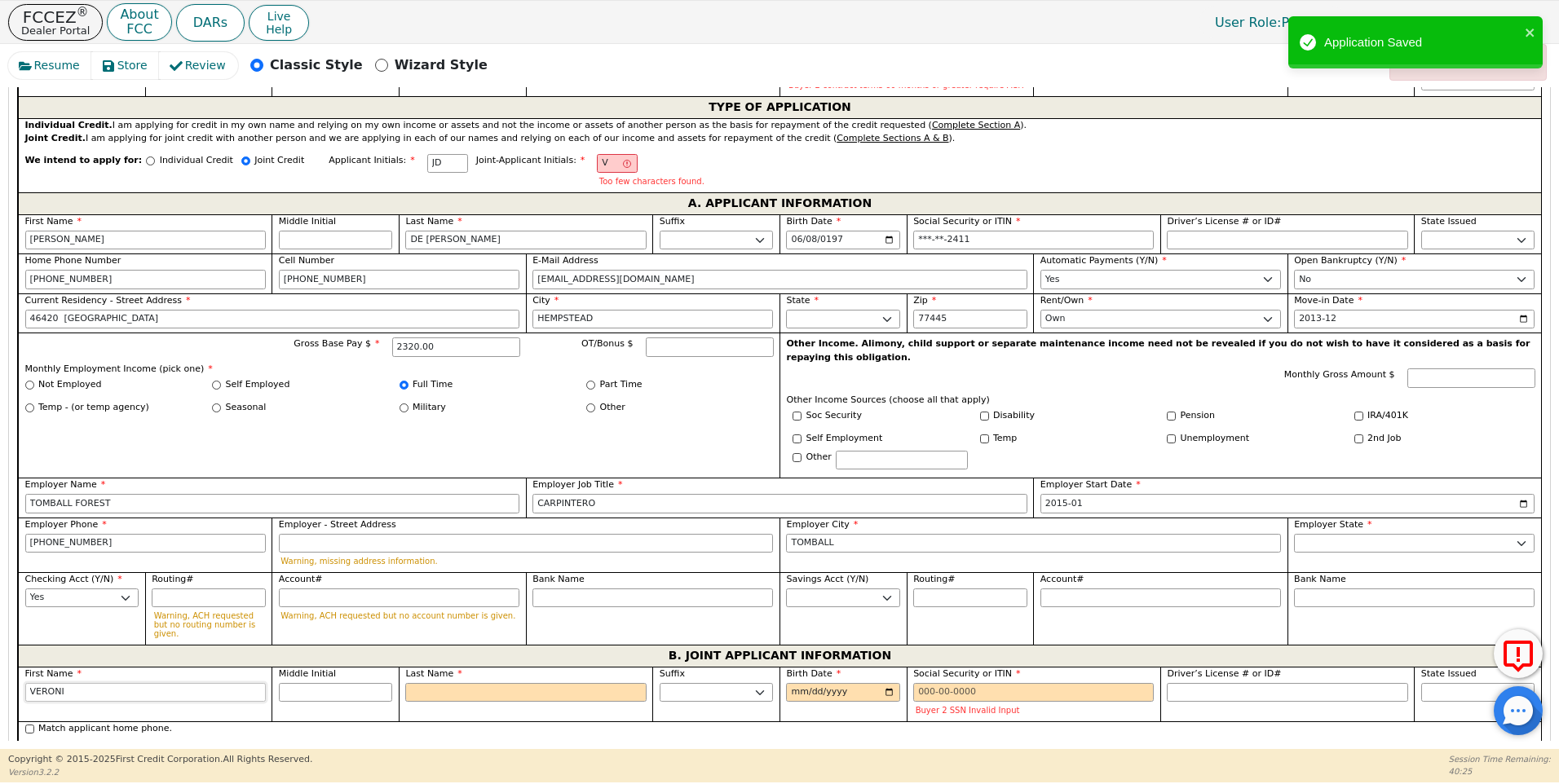
type input "VERONIC"
type input "[PERSON_NAME]"
click at [456, 683] on input "Last Name" at bounding box center [525, 693] width 241 height 19
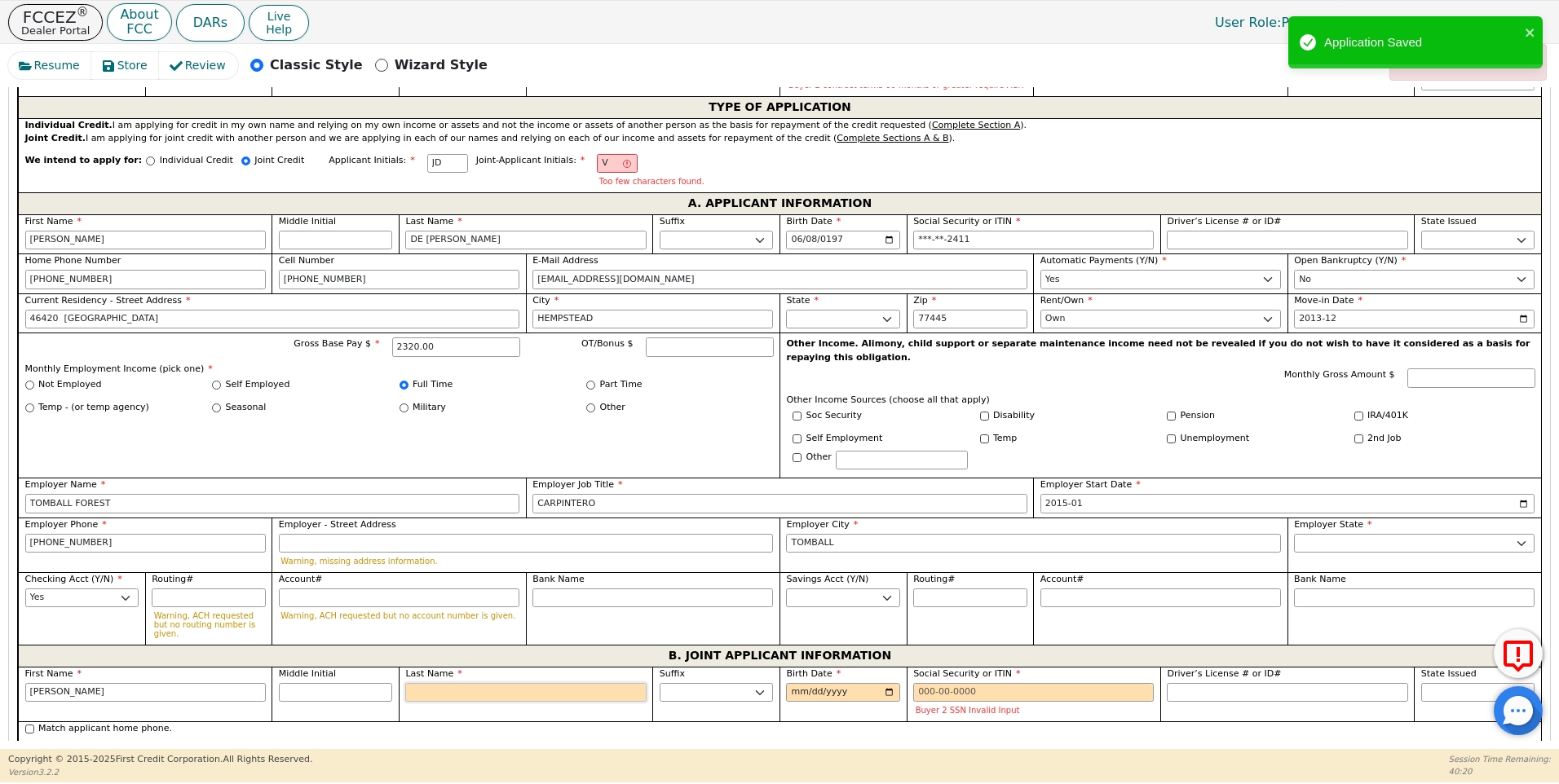
type input "C"
type input "VC"
type input "[PERSON_NAME]"
type input "CA"
type input "[PERSON_NAME] CA"
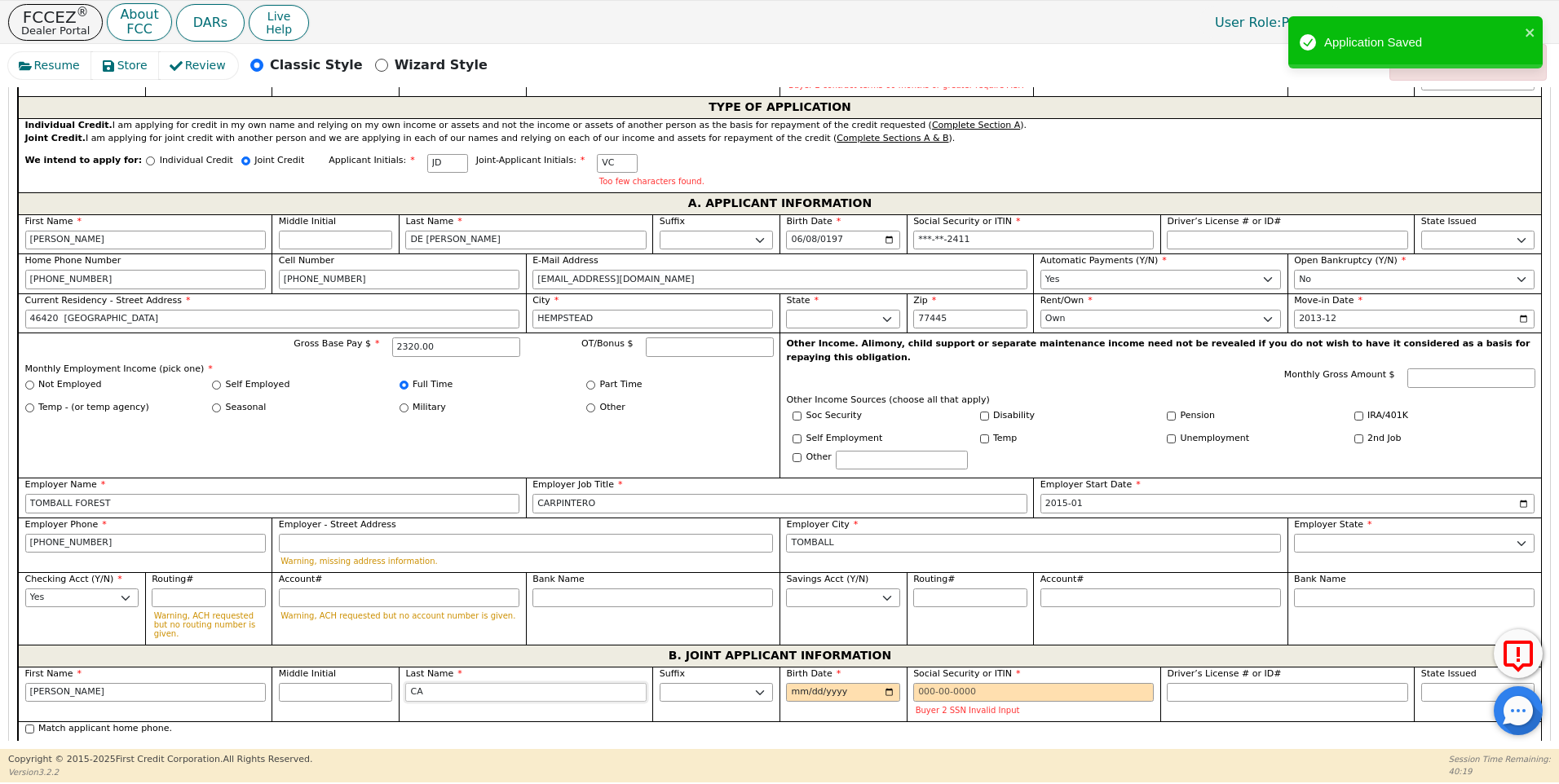
type input "CAL"
type input "[PERSON_NAME]"
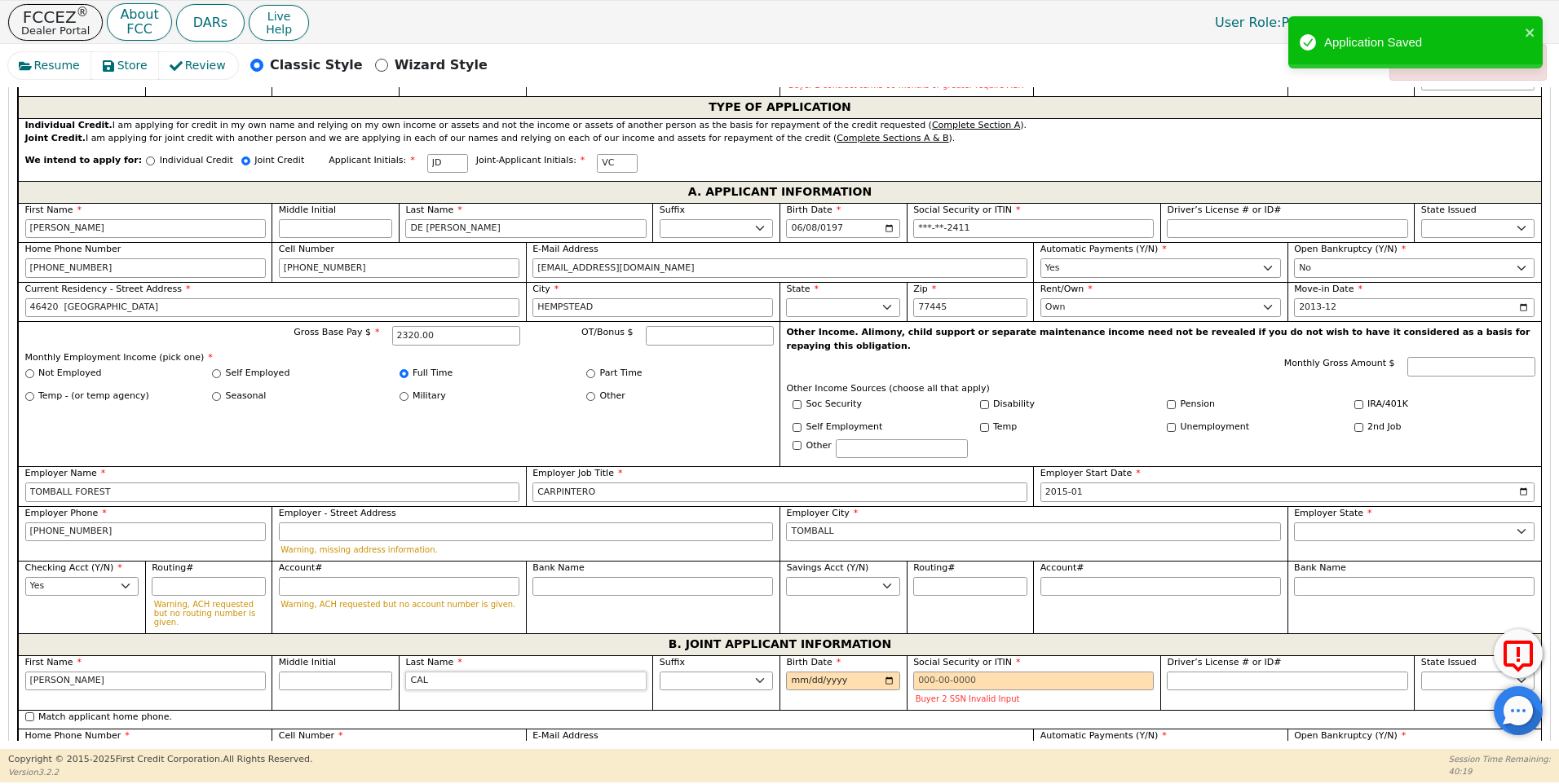
type input "CALD"
type input "[PERSON_NAME]"
type input "CALDE"
type input "[PERSON_NAME]"
type input "CALDER"
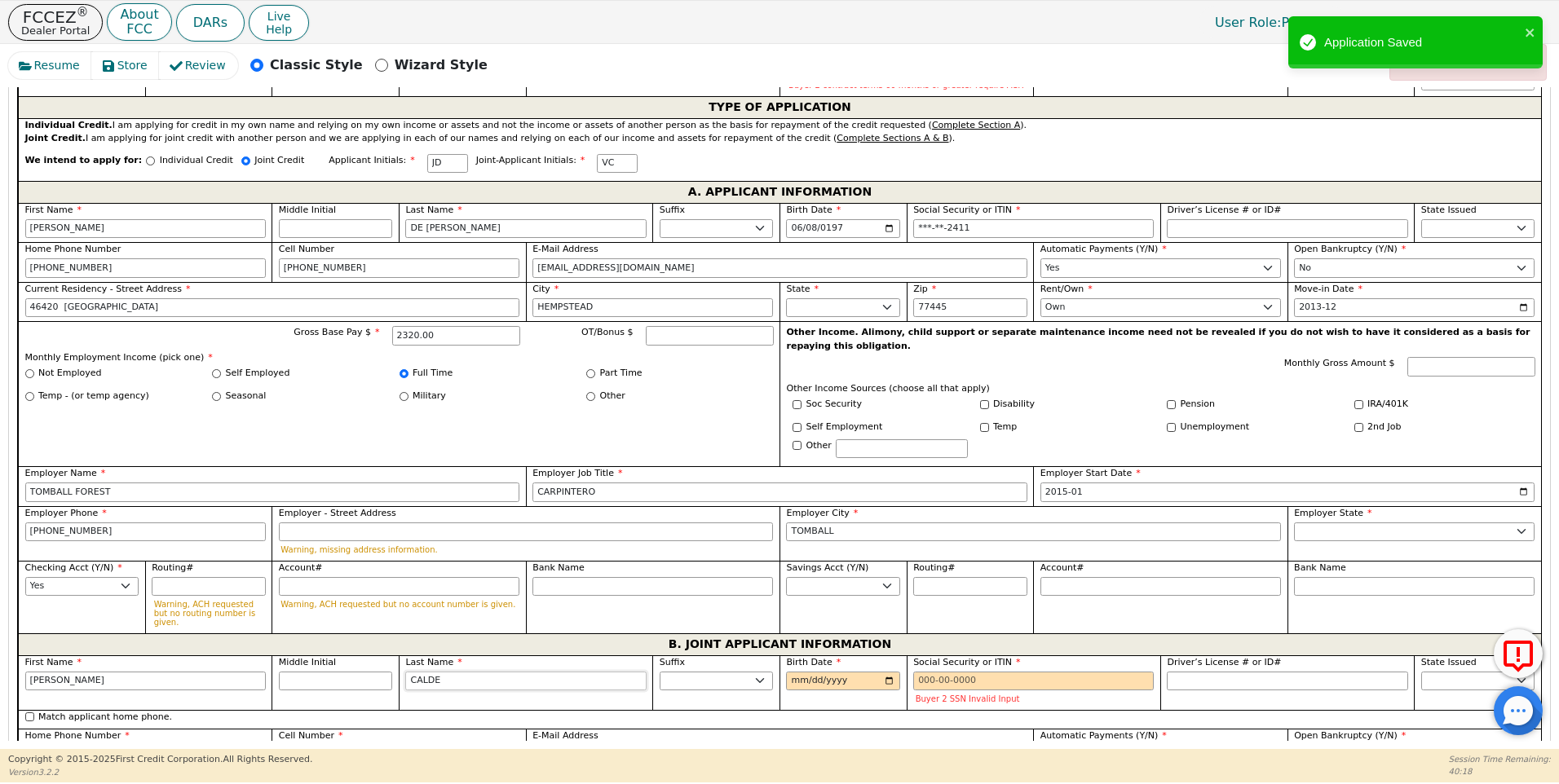
type input "[PERSON_NAME]"
type input "CALDERO"
type input "[PERSON_NAME]"
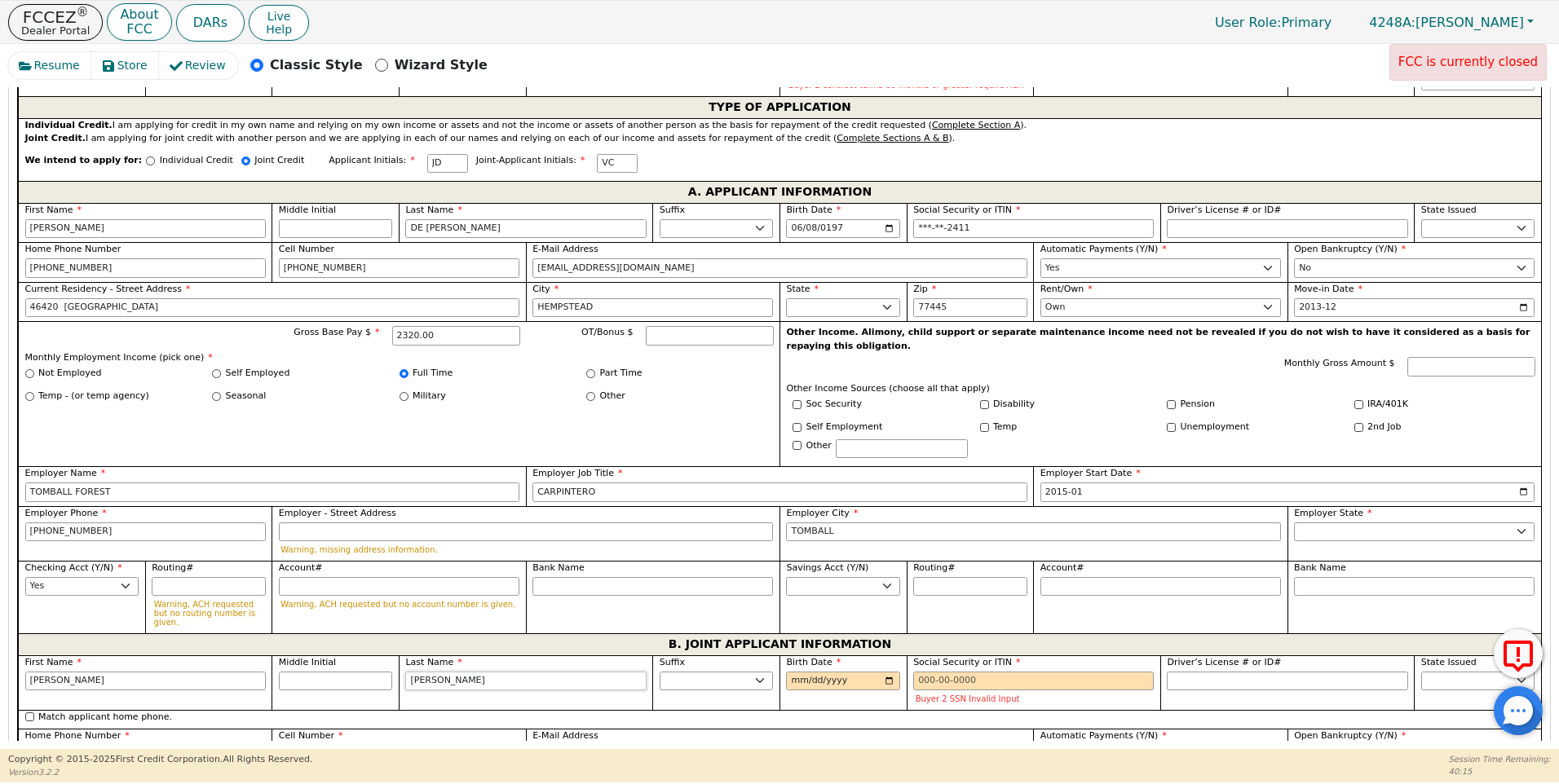
type input "[PERSON_NAME]"
click at [817, 672] on input "Birth Date" at bounding box center [843, 682] width 114 height 19
click at [795, 672] on input "Birth Date" at bounding box center [843, 682] width 114 height 19
type input "[DATE]"
click at [914, 672] on input "Social Security or ITIN" at bounding box center [1034, 682] width 241 height 19
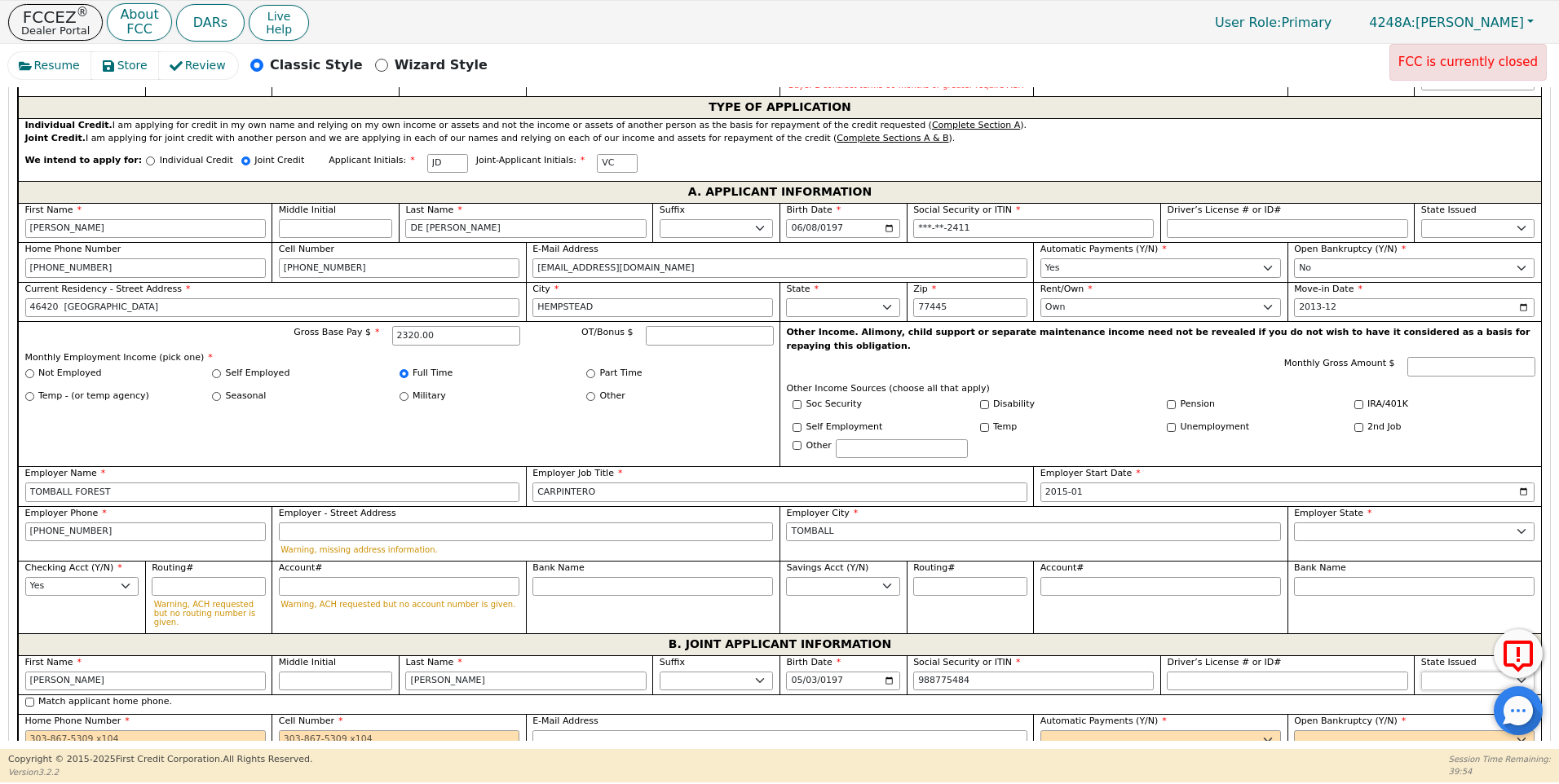
type input "***-**-5484"
click at [1422, 672] on select "AK AL AR AZ CA CO CT DC DE FL [GEOGRAPHIC_DATA] HI IA ID IL IN KS [GEOGRAPHIC_D…" at bounding box center [1479, 682] width 114 height 19
select select "[GEOGRAPHIC_DATA]"
click at [1423, 672] on select "AK AL AR AZ CA CO CT DC DE FL [GEOGRAPHIC_DATA] HI IA ID IL IN KS [GEOGRAPHIC_D…" at bounding box center [1479, 682] width 114 height 19
click at [29, 731] on input "Home Phone Number" at bounding box center [145, 740] width 241 height 19
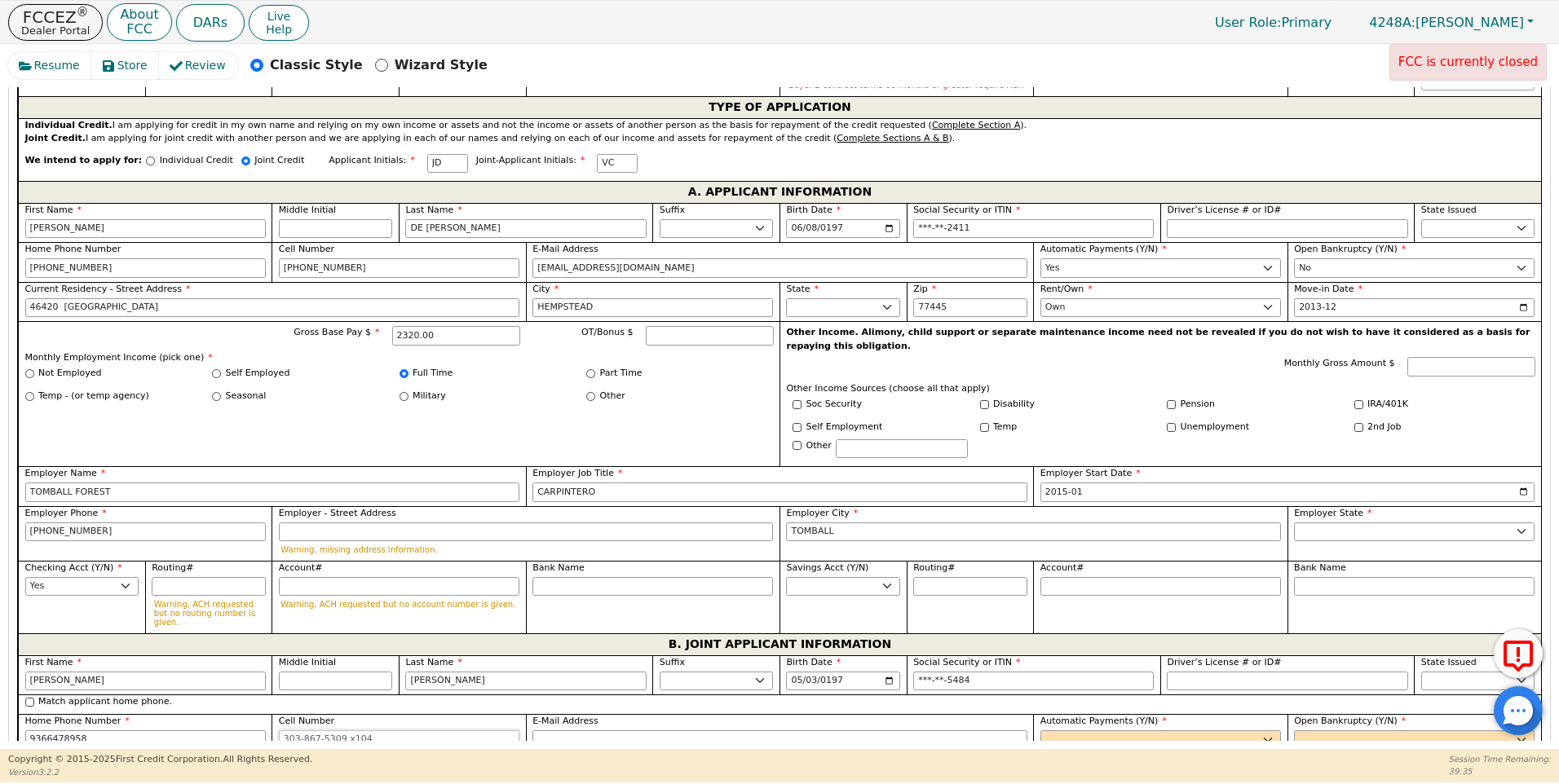
type input "[PHONE_NUMBER]"
click at [285, 731] on input "Cell Number" at bounding box center [398, 740] width 241 height 19
type input "[PHONE_NUMBER]"
click at [544, 715] on div "E-Mail Address Buyer 2 email address is missing." at bounding box center [780, 740] width 495 height 49
click at [548, 731] on input "E-Mail Address" at bounding box center [780, 740] width 495 height 19
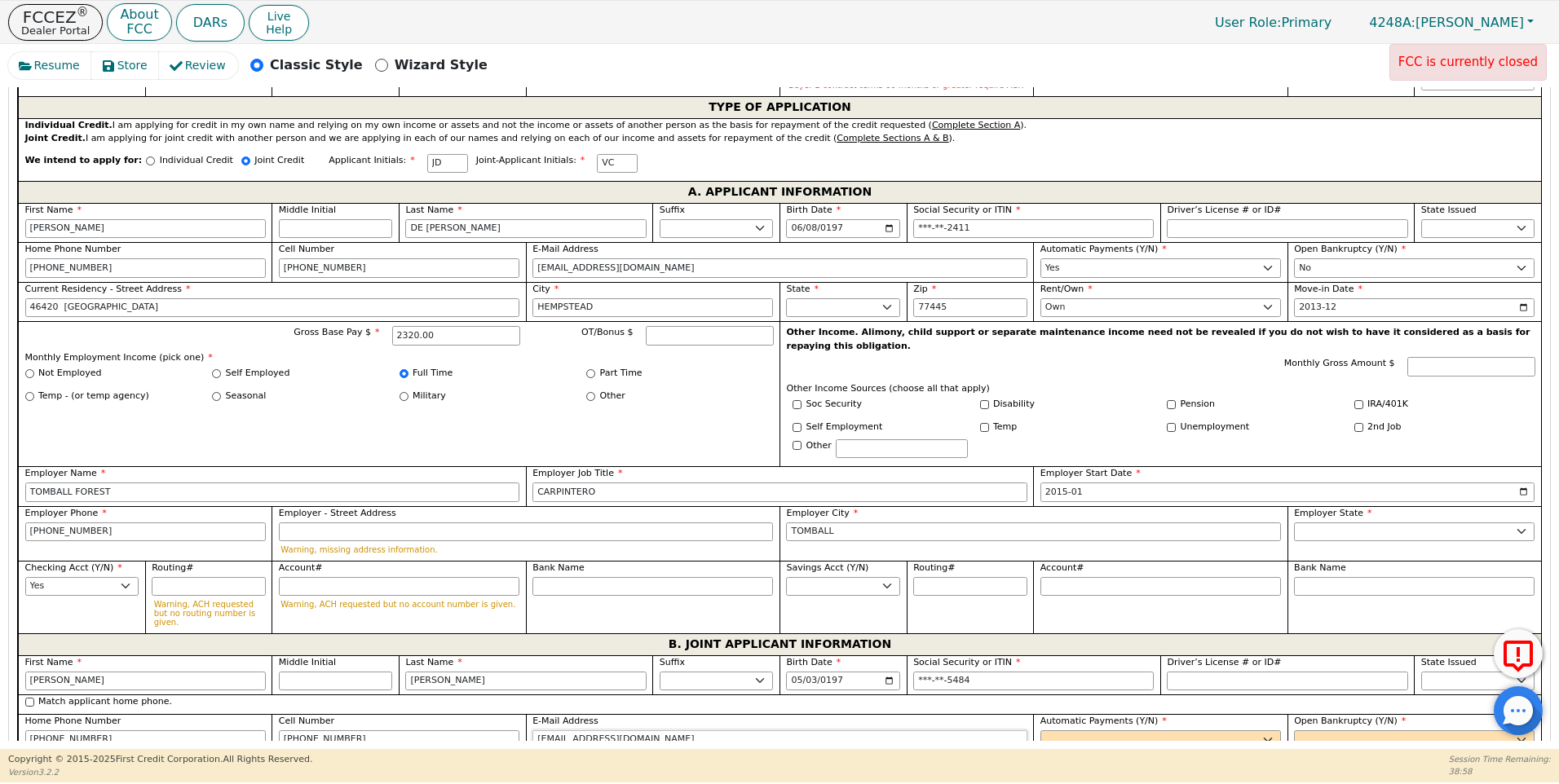
type input "[EMAIL_ADDRESS][DOMAIN_NAME]"
click at [1078, 731] on select "Yes No" at bounding box center [1161, 740] width 241 height 19
click at [981, 742] on div "Resume Store Review Classic Style Wizard Style FCC is currently closed Back Sub…" at bounding box center [780, 396] width 1559 height 705
click at [1054, 731] on select "Yes No" at bounding box center [1161, 740] width 241 height 19
select select "y"
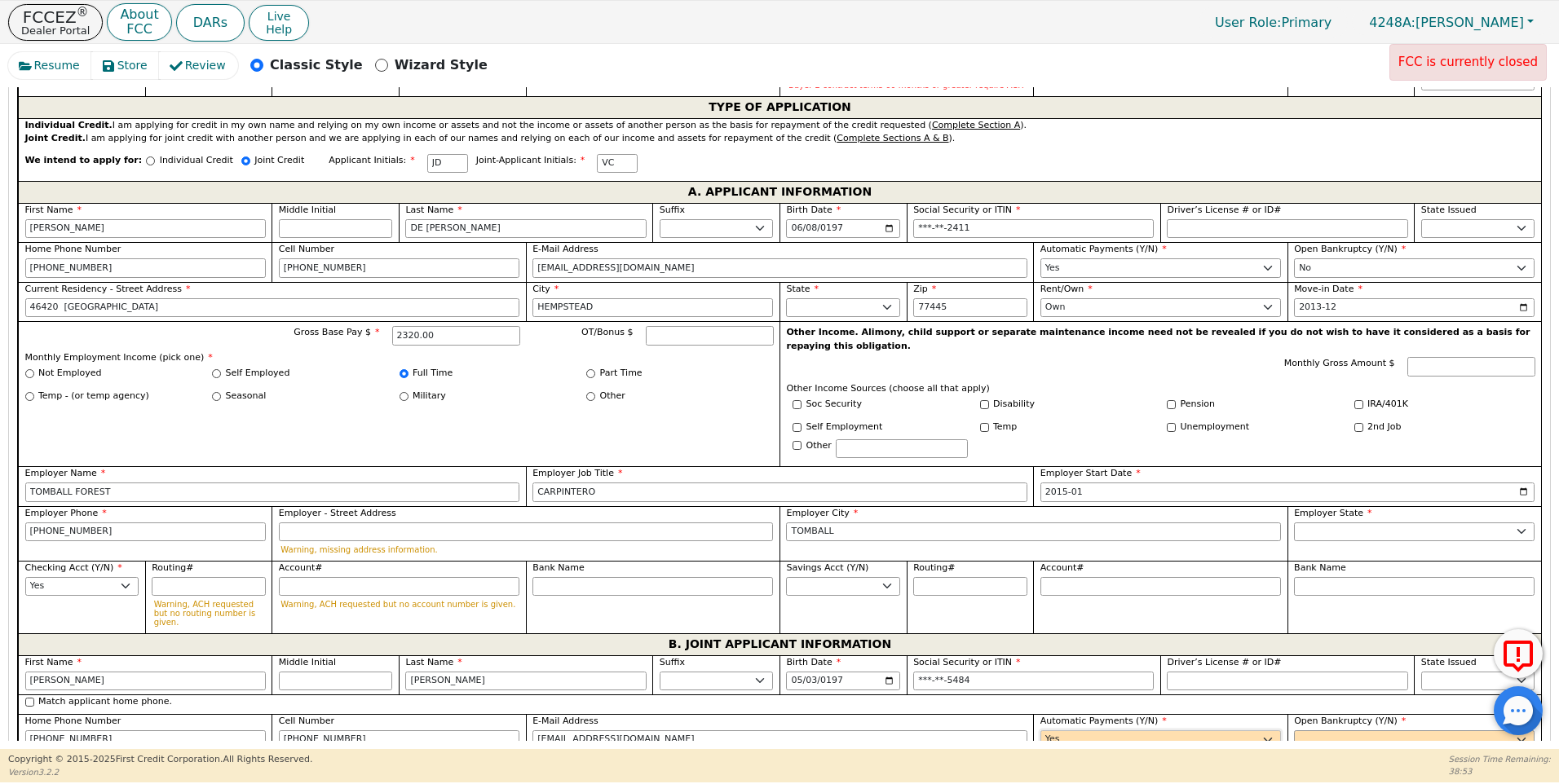
click at [1041, 731] on select "Yes No" at bounding box center [1161, 740] width 241 height 19
type input "[PERSON_NAME]"
click at [1314, 713] on div "Open Bankruptcy (Y/N) Yes No" at bounding box center [1414, 731] width 241 height 35
select select "n"
click at [1294, 729] on select "Yes No" at bounding box center [1414, 739] width 241 height 19
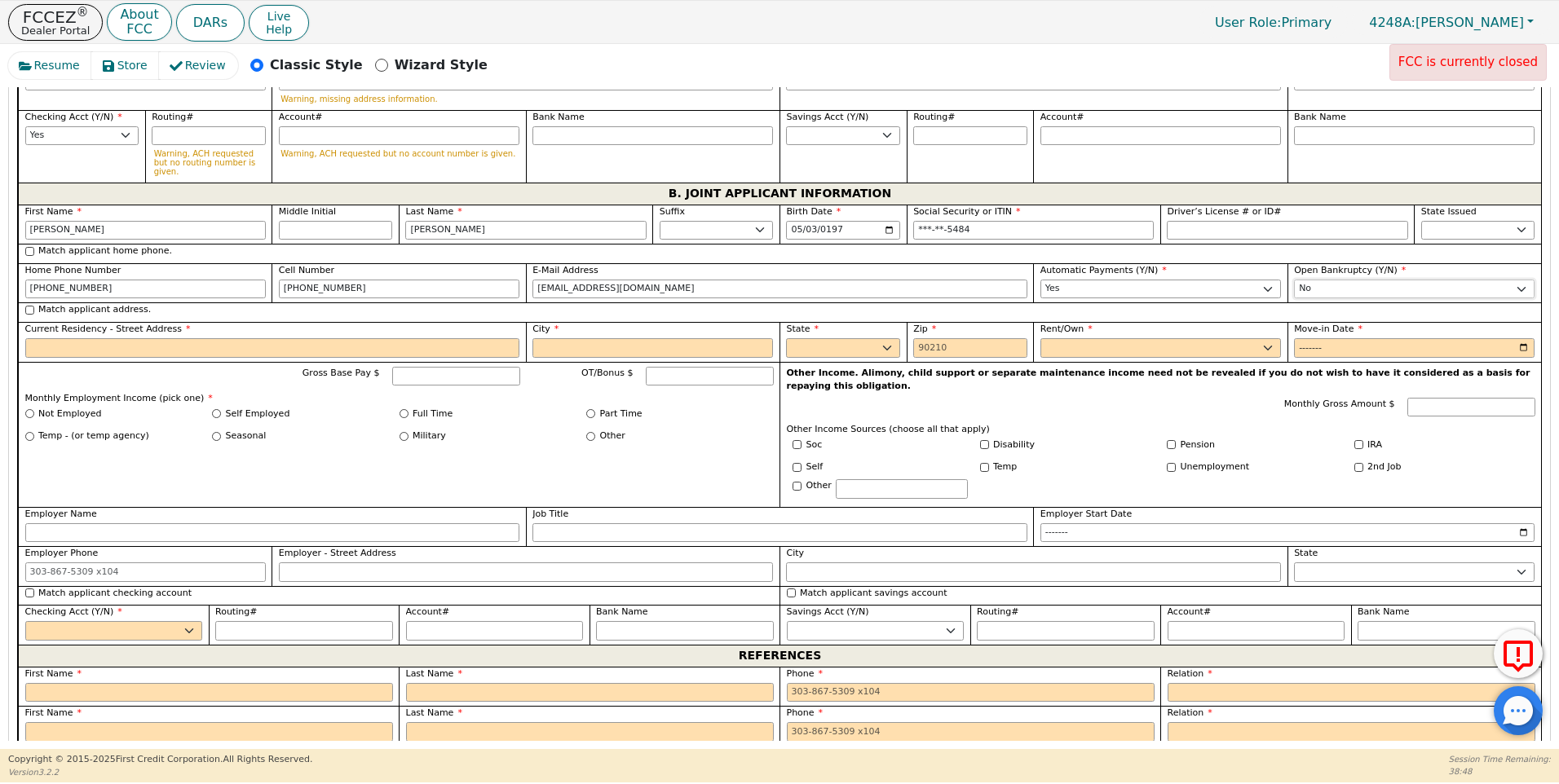
scroll to position [1332, 0]
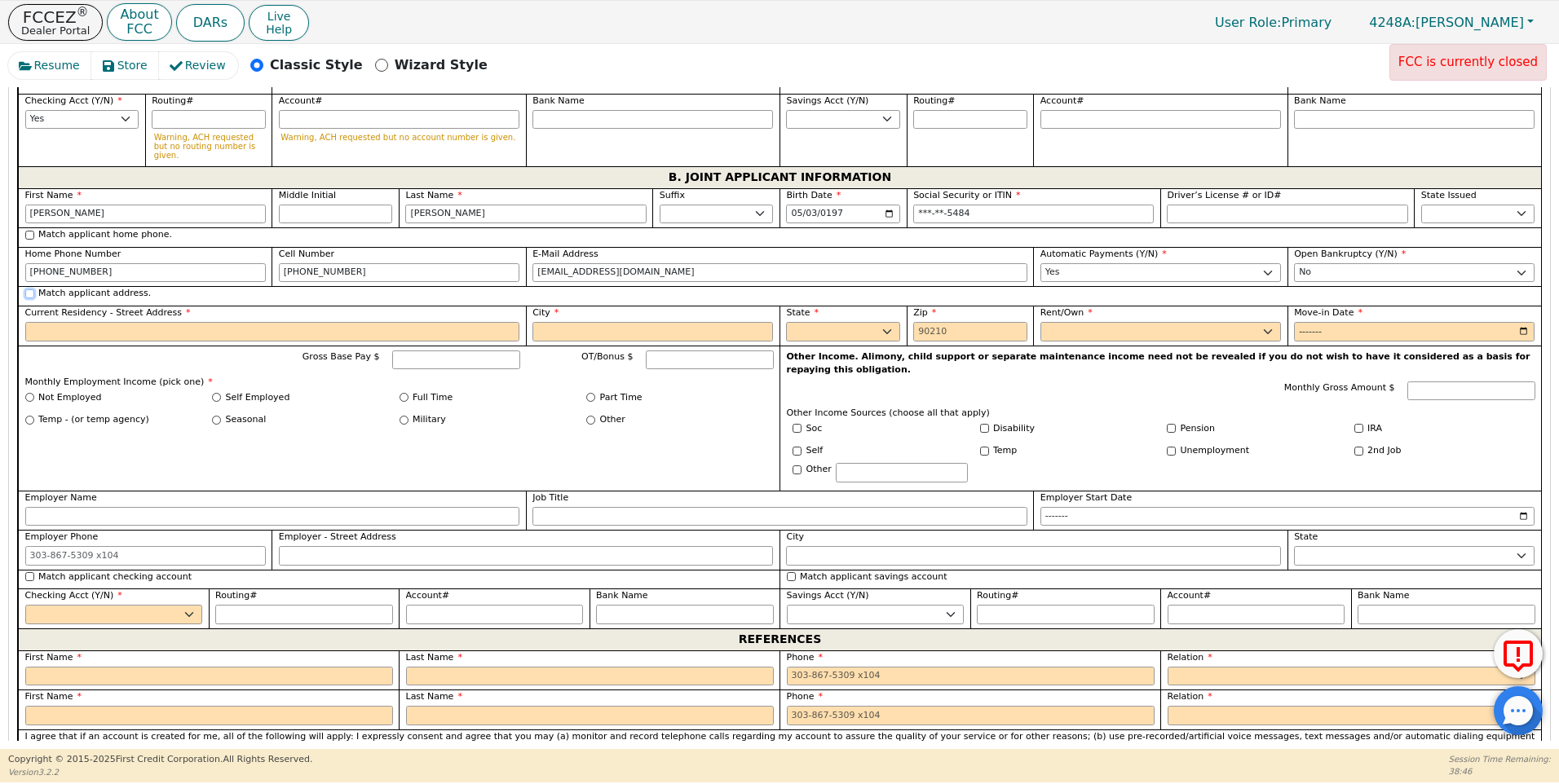
click at [28, 289] on input "Match applicant address." at bounding box center [29, 293] width 9 height 9
checkbox input "true"
type input "46420 [GEOGRAPHIC_DATA]"
type input "HEMPSTEAD"
select select "[GEOGRAPHIC_DATA]"
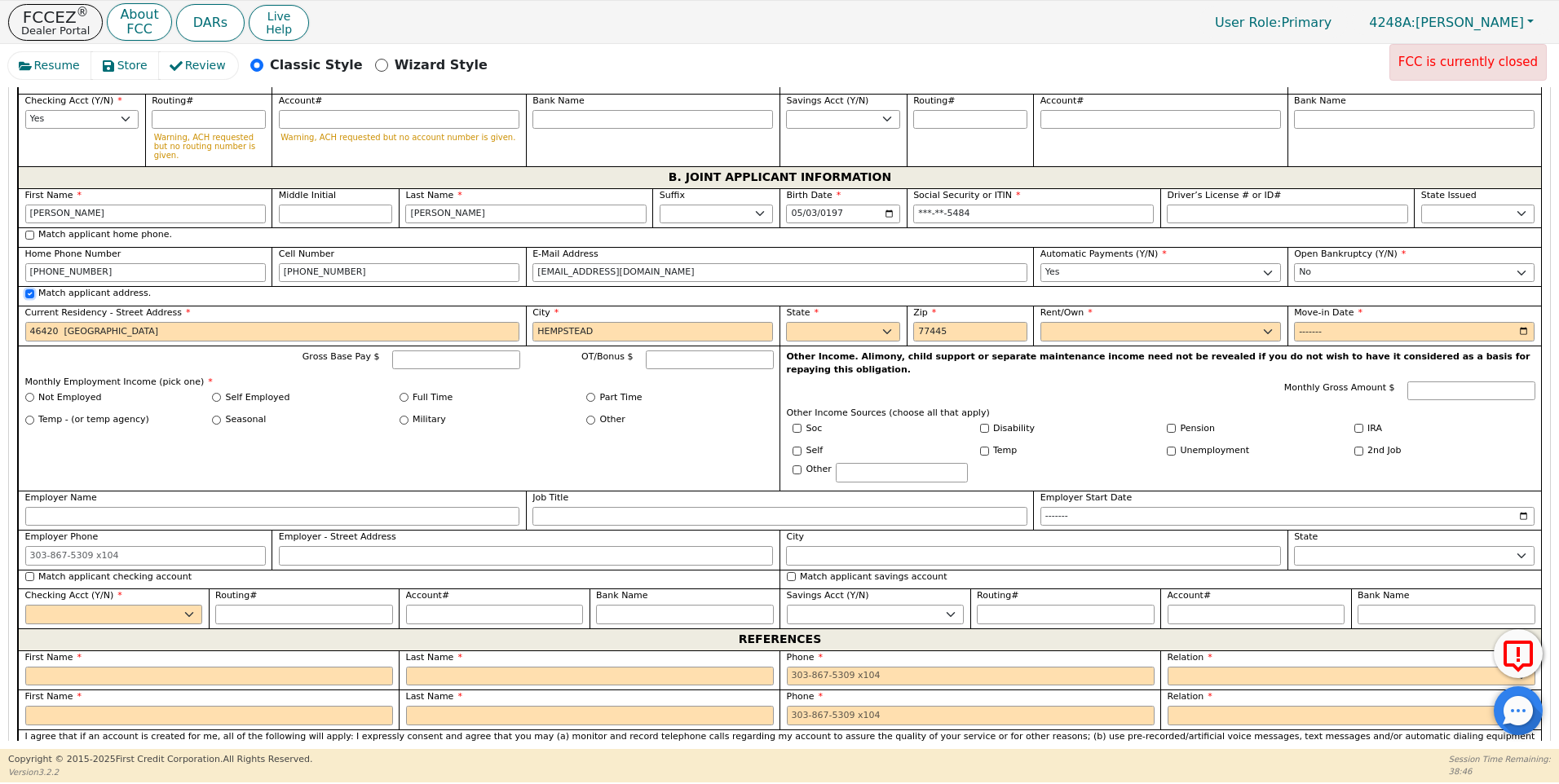
type input "77445"
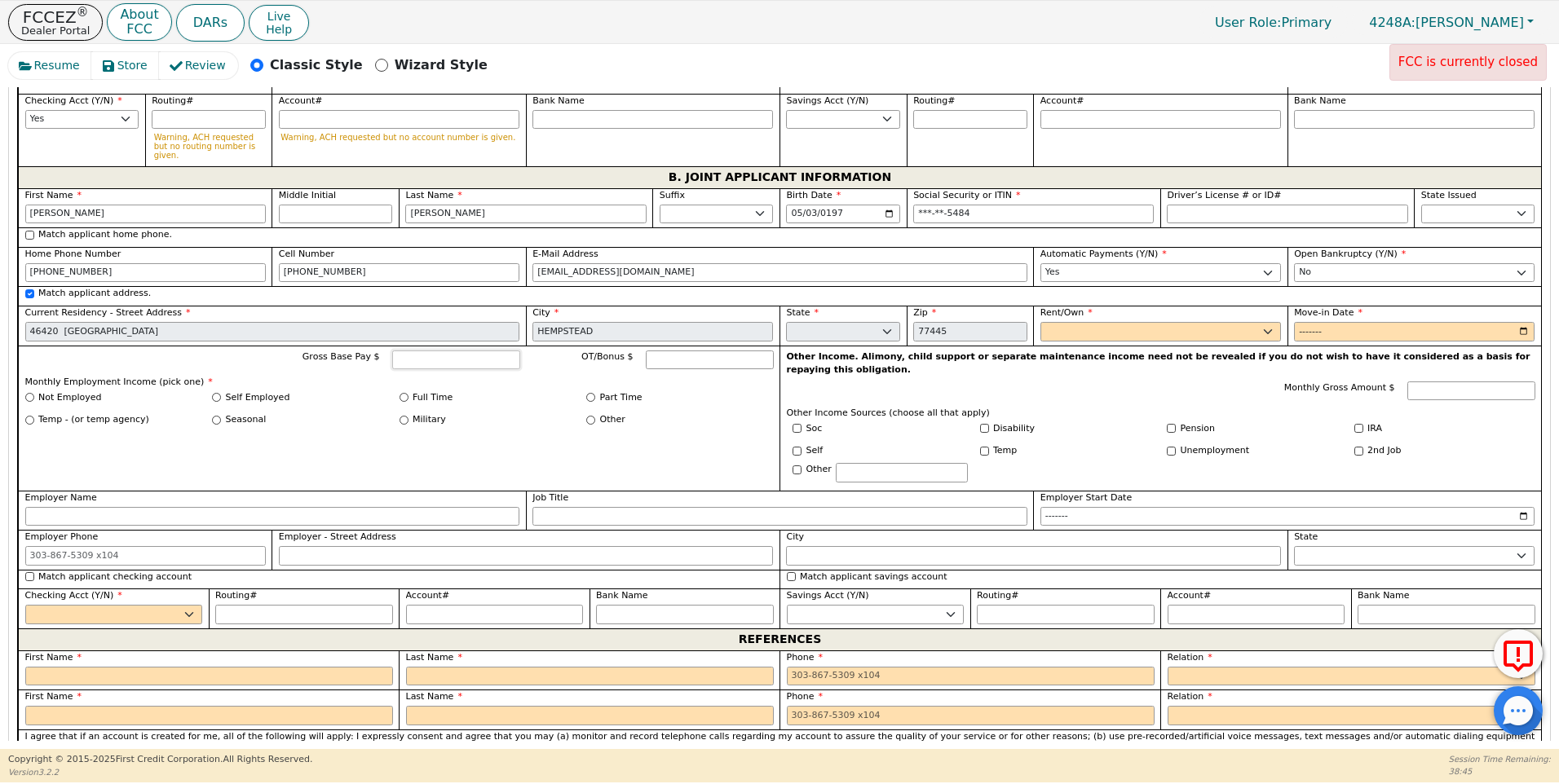
click at [434, 351] on input "Gross Base Pay $" at bounding box center [456, 361] width 128 height 19
type input "3000.00"
click at [400, 392] on input "Full Time" at bounding box center [403, 396] width 9 height 9
radio input "true"
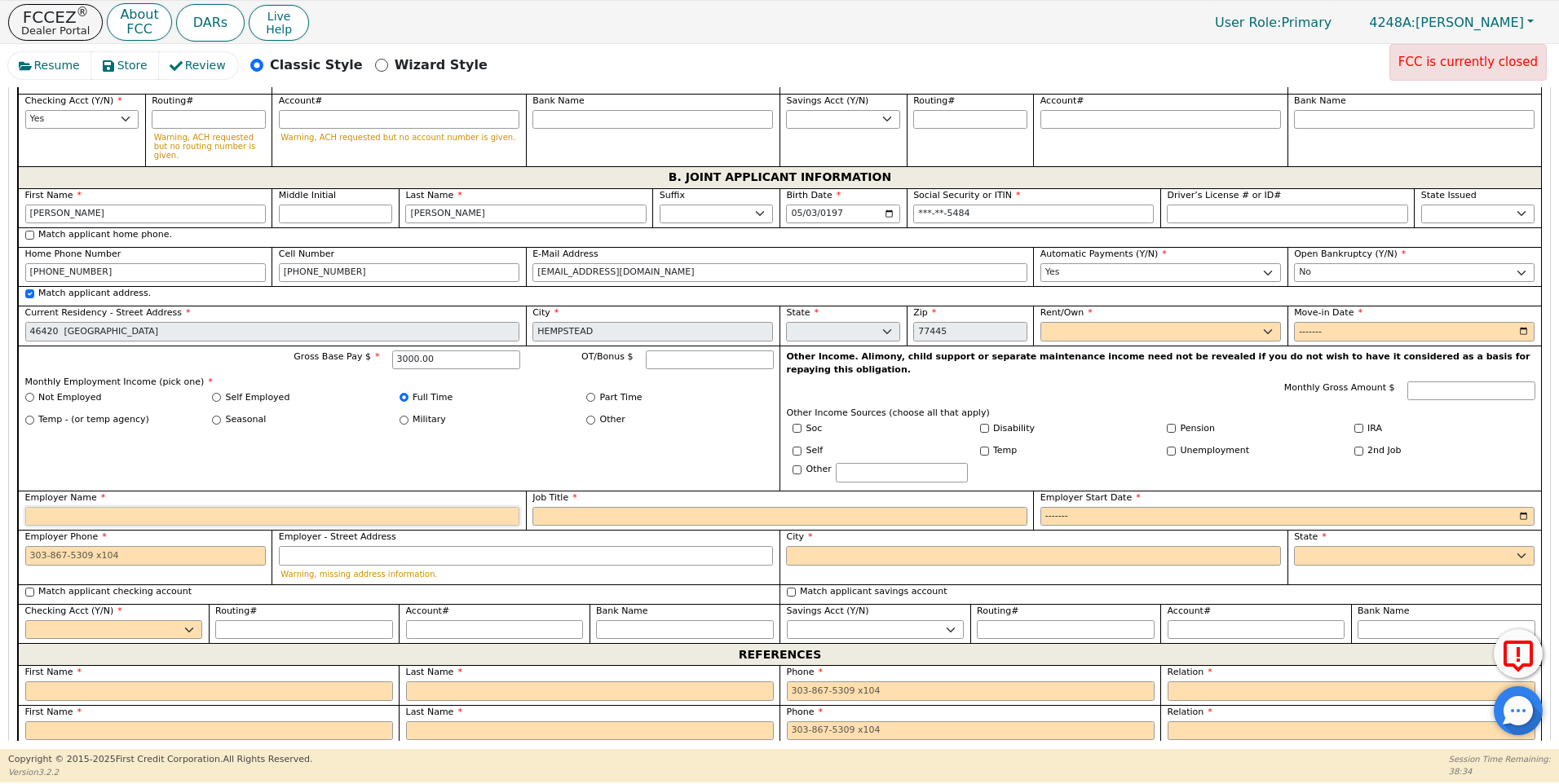
click at [48, 508] on input "Employer Name" at bounding box center [273, 517] width 495 height 19
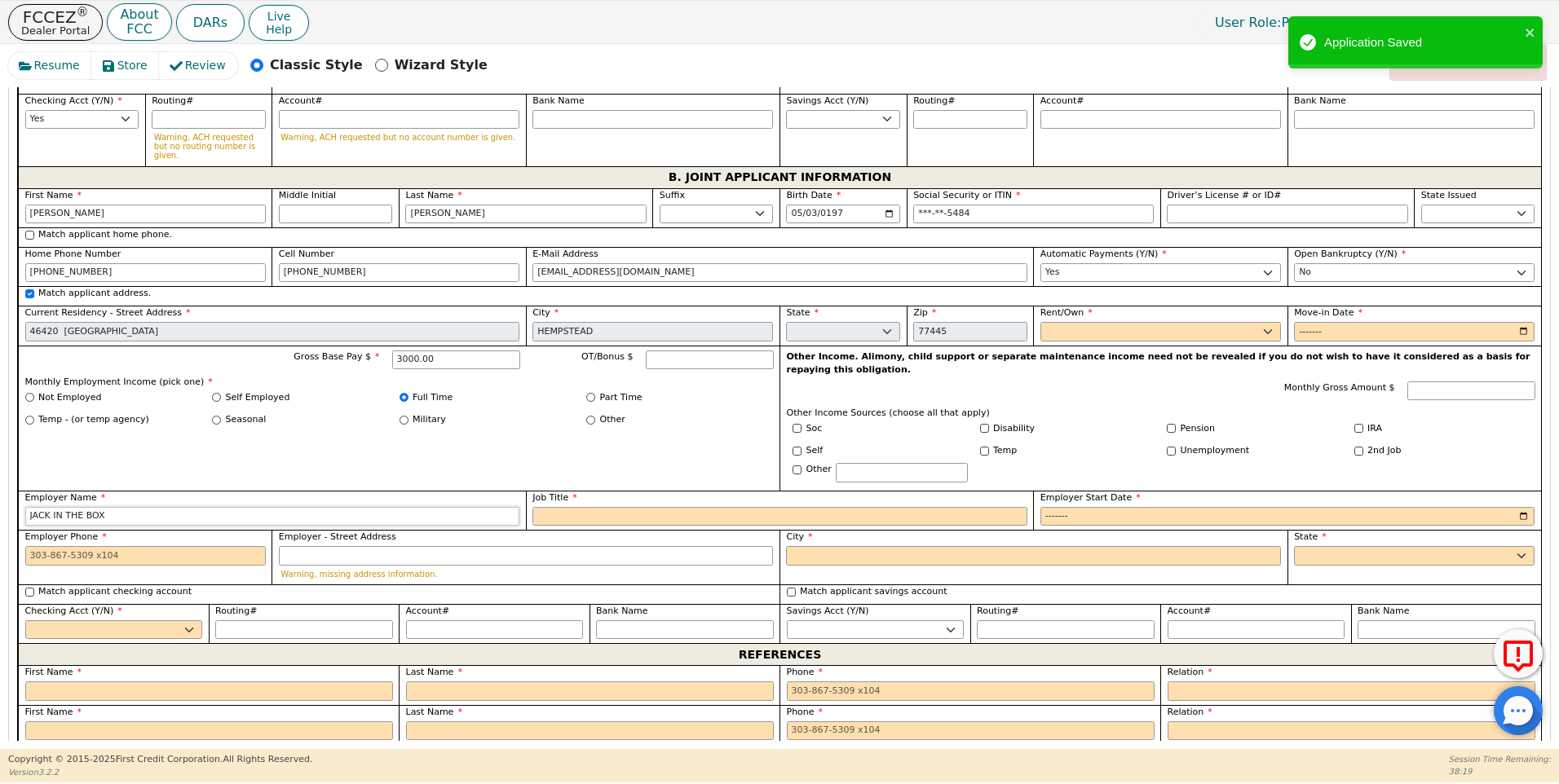
type input "JACK IN THE BOX"
drag, startPoint x: 558, startPoint y: 471, endPoint x: 541, endPoint y: 457, distance: 22.0
click at [557, 508] on input "Job Title" at bounding box center [780, 517] width 495 height 19
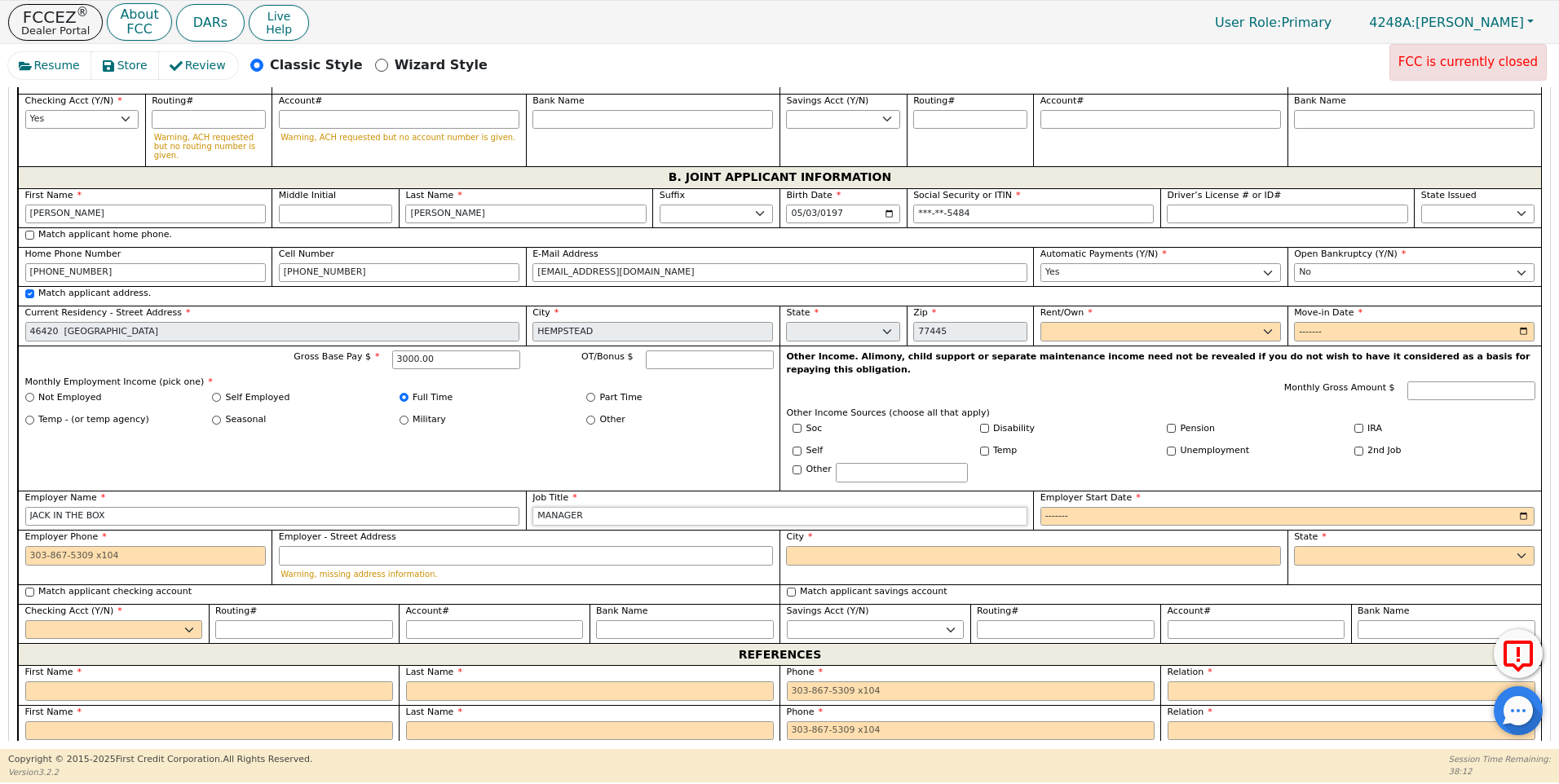
type input "MANAGER"
click at [1061, 508] on input "Employer Start Date" at bounding box center [1288, 517] width 495 height 19
click at [1086, 508] on input "Employer Start Date" at bounding box center [1288, 517] width 495 height 19
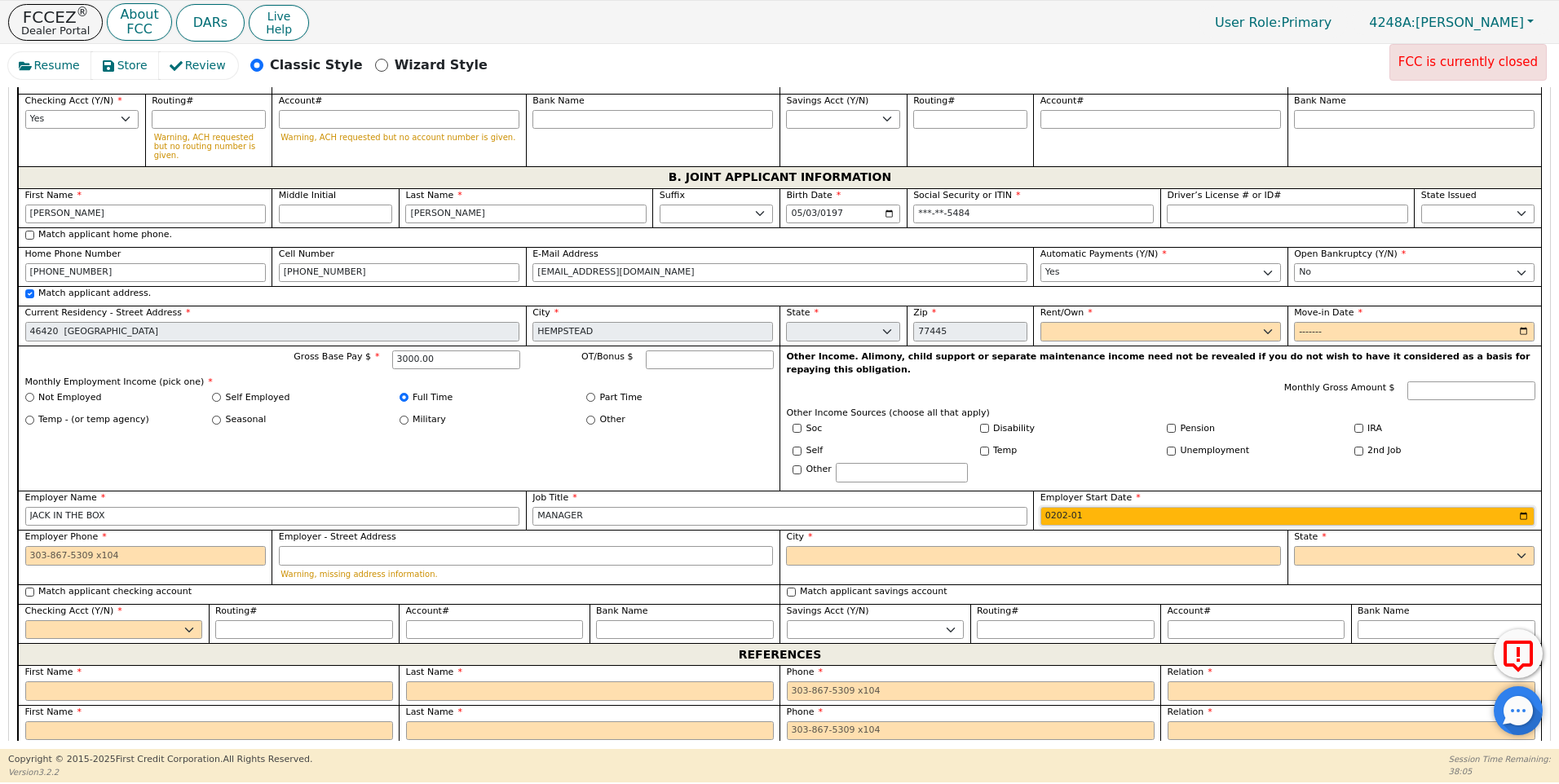
type input "2023-01"
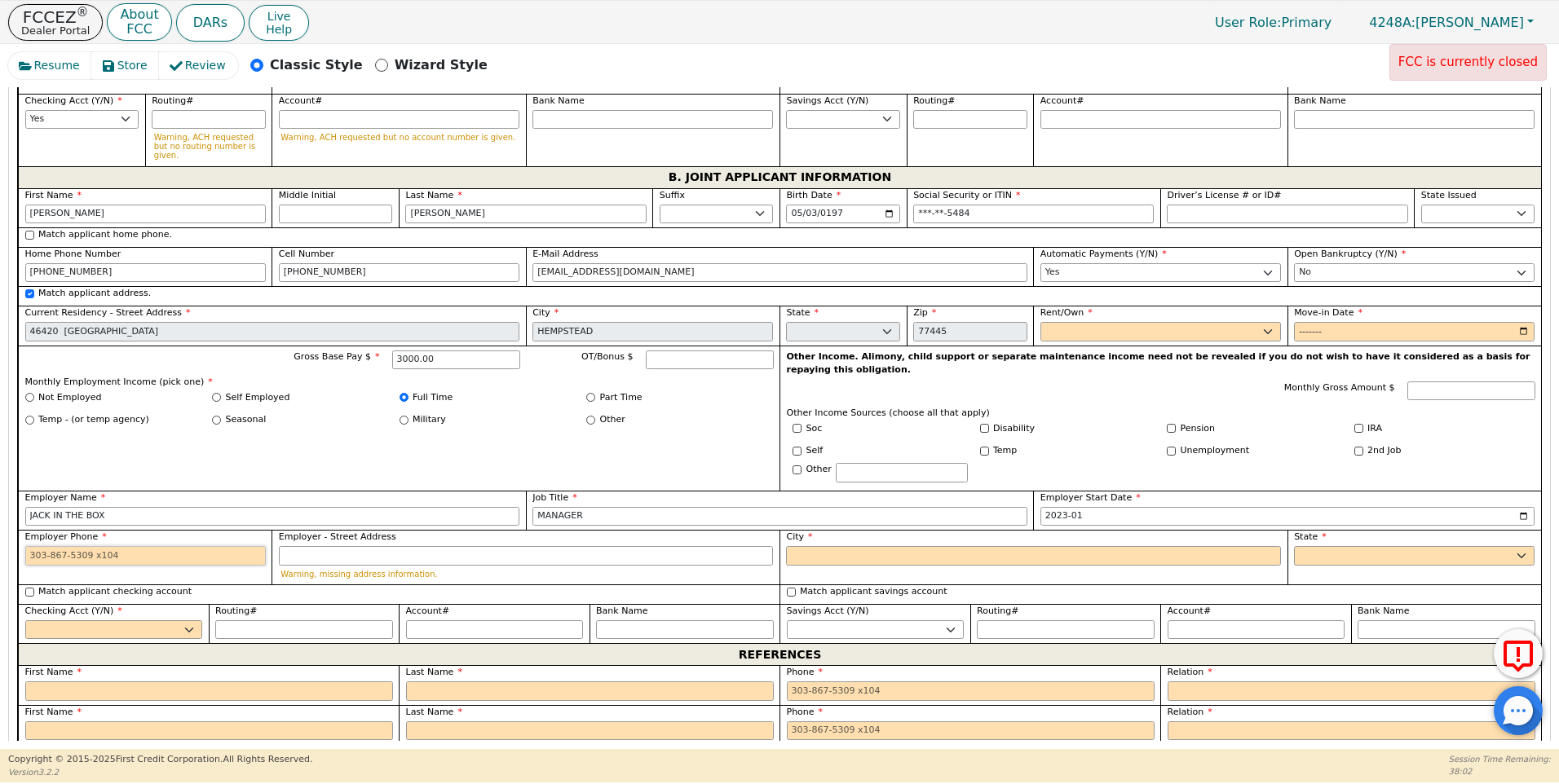
click at [25, 546] on input "Employer Phone" at bounding box center [145, 556] width 241 height 19
type input "[PHONE_NUMBER]"
click at [799, 546] on input "City" at bounding box center [1034, 556] width 495 height 19
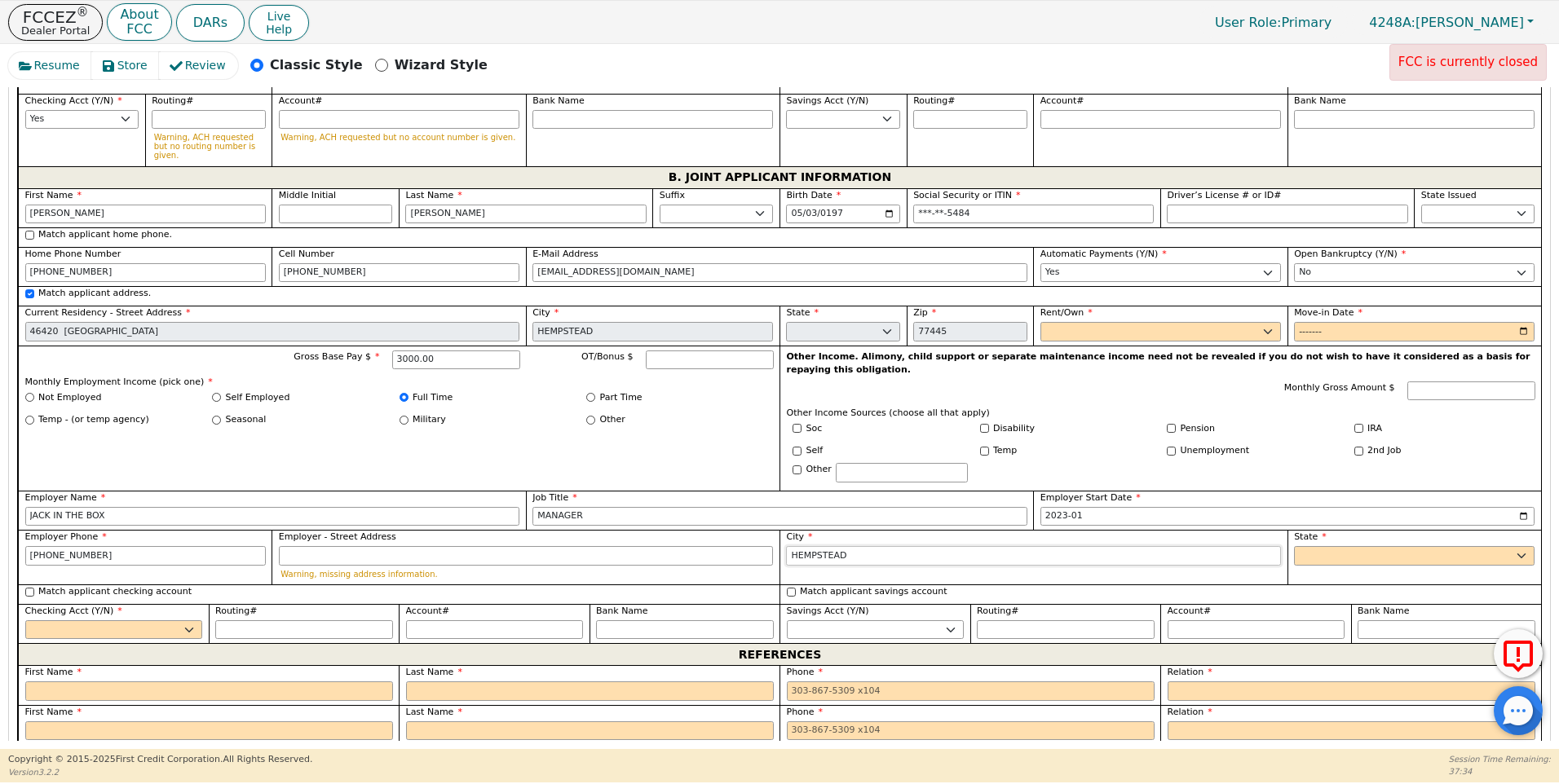
type input "HEMPSTEAD"
click at [1299, 546] on select "AK AL AR AZ CA CO CT DC DE FL [GEOGRAPHIC_DATA] HI IA ID [GEOGRAPHIC_DATA] IN K…" at bounding box center [1414, 556] width 241 height 19
select select "[GEOGRAPHIC_DATA]"
click at [1296, 546] on select "AK AL AR AZ CA CO CT DC DE FL [GEOGRAPHIC_DATA] HI IA ID [GEOGRAPHIC_DATA] IN K…" at bounding box center [1414, 556] width 241 height 19
click at [1266, 322] on select "Rent Own" at bounding box center [1161, 332] width 241 height 19
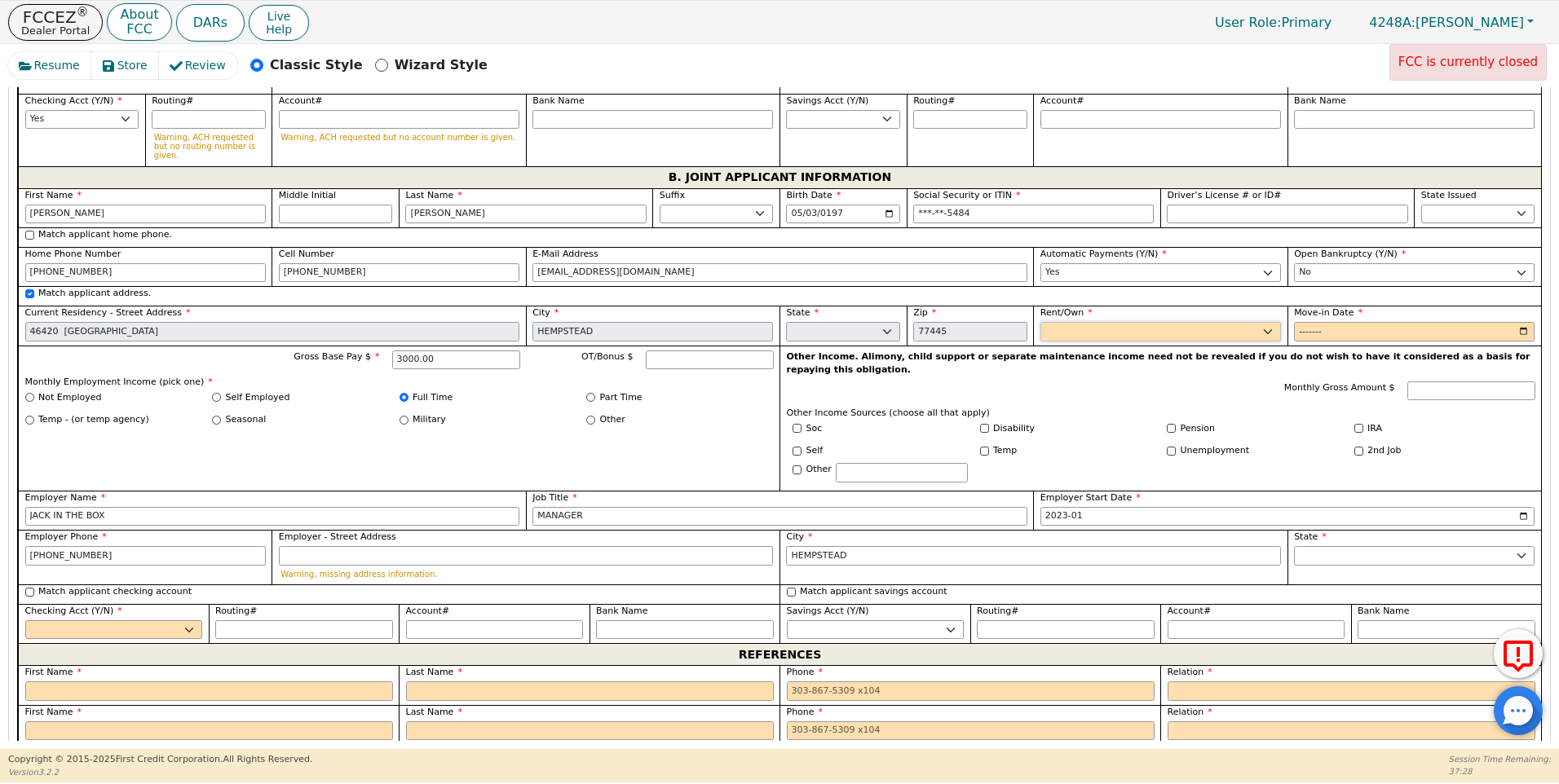
select select "Own"
click at [1041, 322] on select "Rent Own" at bounding box center [1161, 332] width 241 height 19
click at [1310, 322] on input "Move-in Date" at bounding box center [1414, 332] width 241 height 19
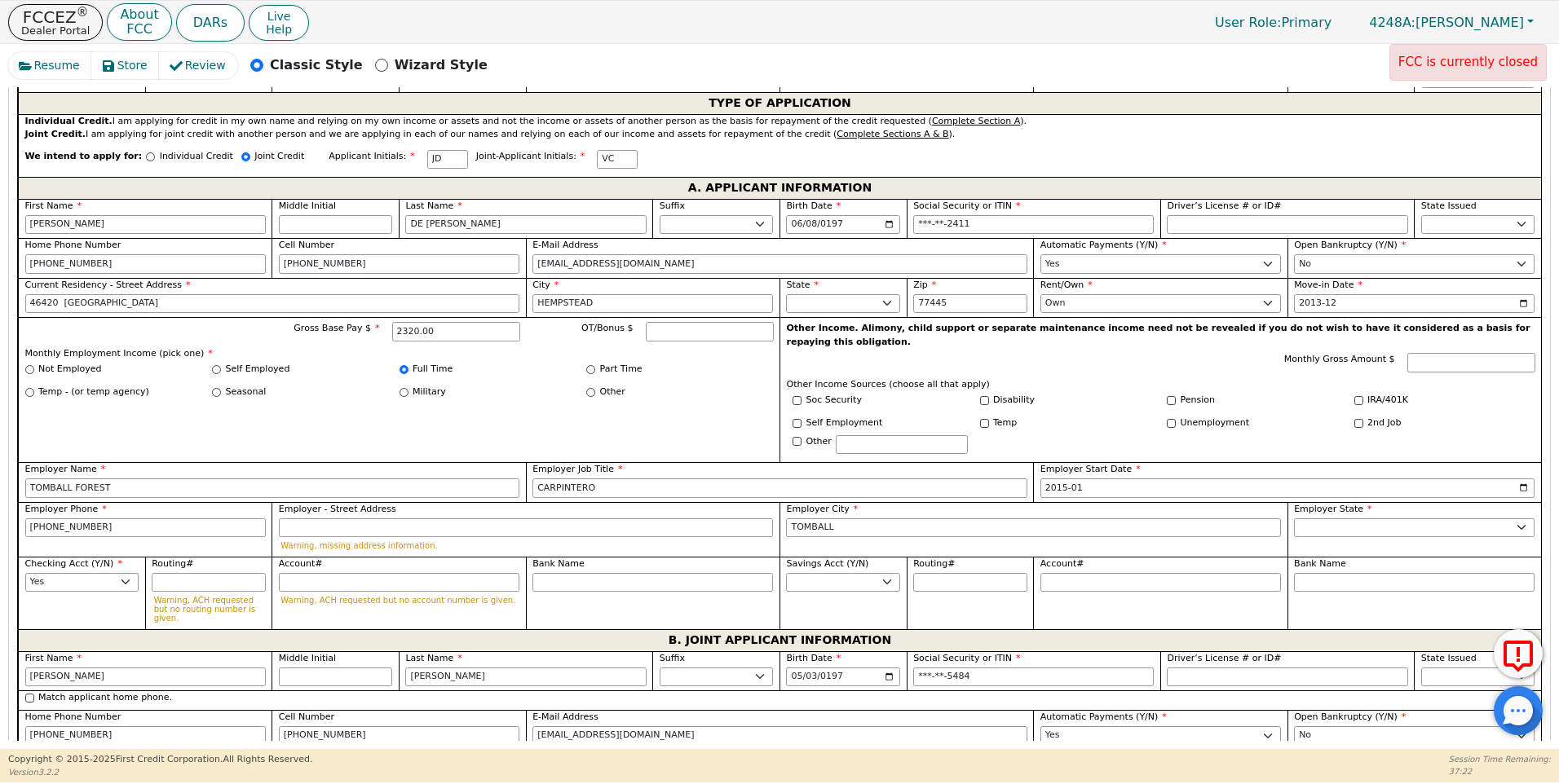
scroll to position [870, 0]
click at [1307, 294] on input "2013-12" at bounding box center [1414, 304] width 241 height 19
type input "2013-01"
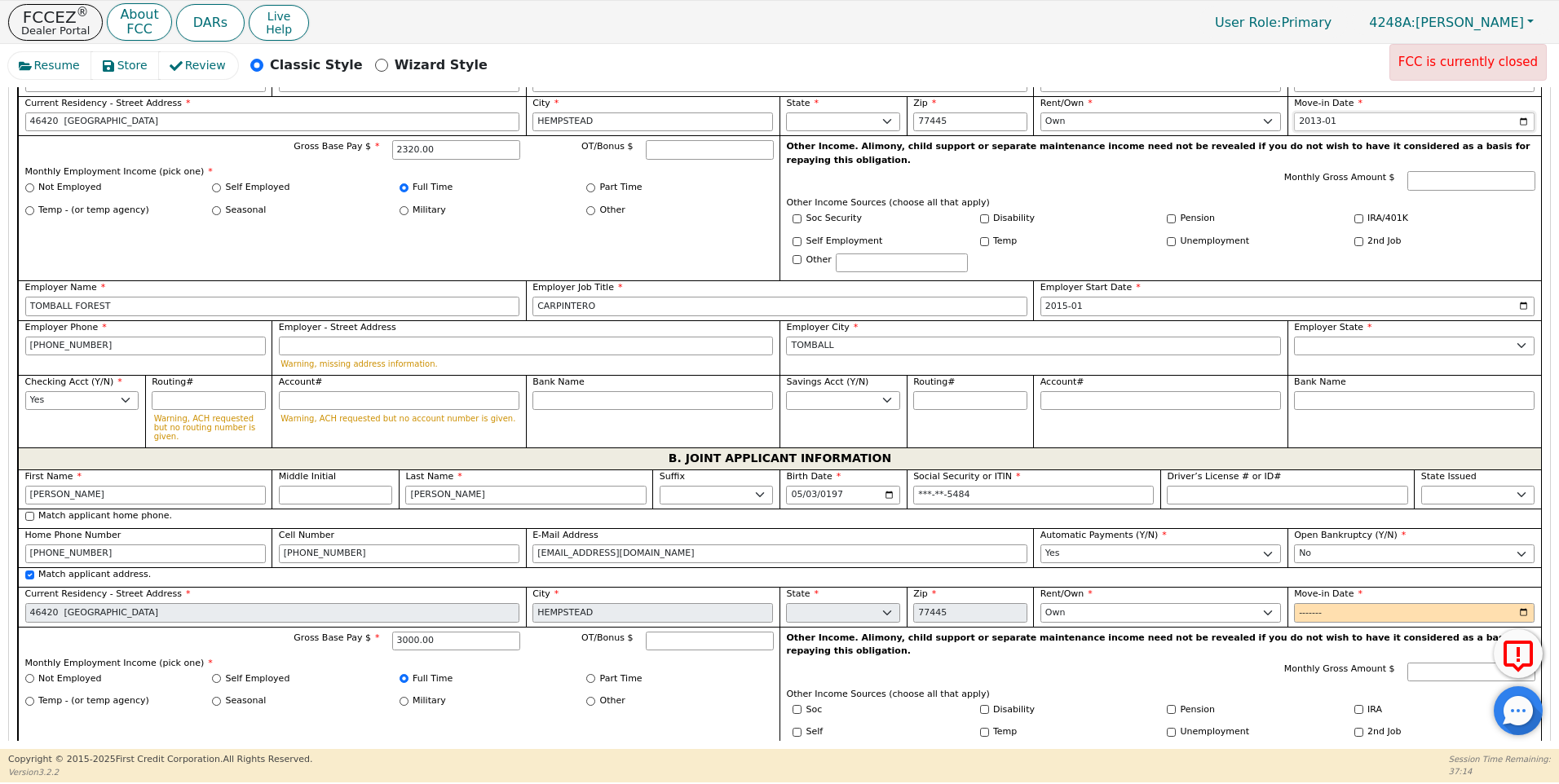
scroll to position [1063, 0]
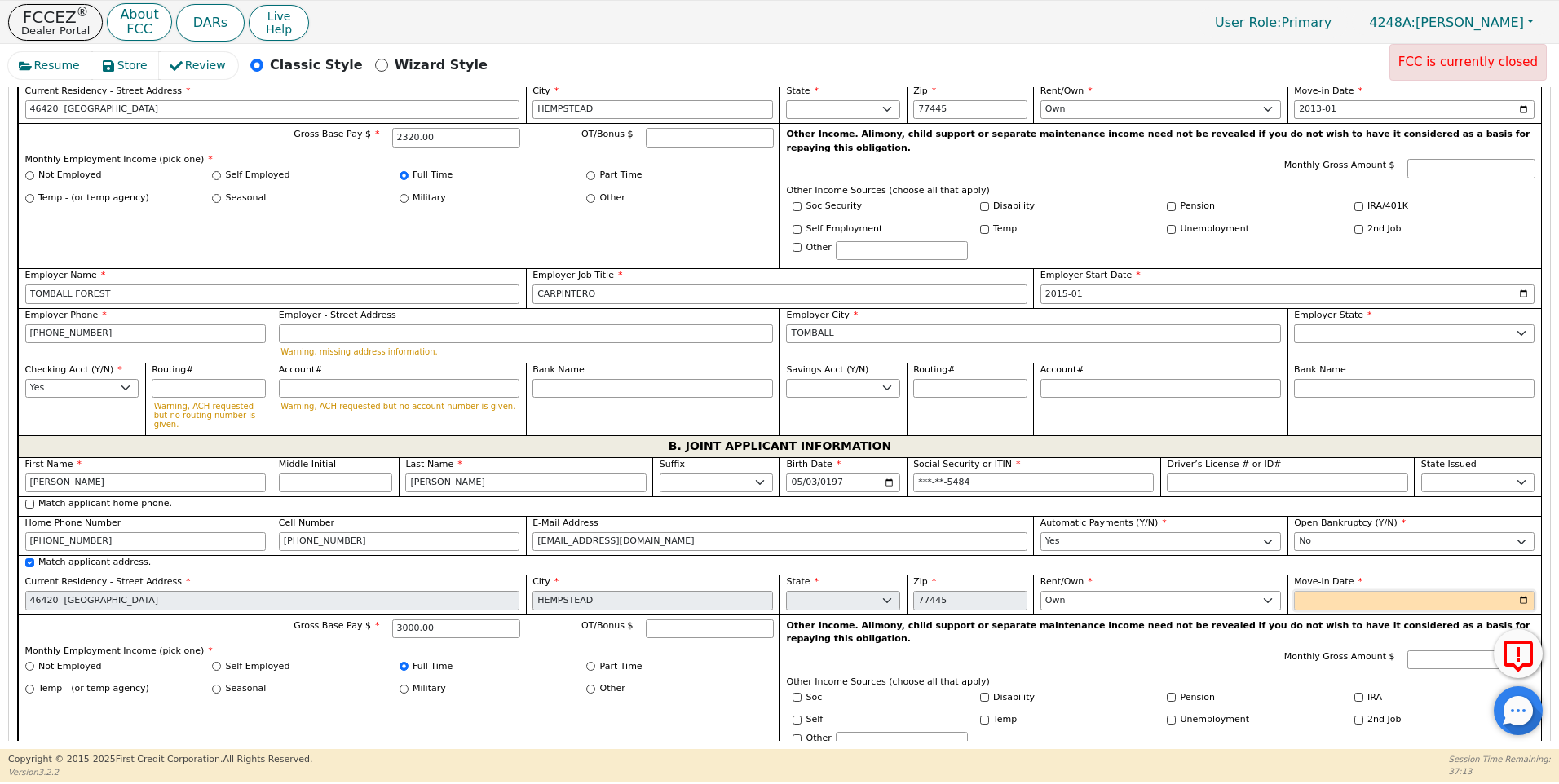
click at [1297, 591] on input "Move-in Date" at bounding box center [1414, 600] width 241 height 19
click at [1336, 591] on input "Move-in Date" at bounding box center [1414, 600] width 241 height 19
type input "201220-01"
type input "2013-01"
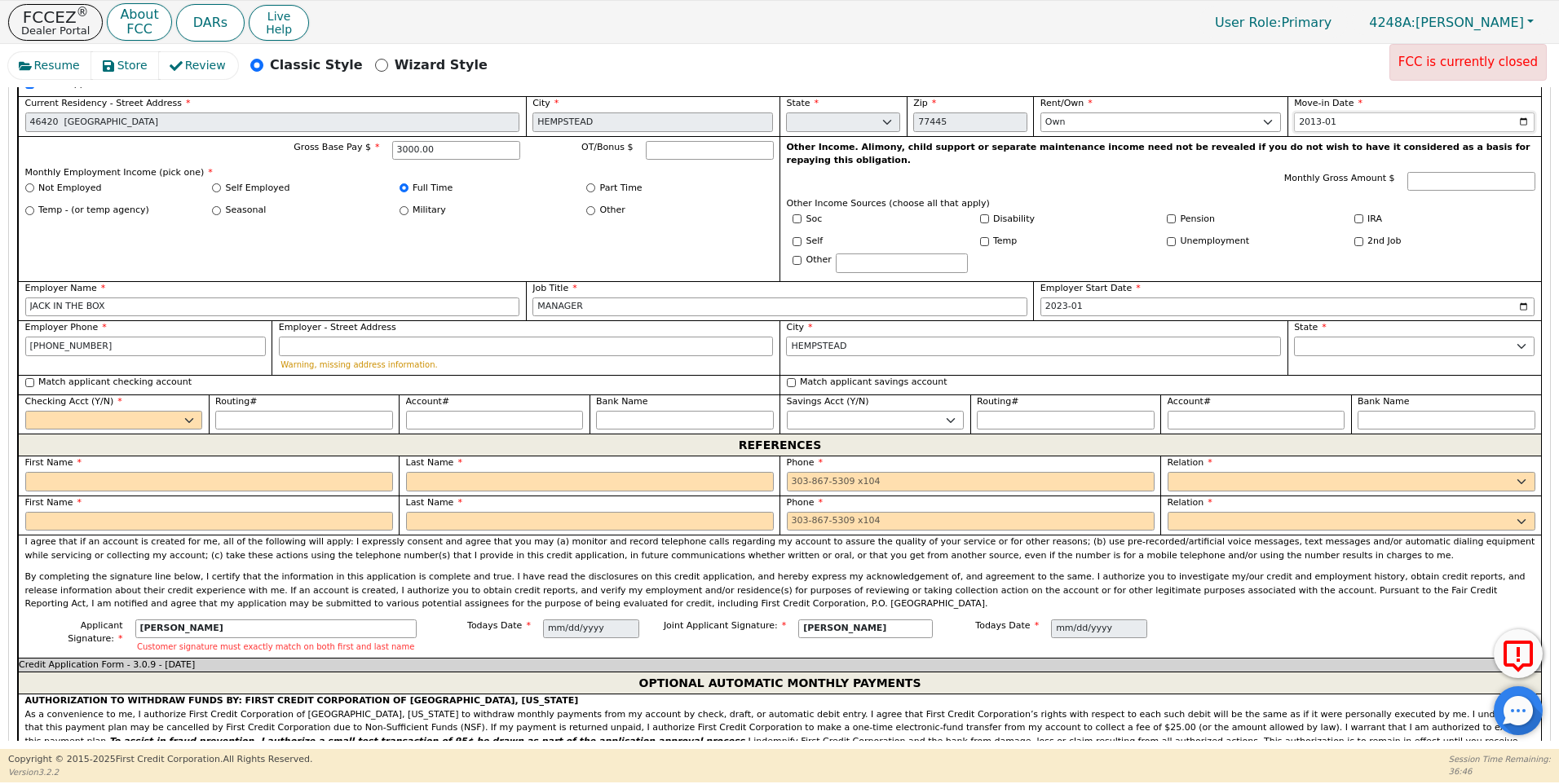
scroll to position [1558, 0]
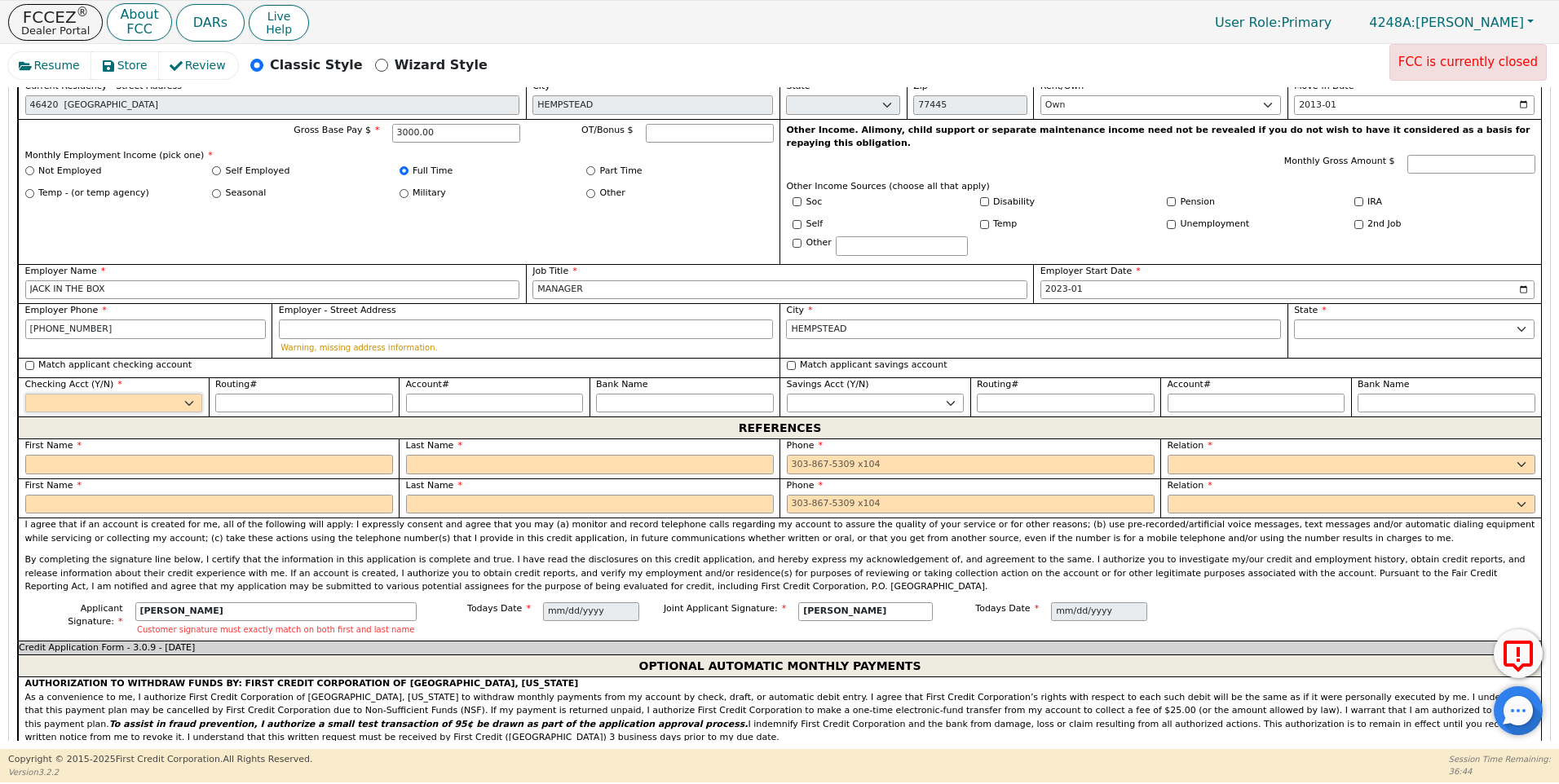
click at [189, 393] on select "Yes No" at bounding box center [114, 403] width 178 height 19
select select "y"
click at [25, 393] on select "Yes No" at bounding box center [114, 403] width 178 height 19
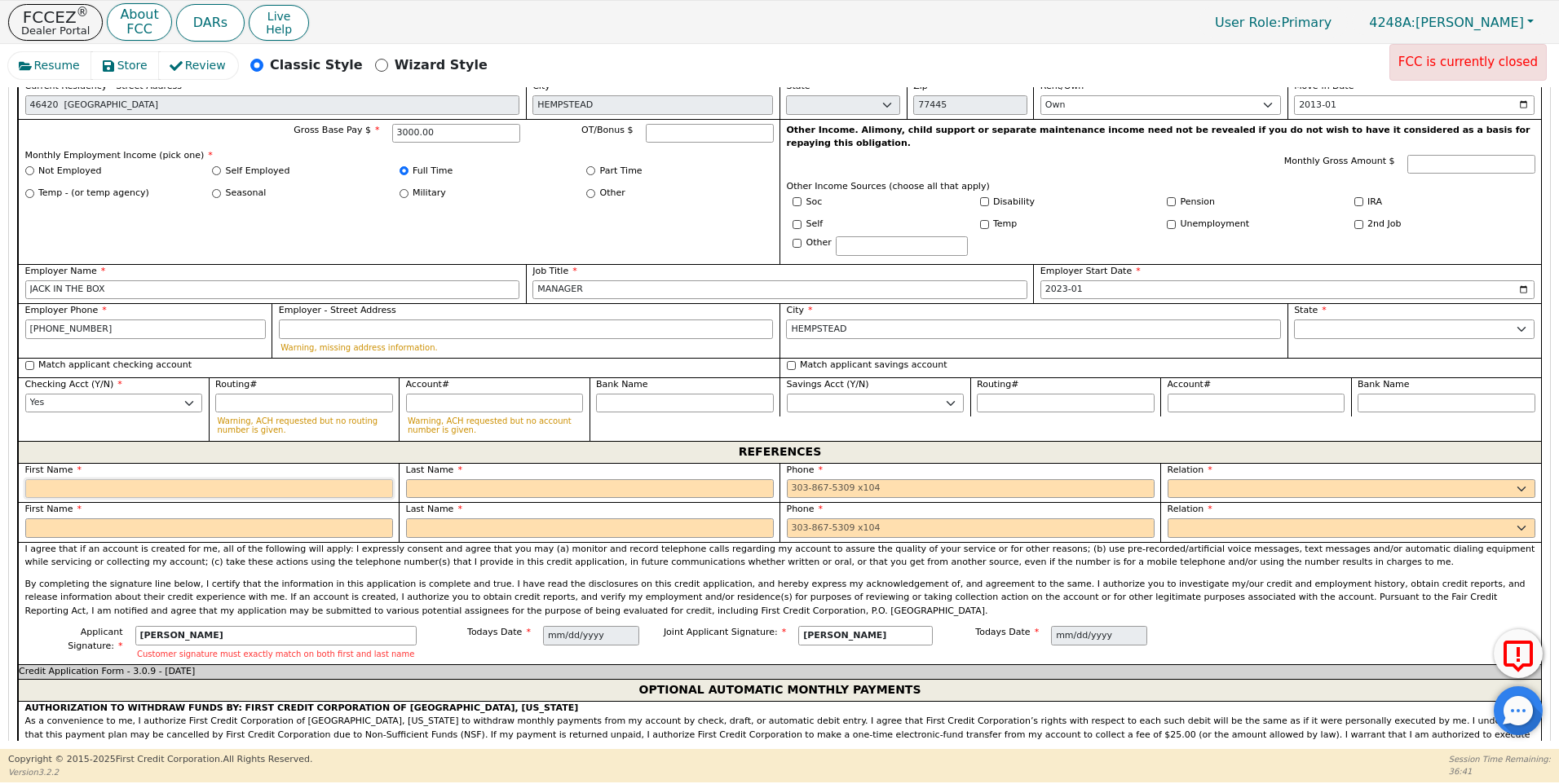
click at [65, 479] on input "text" at bounding box center [209, 489] width 368 height 19
type input "[PERSON_NAME]"
click at [430, 479] on input "text" at bounding box center [590, 489] width 368 height 19
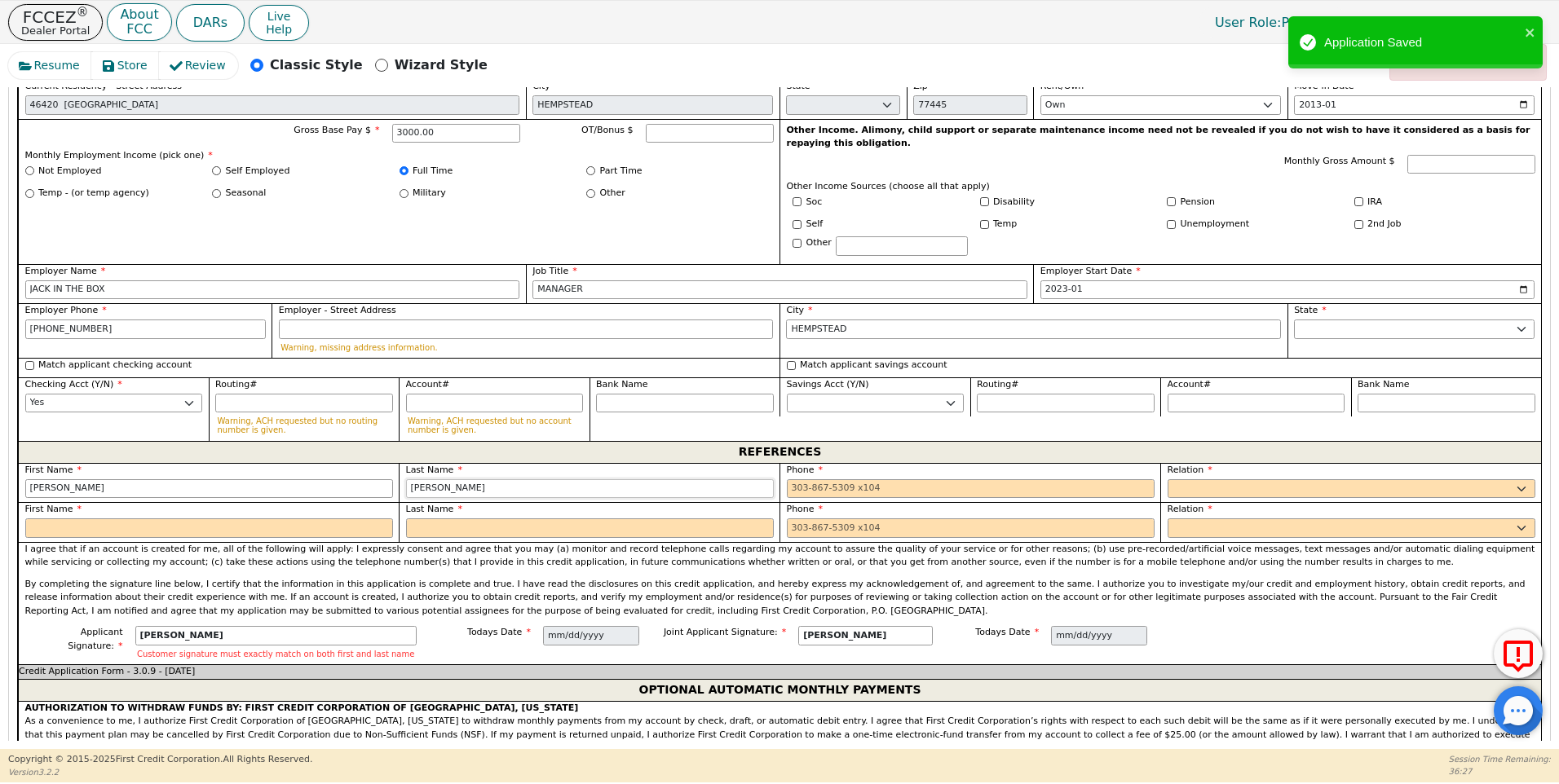
type input "[PERSON_NAME]"
click at [787, 479] on input "tel" at bounding box center [971, 489] width 368 height 19
type input "[PHONE_NUMBER]"
click at [1207, 479] on select "FATHER MOTHER SISTER BROTHER DAUGHTER SON CO-WORKER NEIGHBOR FRIEND COUSIN G-MO…" at bounding box center [1352, 489] width 368 height 19
select select "FRIEND"
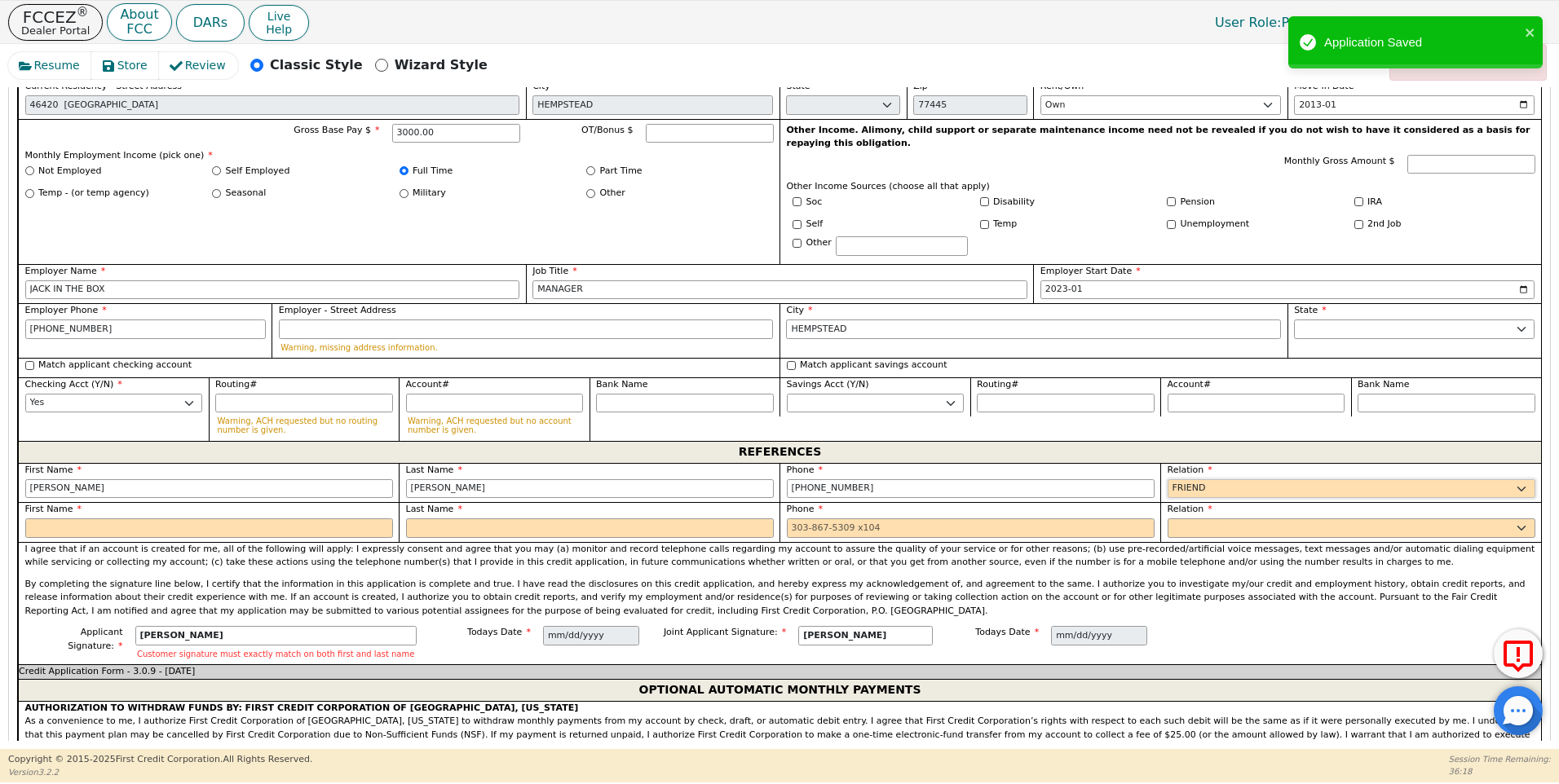
click at [1168, 479] on select "FATHER MOTHER SISTER BROTHER DAUGHTER SON CO-WORKER NEIGHBOR FRIEND COUSIN G-MO…" at bounding box center [1352, 489] width 368 height 19
click at [36, 518] on input "text" at bounding box center [209, 528] width 368 height 19
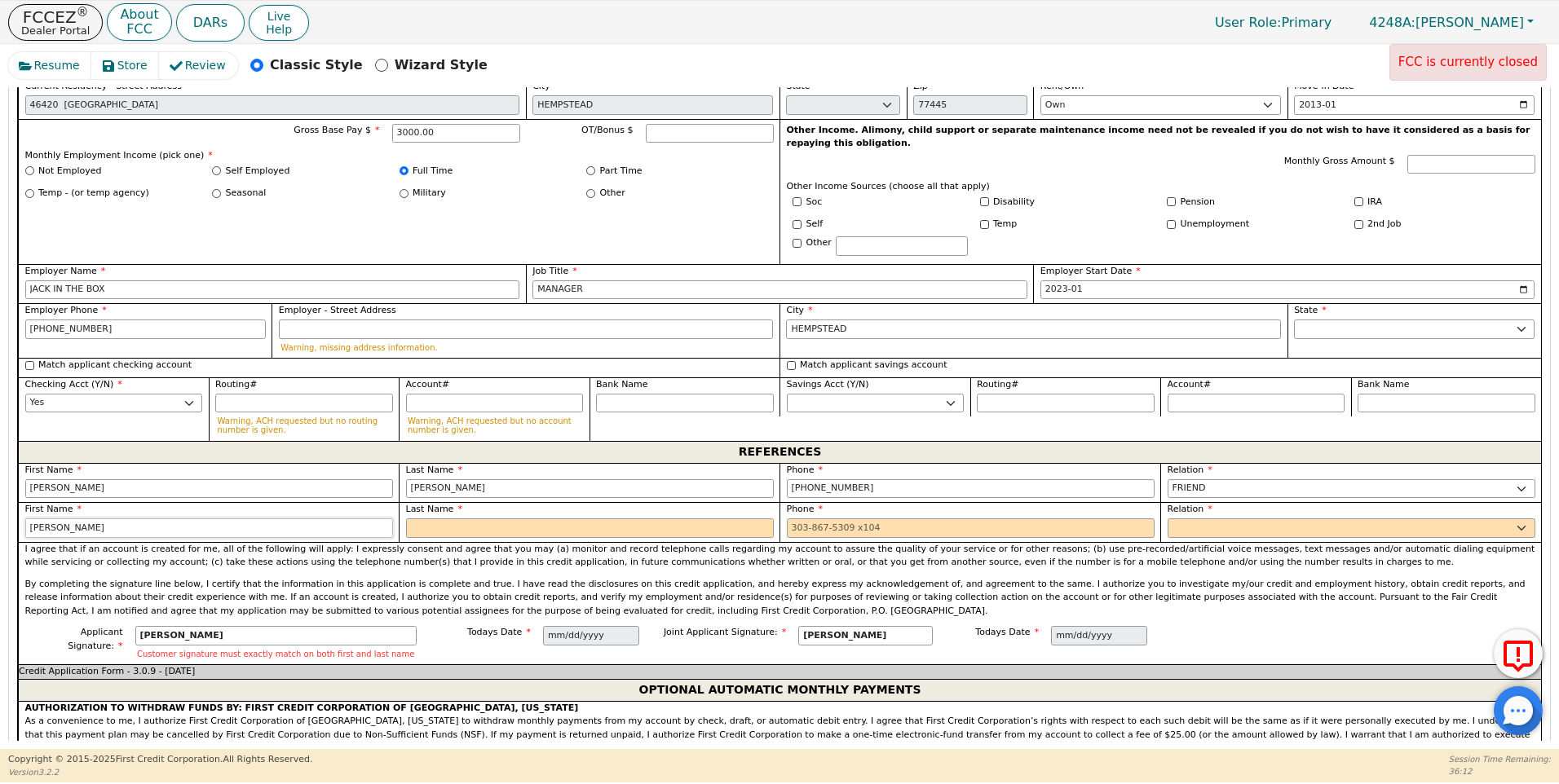
type input "[PERSON_NAME]"
click at [421, 518] on input "text" at bounding box center [590, 528] width 368 height 19
type input "MIXCO"
click at [787, 518] on input "tel" at bounding box center [971, 528] width 368 height 19
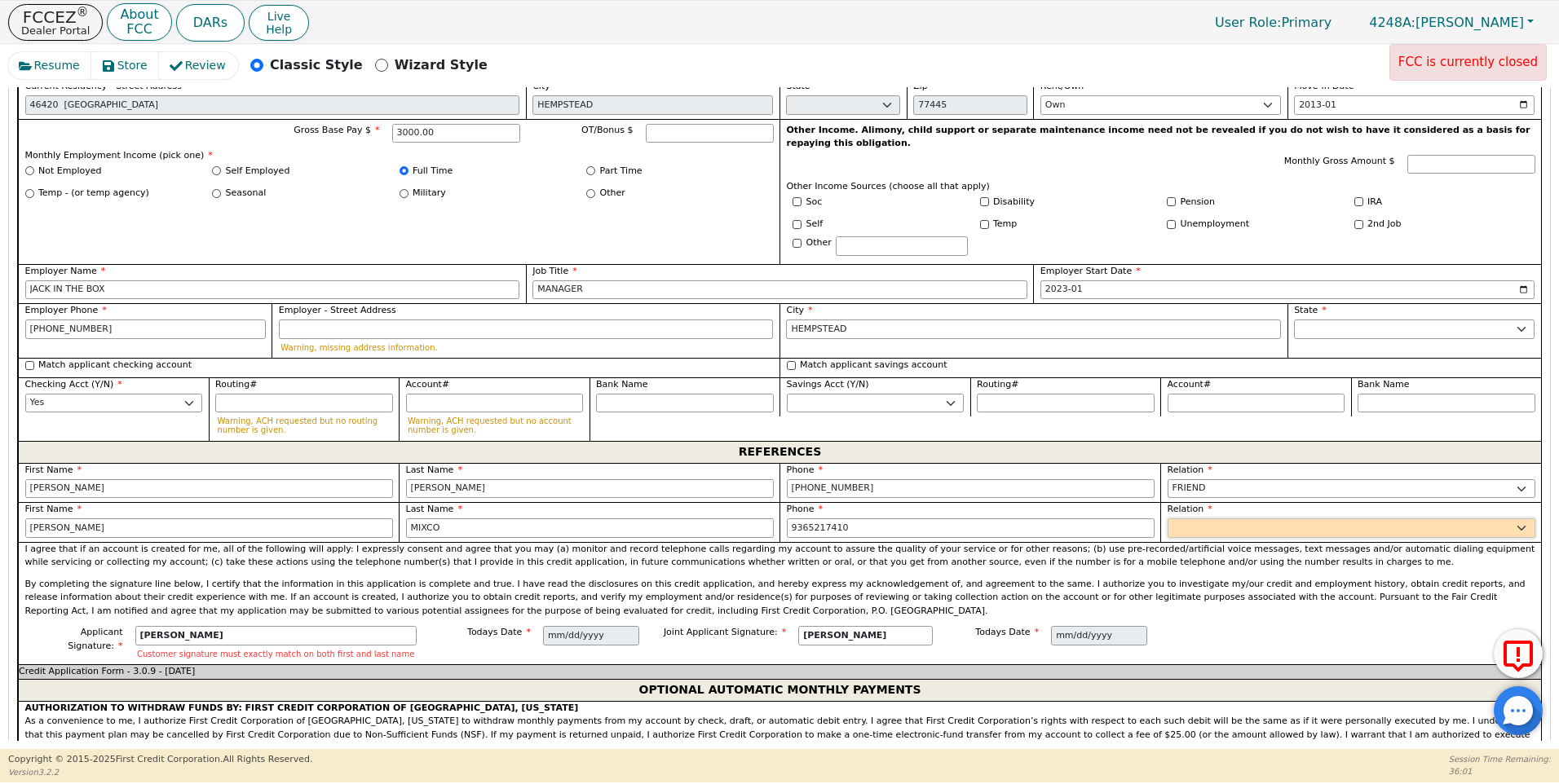
type input "[PHONE_NUMBER]"
click at [1183, 518] on select "FATHER MOTHER SISTER BROTHER DAUGHTER SON CO-WORKER NEIGHBOR FRIEND COUSIN G-MO…" at bounding box center [1352, 528] width 368 height 19
select select "FRIEND"
click at [1168, 518] on select "FATHER MOTHER SISTER BROTHER DAUGHTER SON CO-WORKER NEIGHBOR FRIEND COUSIN G-MO…" at bounding box center [1352, 528] width 368 height 19
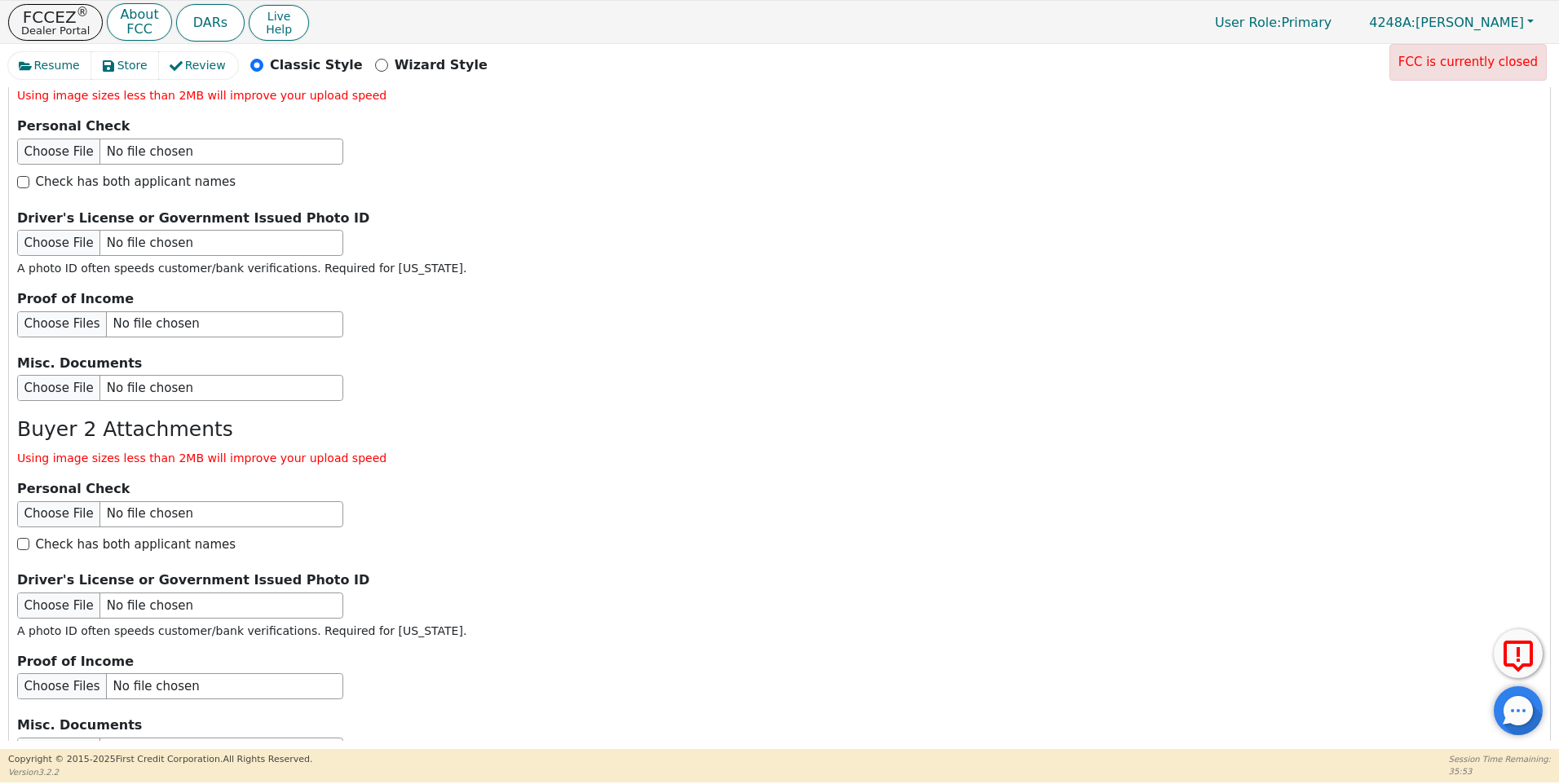
scroll to position [2738, 0]
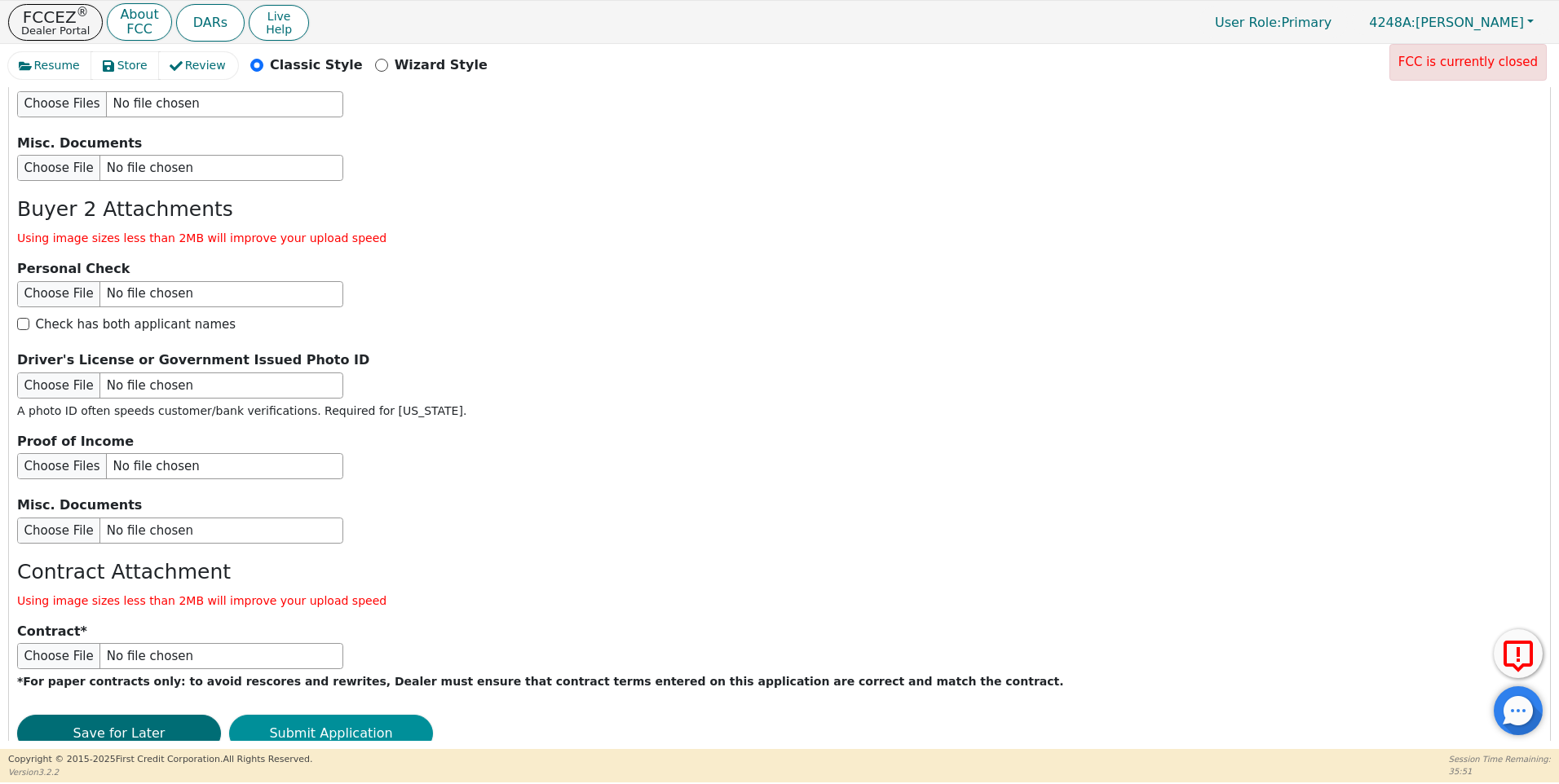
click at [338, 715] on button "Submit Application" at bounding box center [331, 734] width 204 height 38
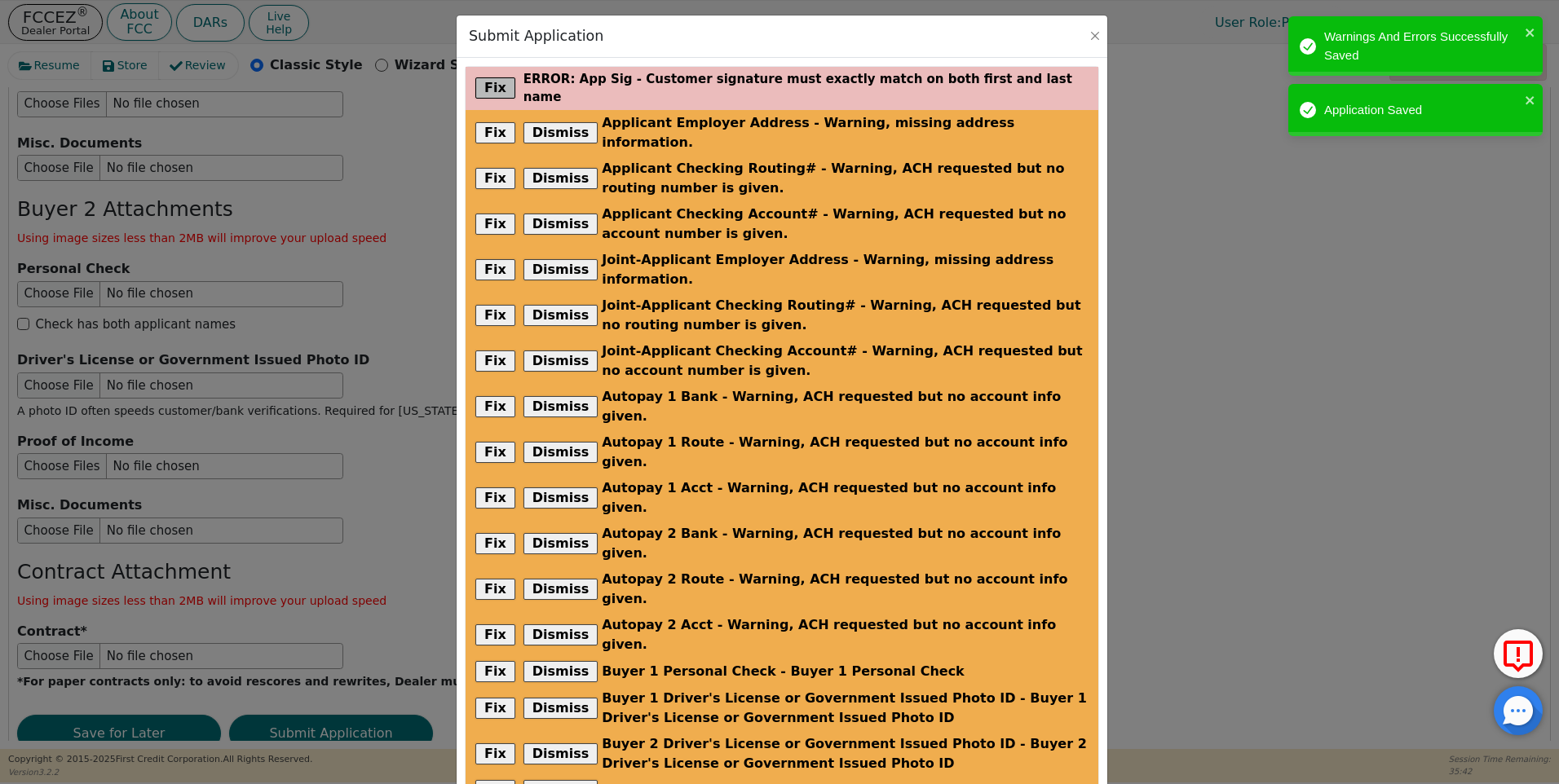
click at [492, 82] on button "Fix" at bounding box center [495, 88] width 40 height 21
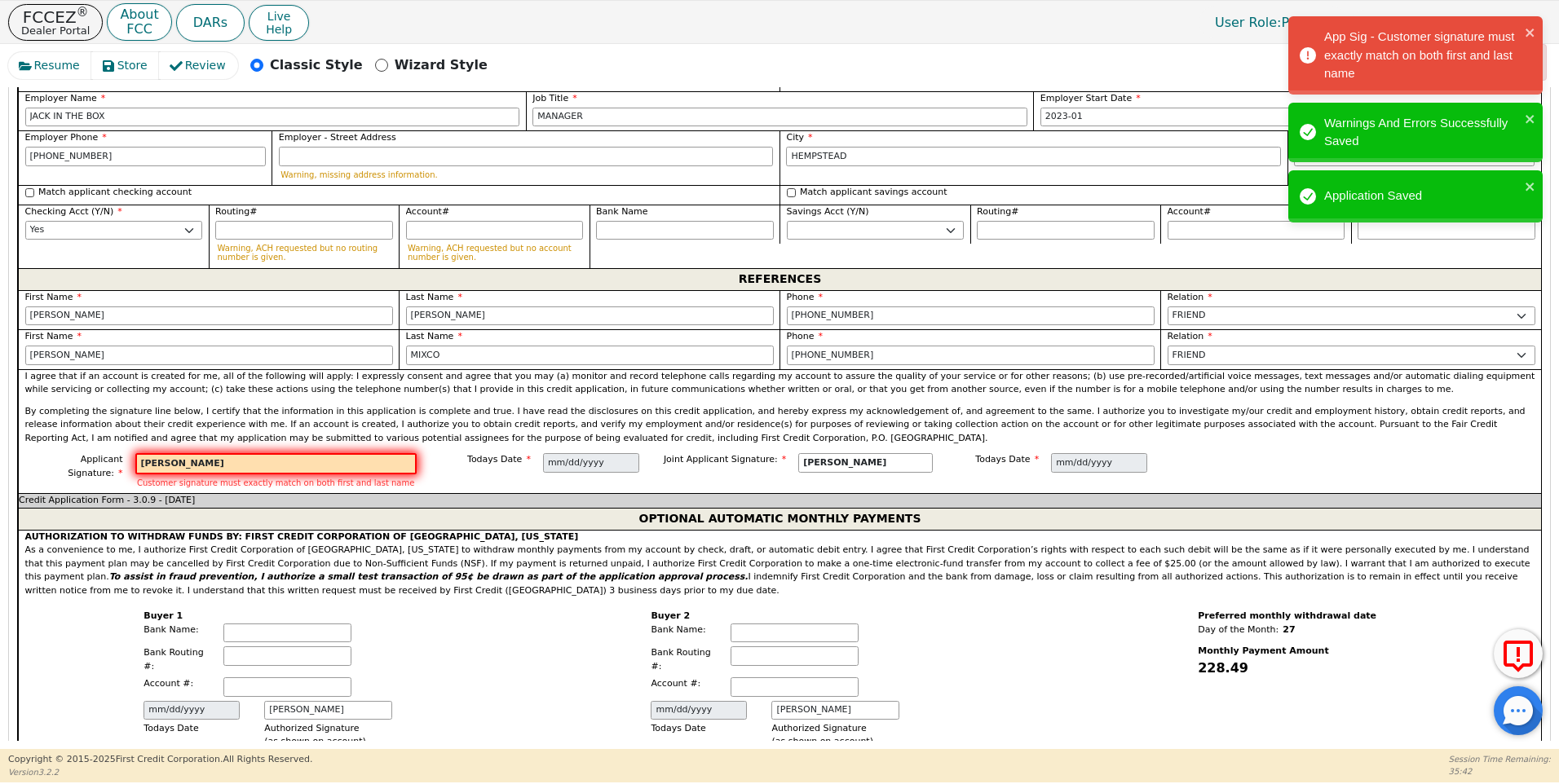
scroll to position [1732, 0]
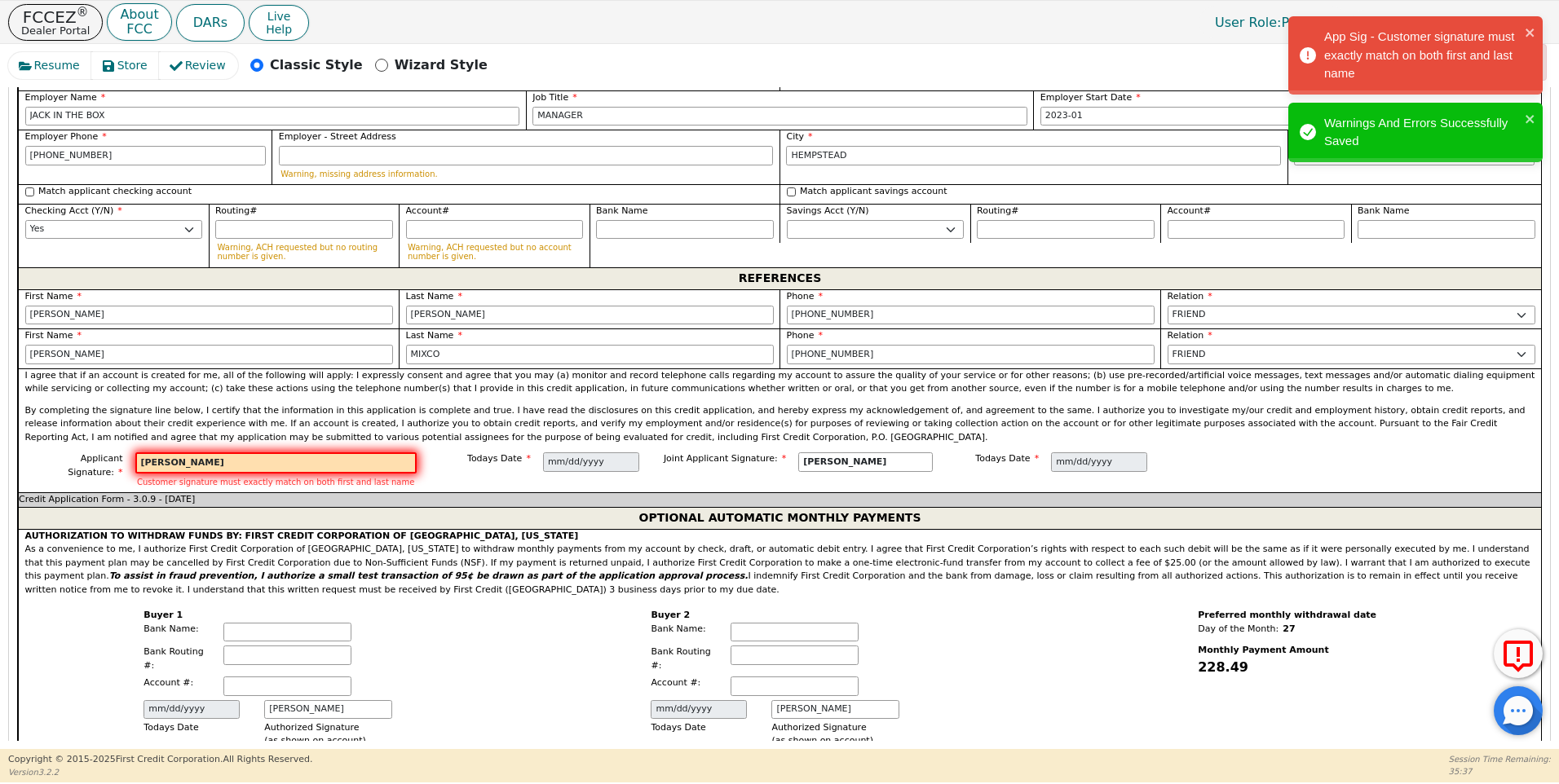
drag, startPoint x: 208, startPoint y: 419, endPoint x: 81, endPoint y: 343, distance: 148.0
click at [128, 452] on div "Applicant Signature: [PERSON_NAME] signature must exactly match on both first a…" at bounding box center [221, 470] width 392 height 36
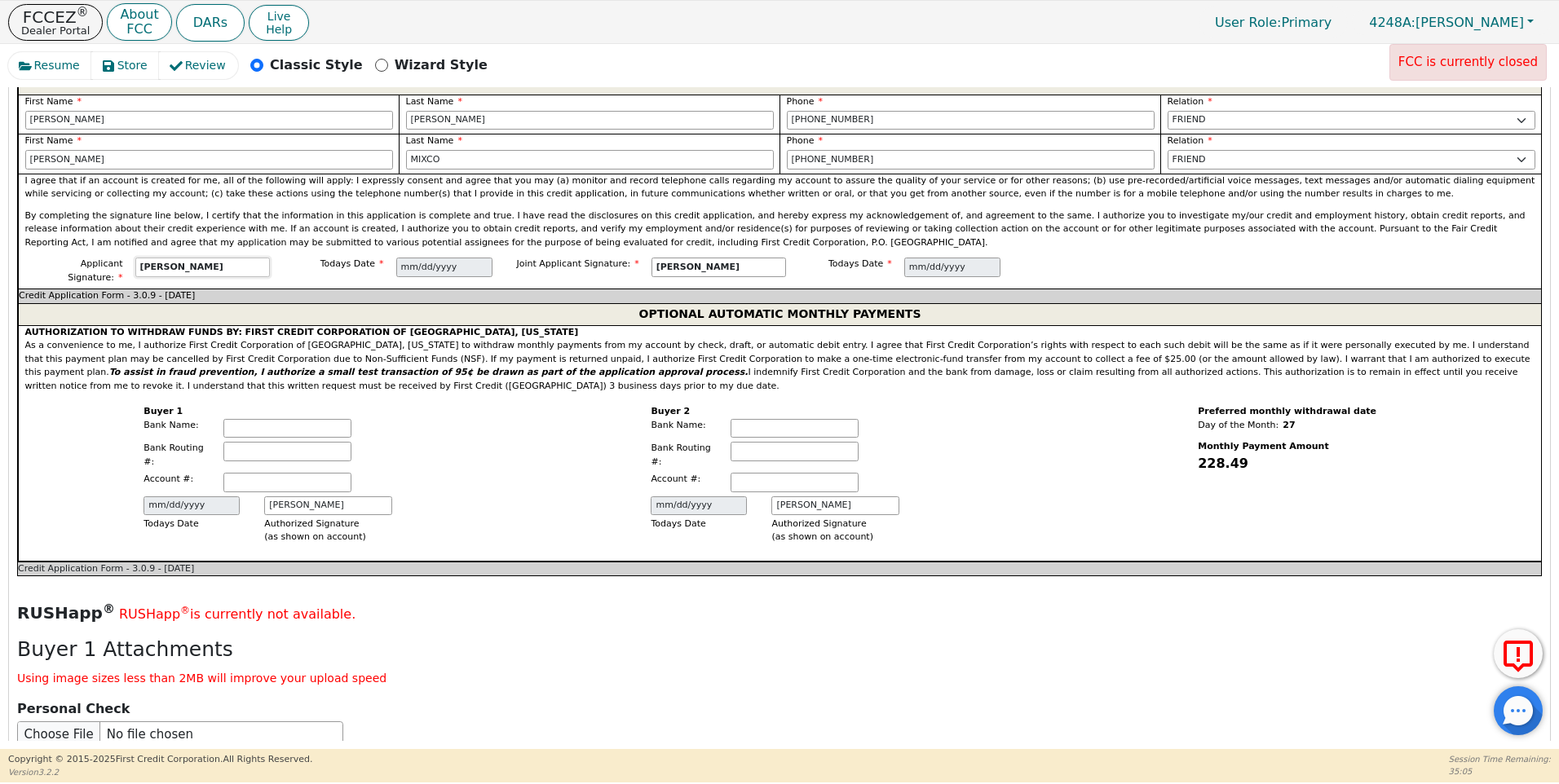
scroll to position [2723, 0]
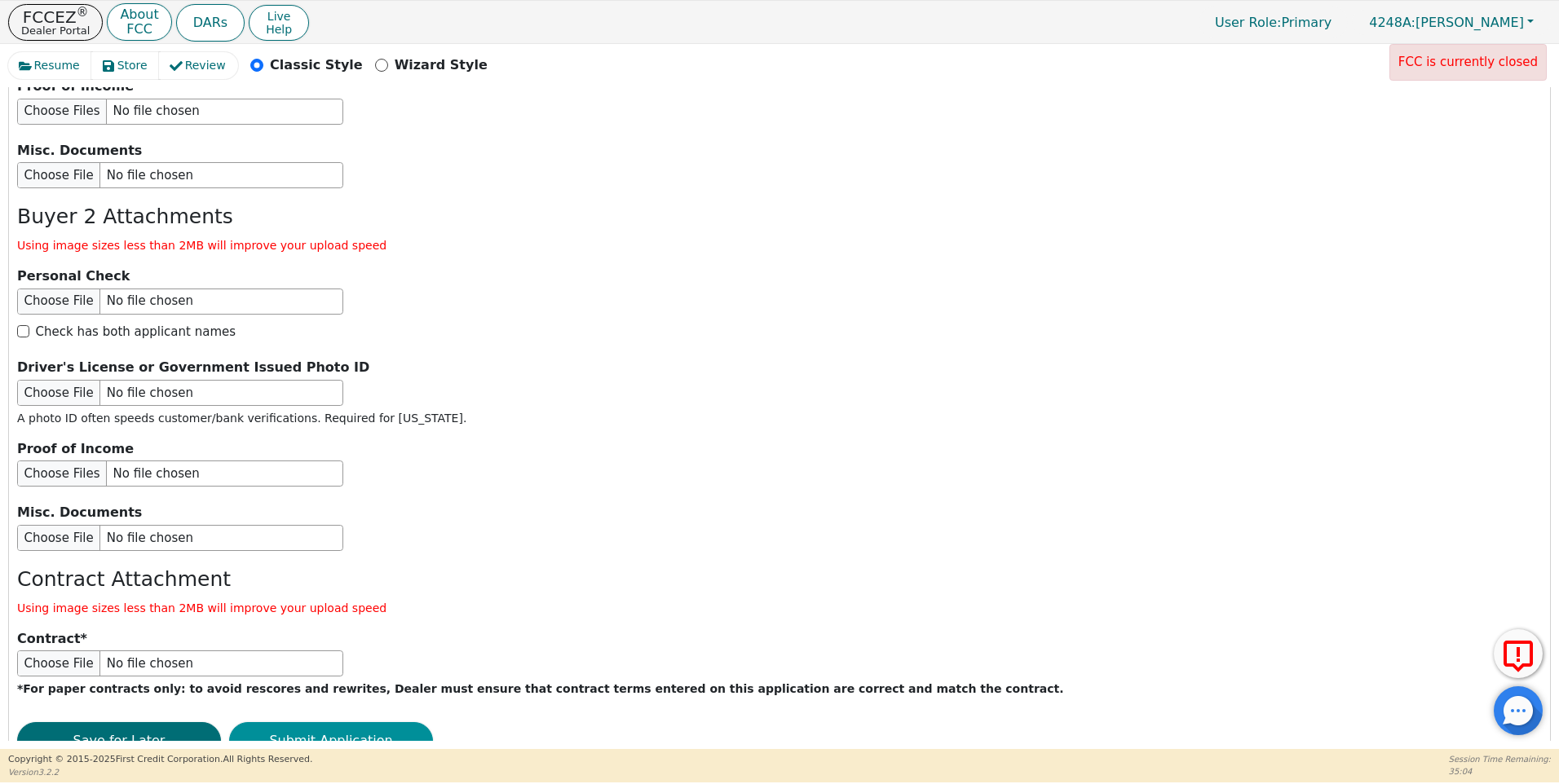
type input "[PERSON_NAME]"
click at [320, 722] on button "Submit Application" at bounding box center [331, 740] width 204 height 38
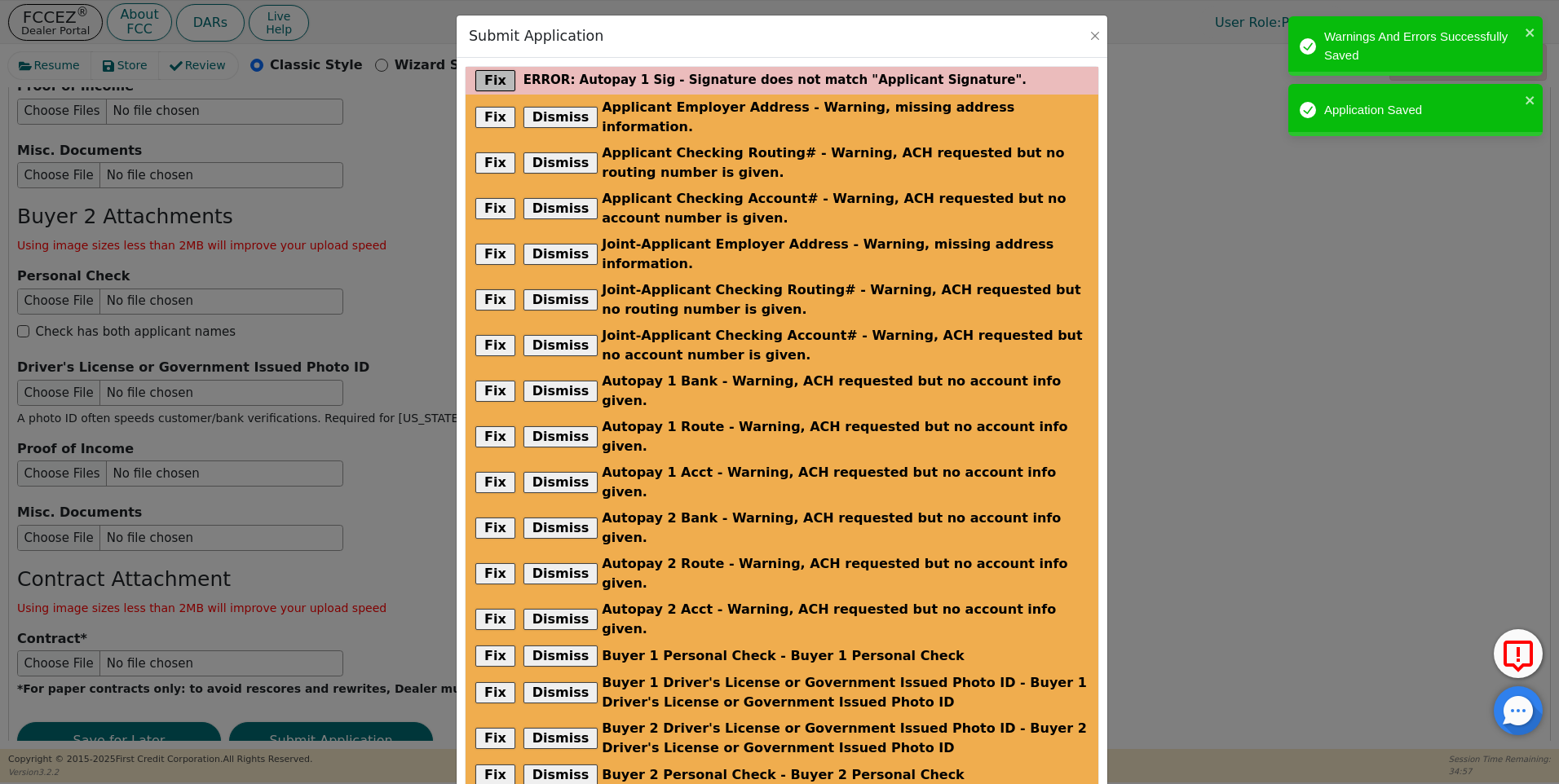
click at [502, 80] on button "Fix" at bounding box center [495, 81] width 40 height 21
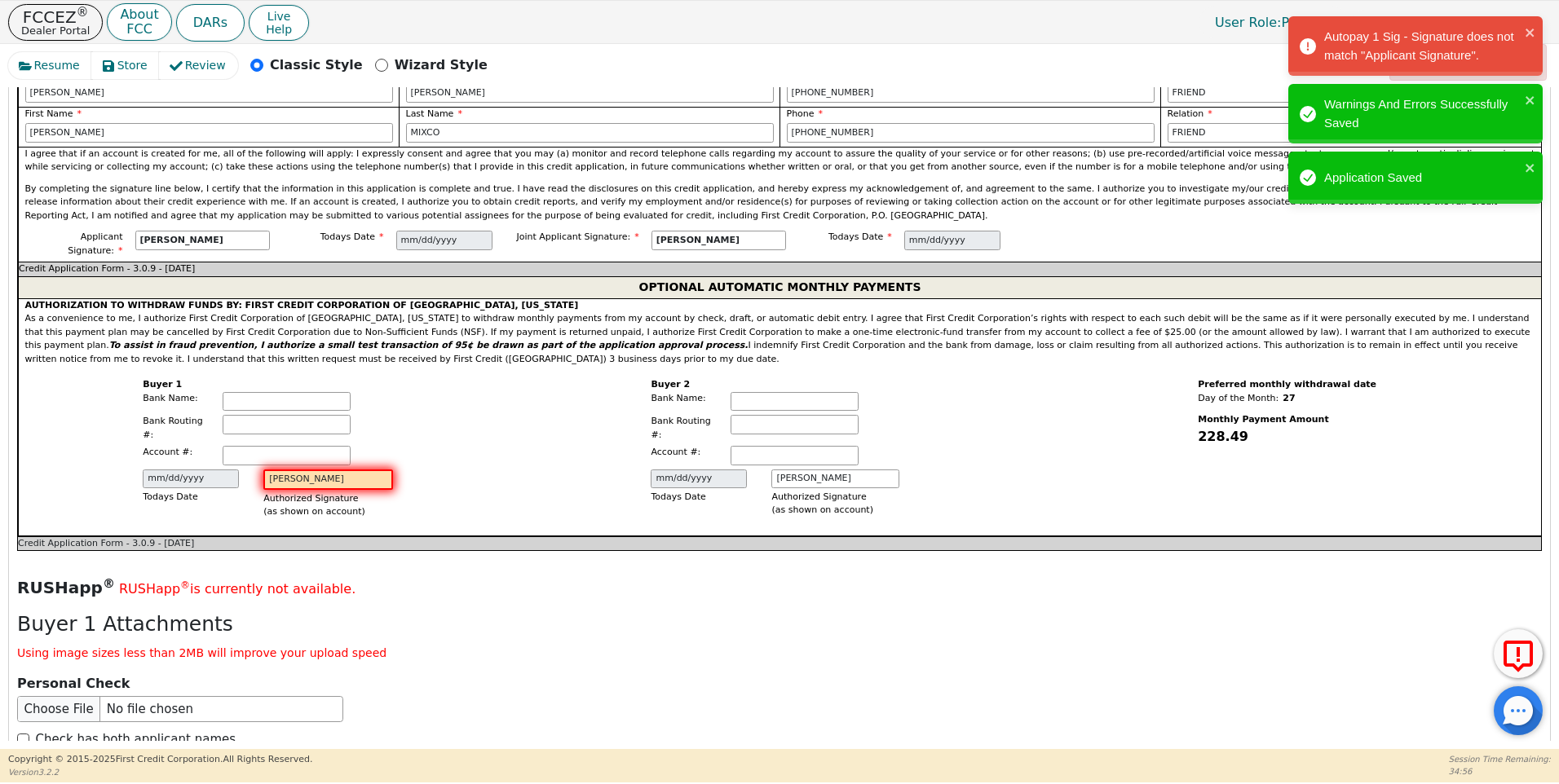
scroll to position [1955, 0]
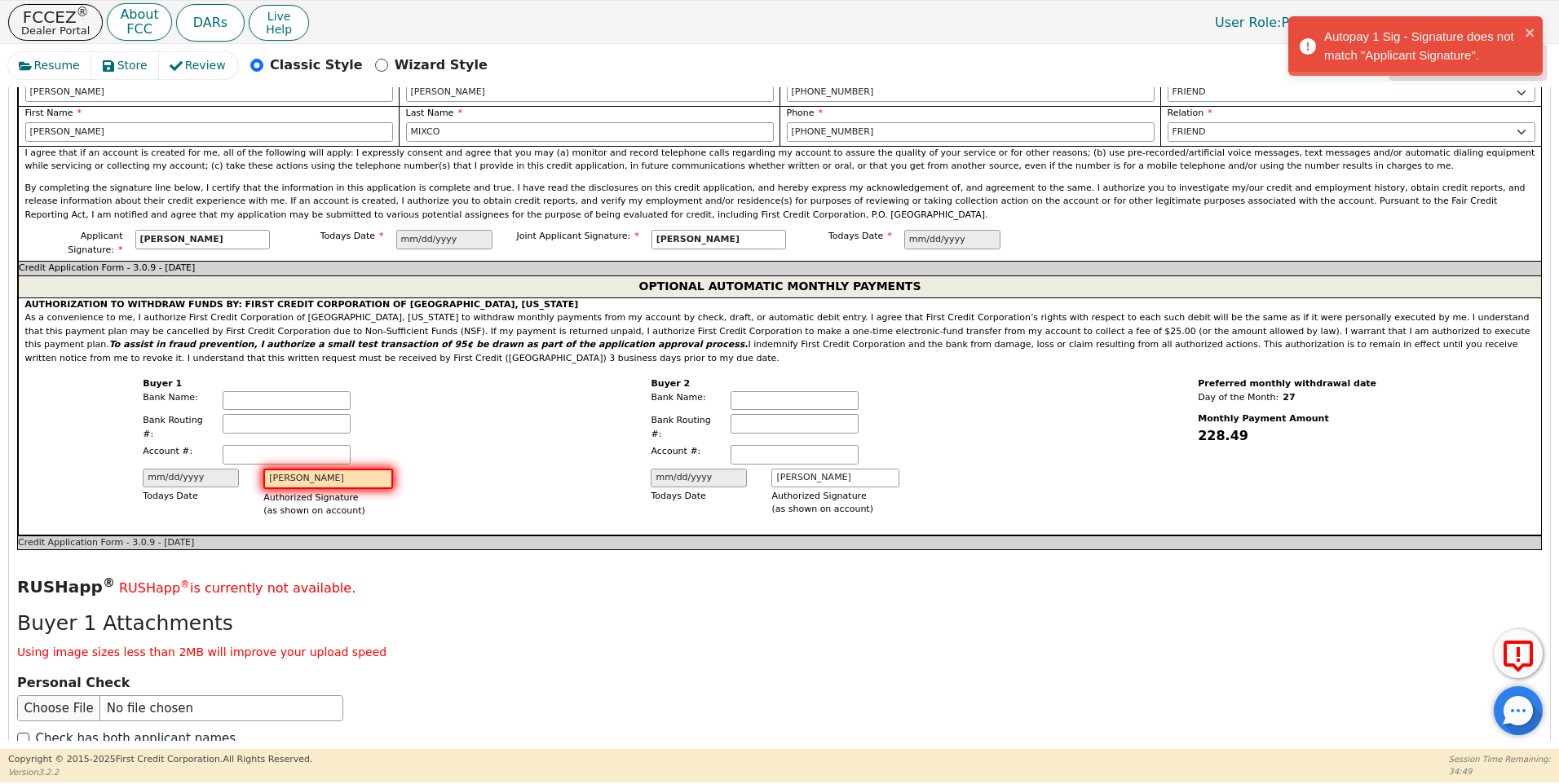
type input "[PERSON_NAME]"
drag, startPoint x: 1551, startPoint y: 513, endPoint x: 1553, endPoint y: 429, distance: 84.0
click at [1553, 429] on div "Resume Store Review Classic Style Wizard Style FCC is currently closed Back Sub…" at bounding box center [780, 396] width 1559 height 705
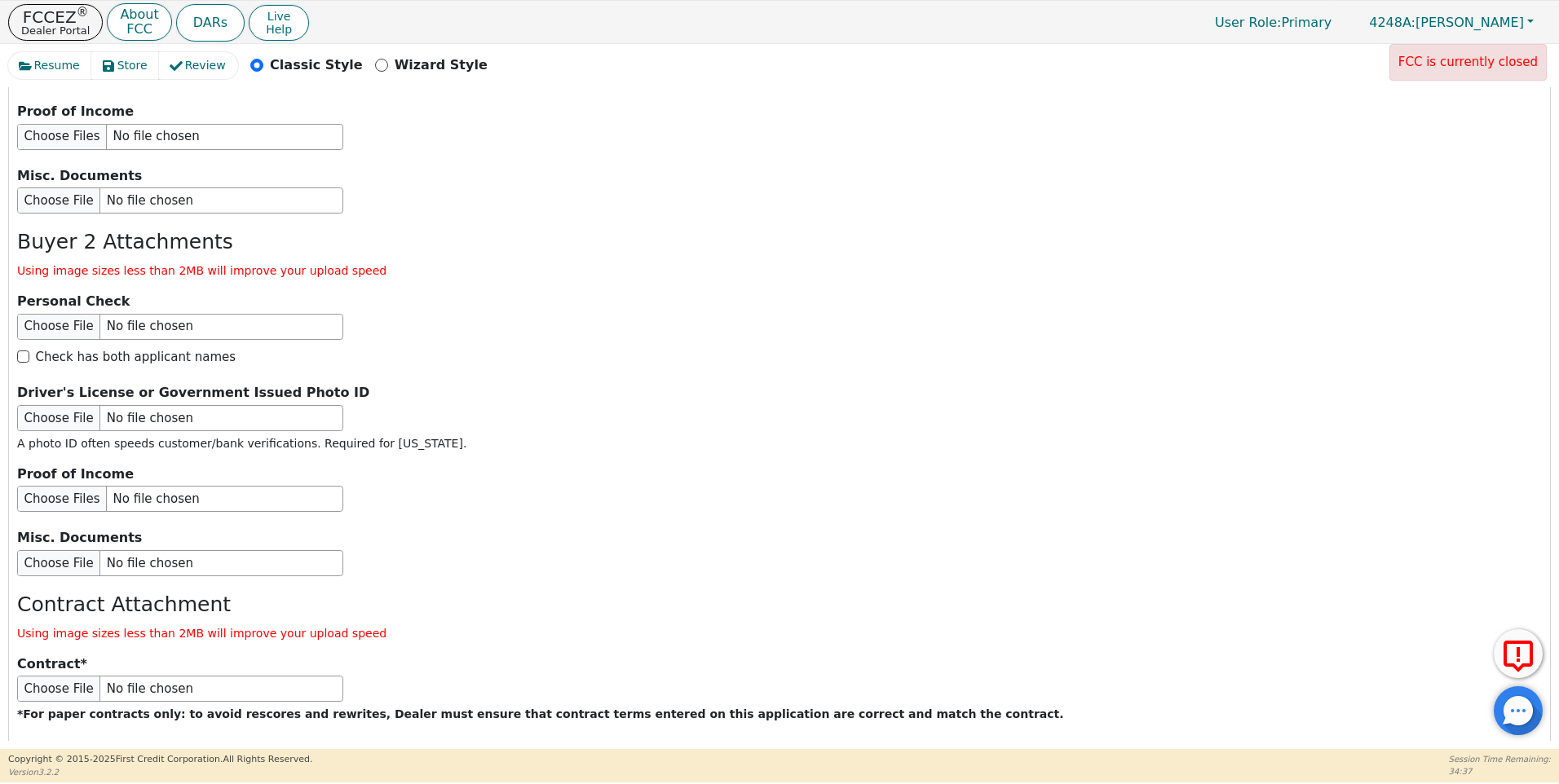
scroll to position [2723, 0]
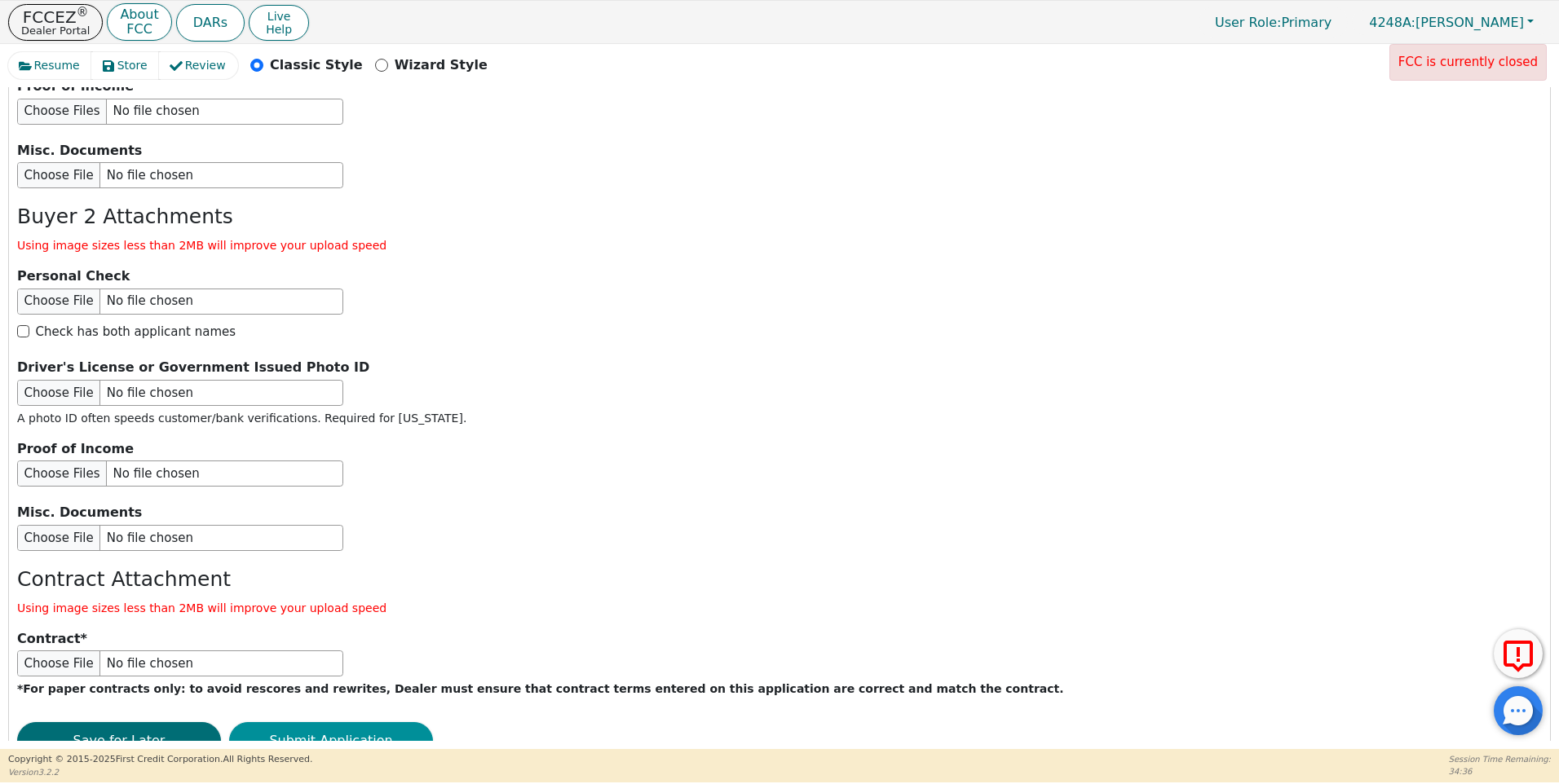
click at [344, 722] on button "Submit Application" at bounding box center [331, 740] width 204 height 38
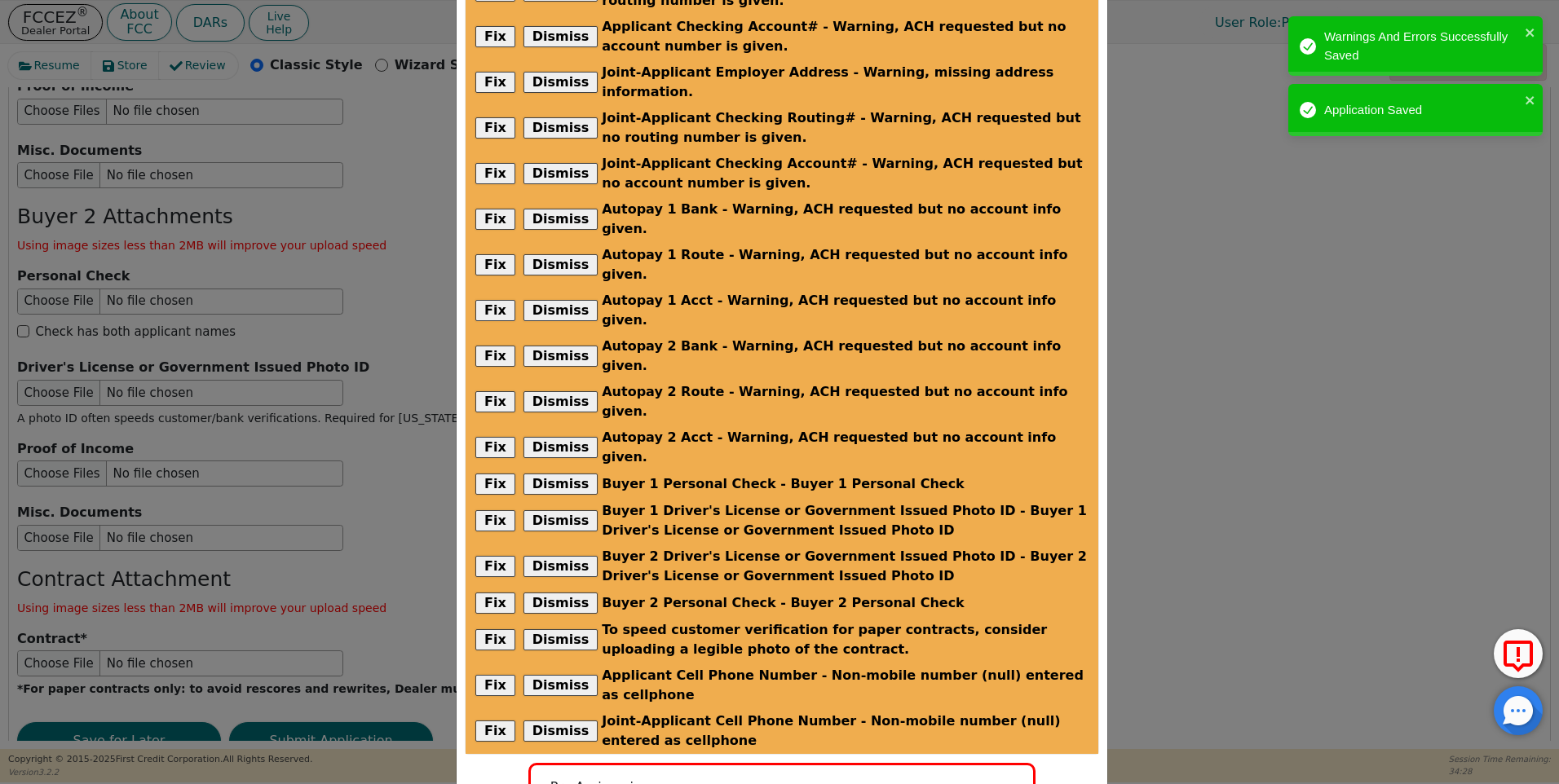
scroll to position [190, 0]
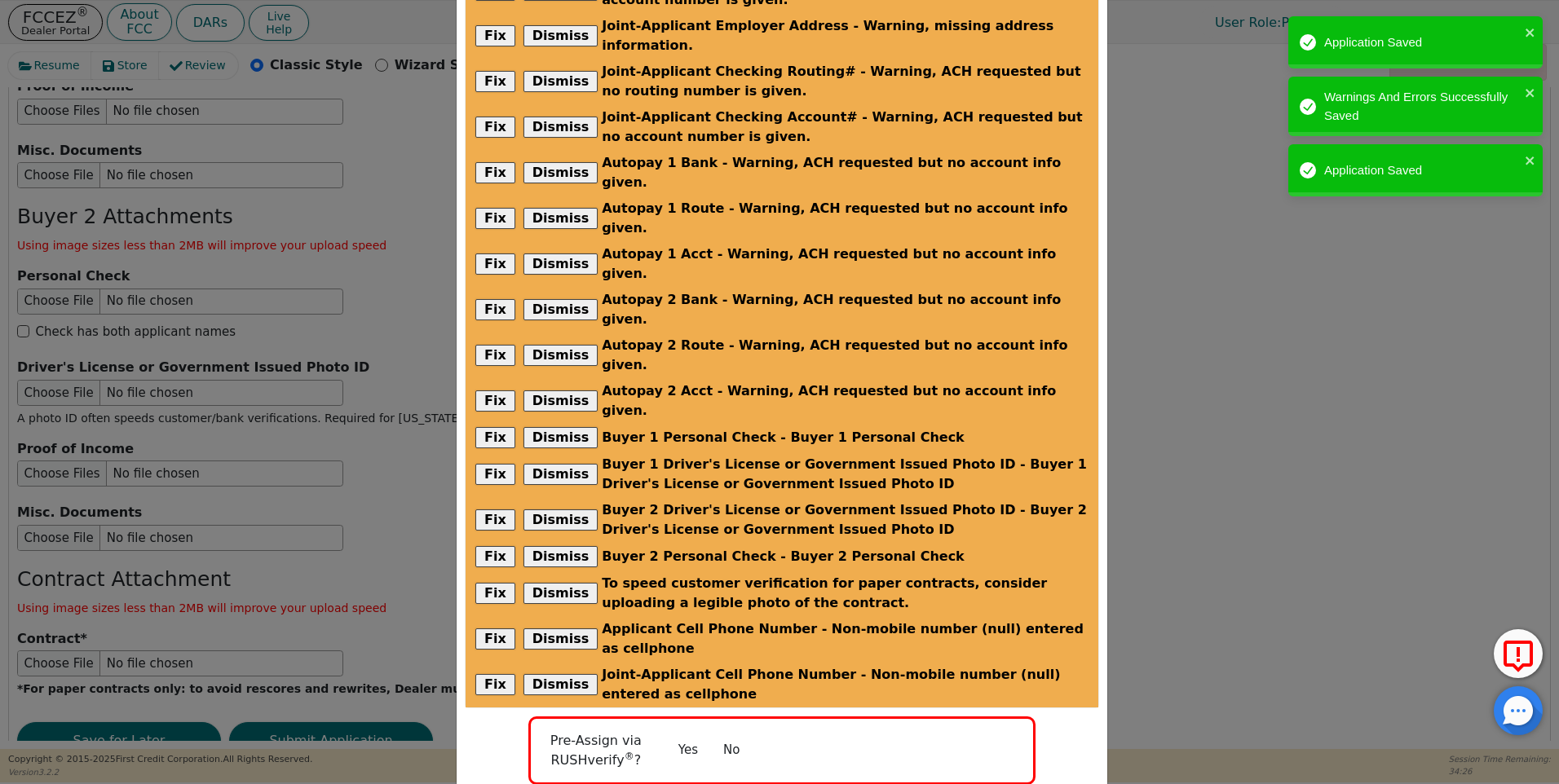
click at [719, 737] on button "No" at bounding box center [732, 751] width 43 height 29
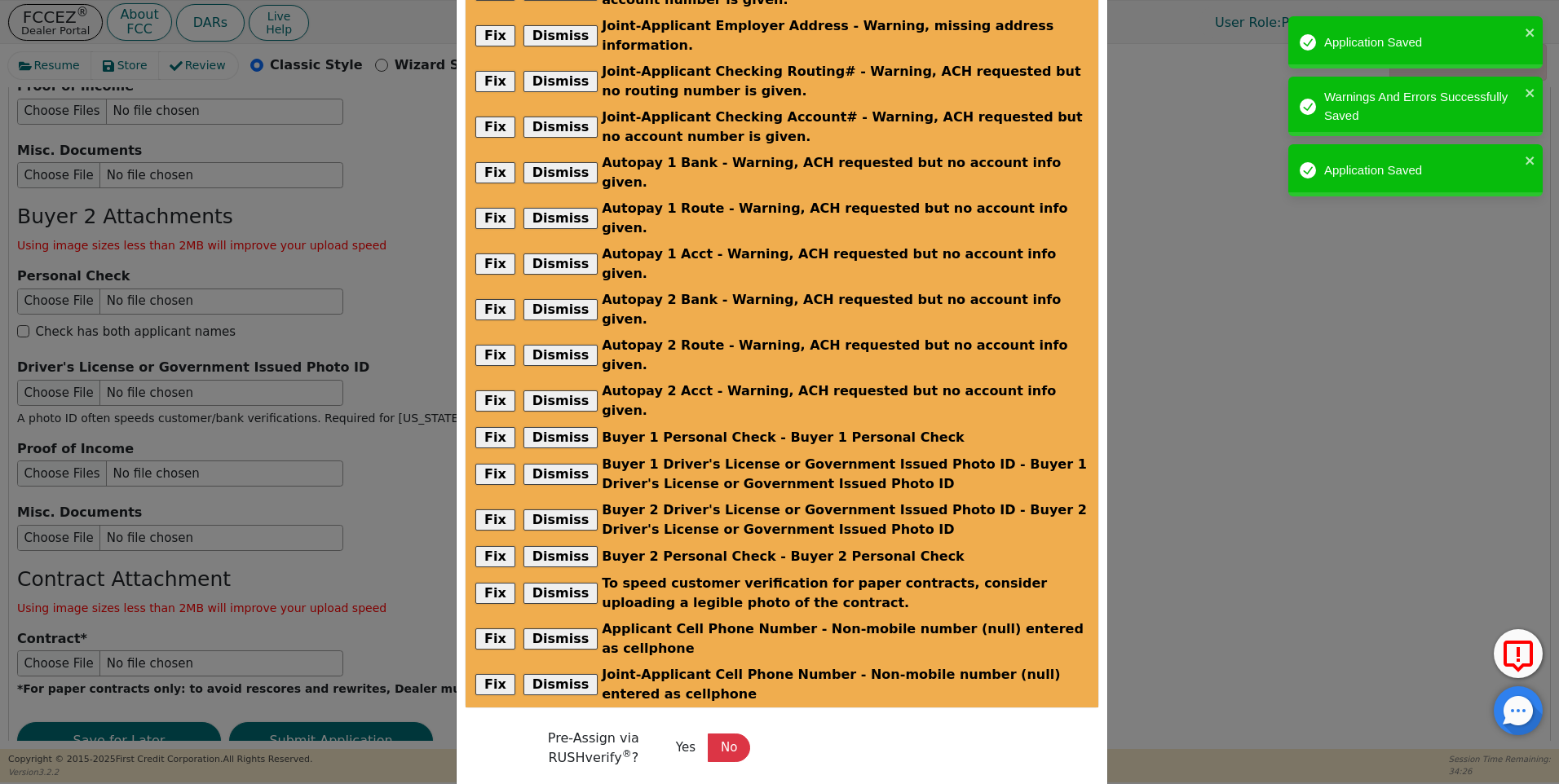
scroll to position [186, 0]
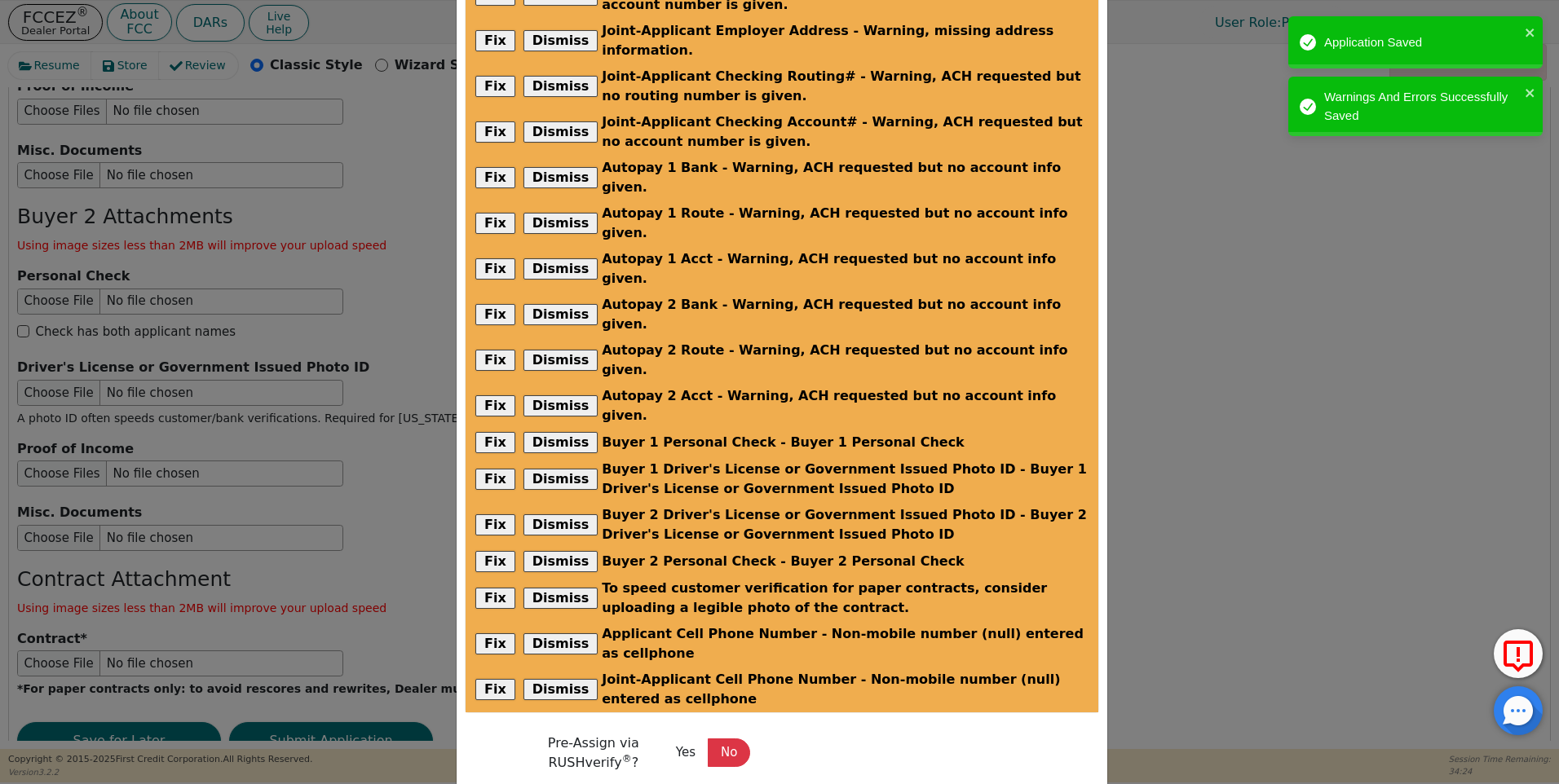
radio input "false"
checkbox input "false"
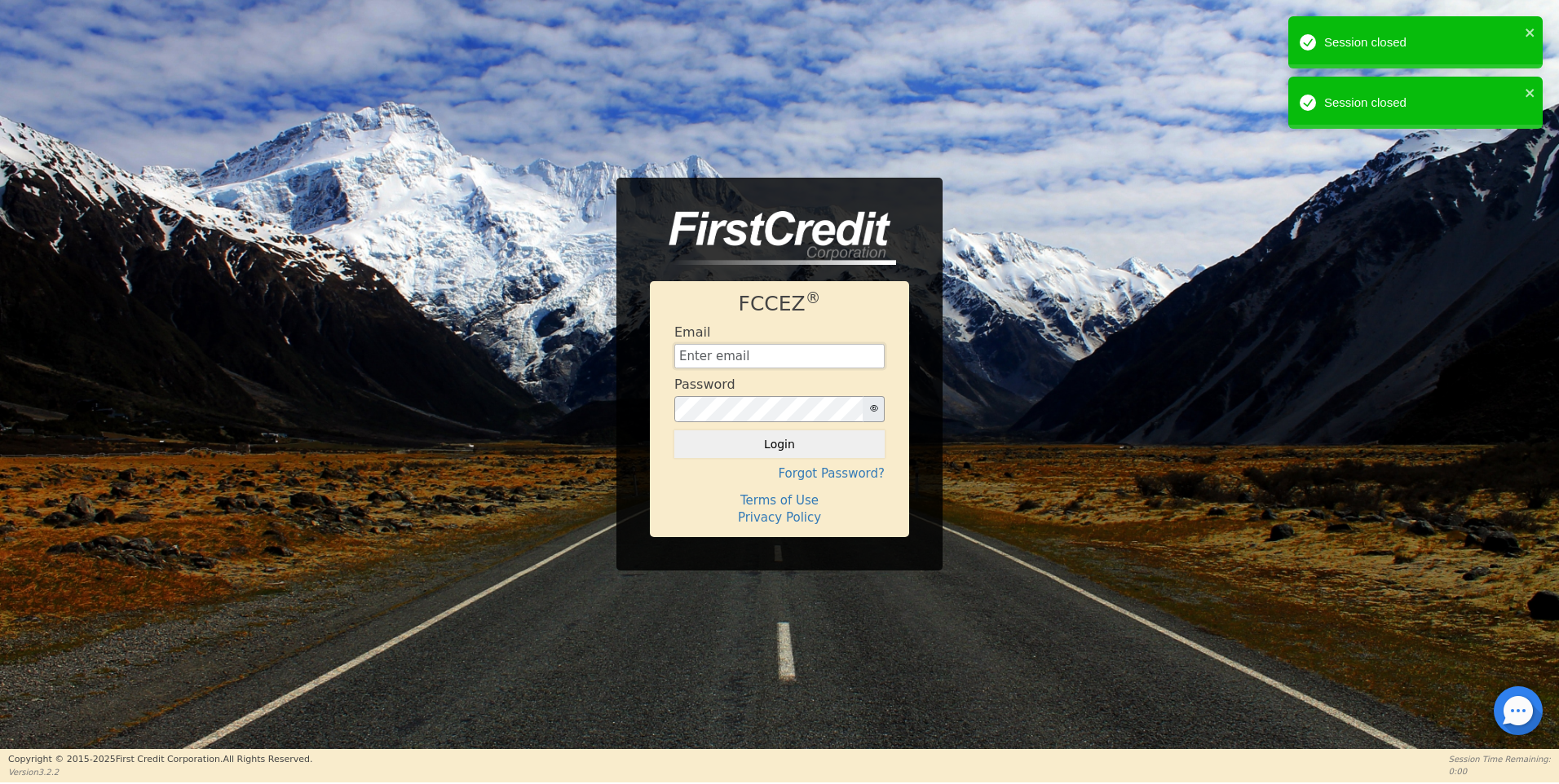
type input "[EMAIL_ADDRESS][DOMAIN_NAME]"
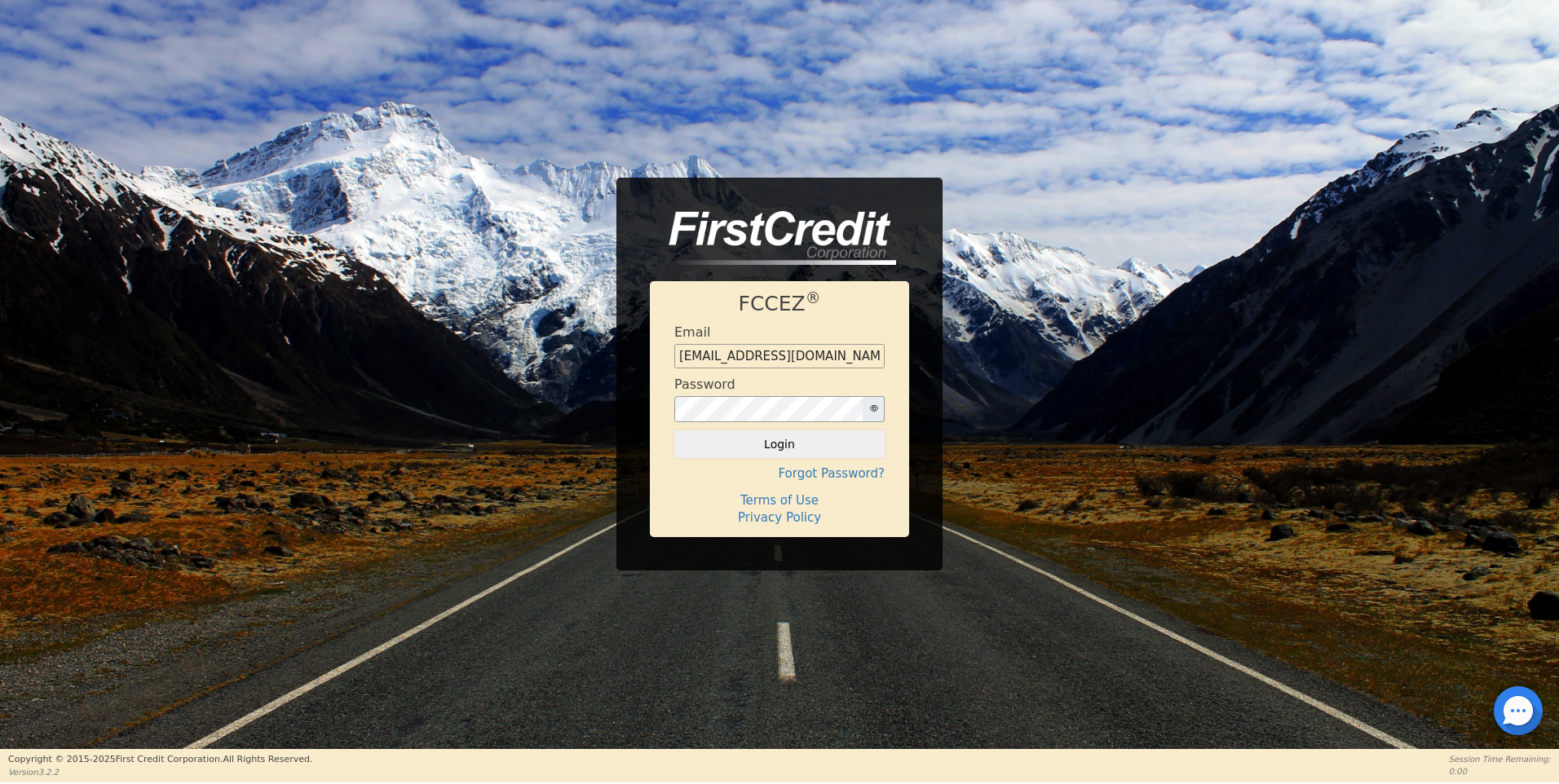
click at [790, 450] on button "Login" at bounding box center [780, 444] width 211 height 28
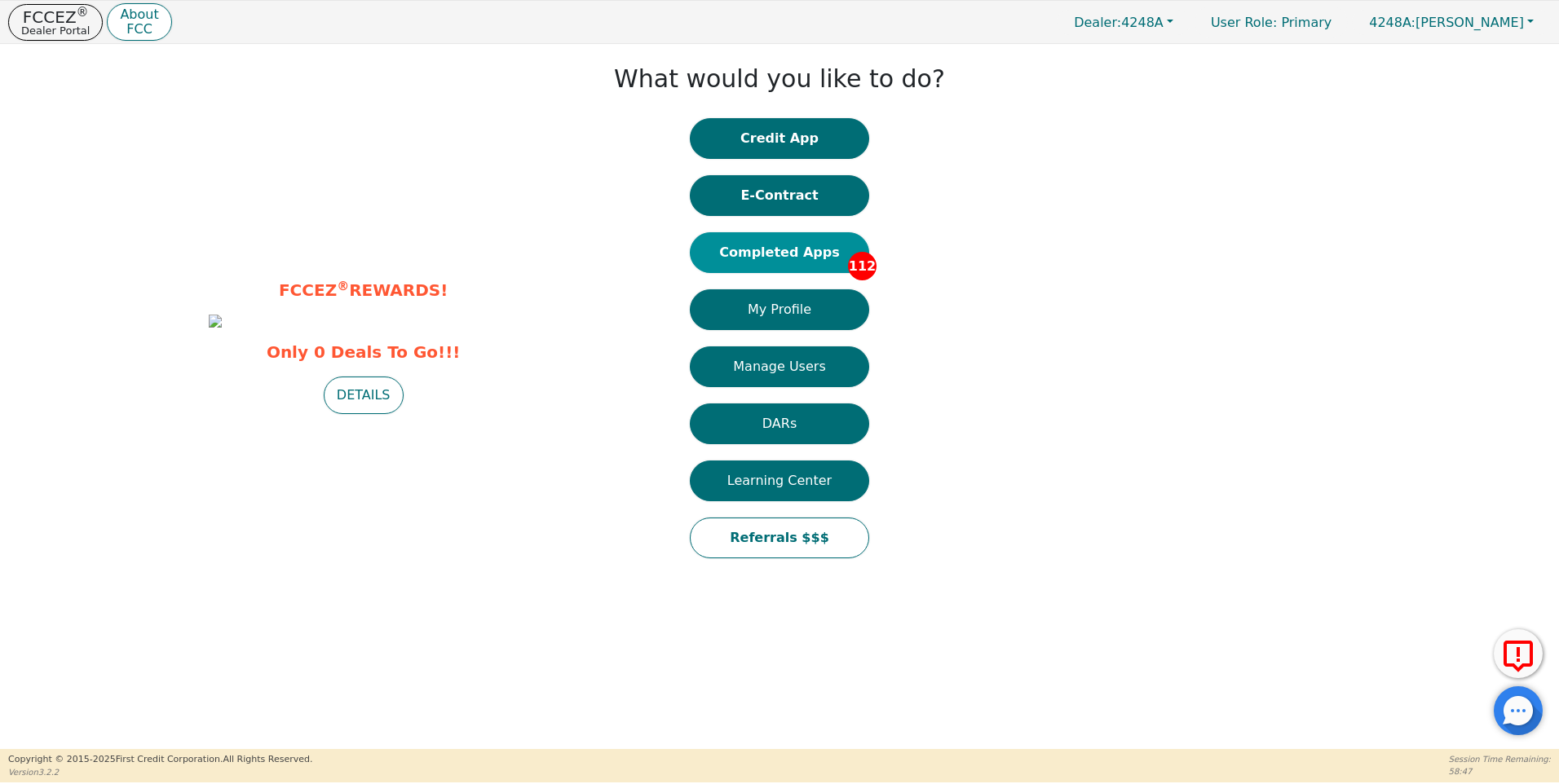
click at [799, 256] on button "Completed Apps 112" at bounding box center [780, 252] width 180 height 41
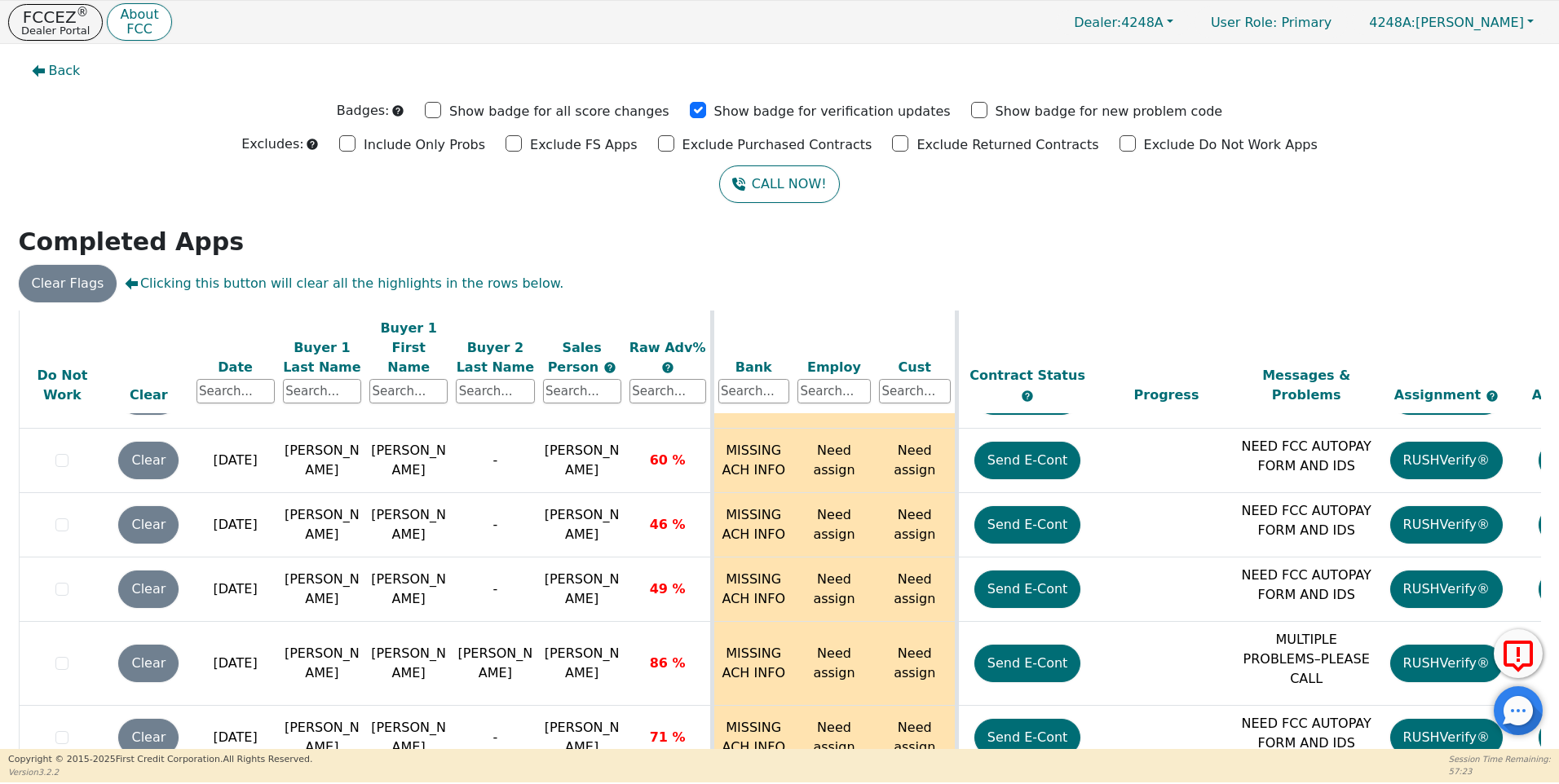
scroll to position [6845, 0]
